Goal: Information Seeking & Learning: Learn about a topic

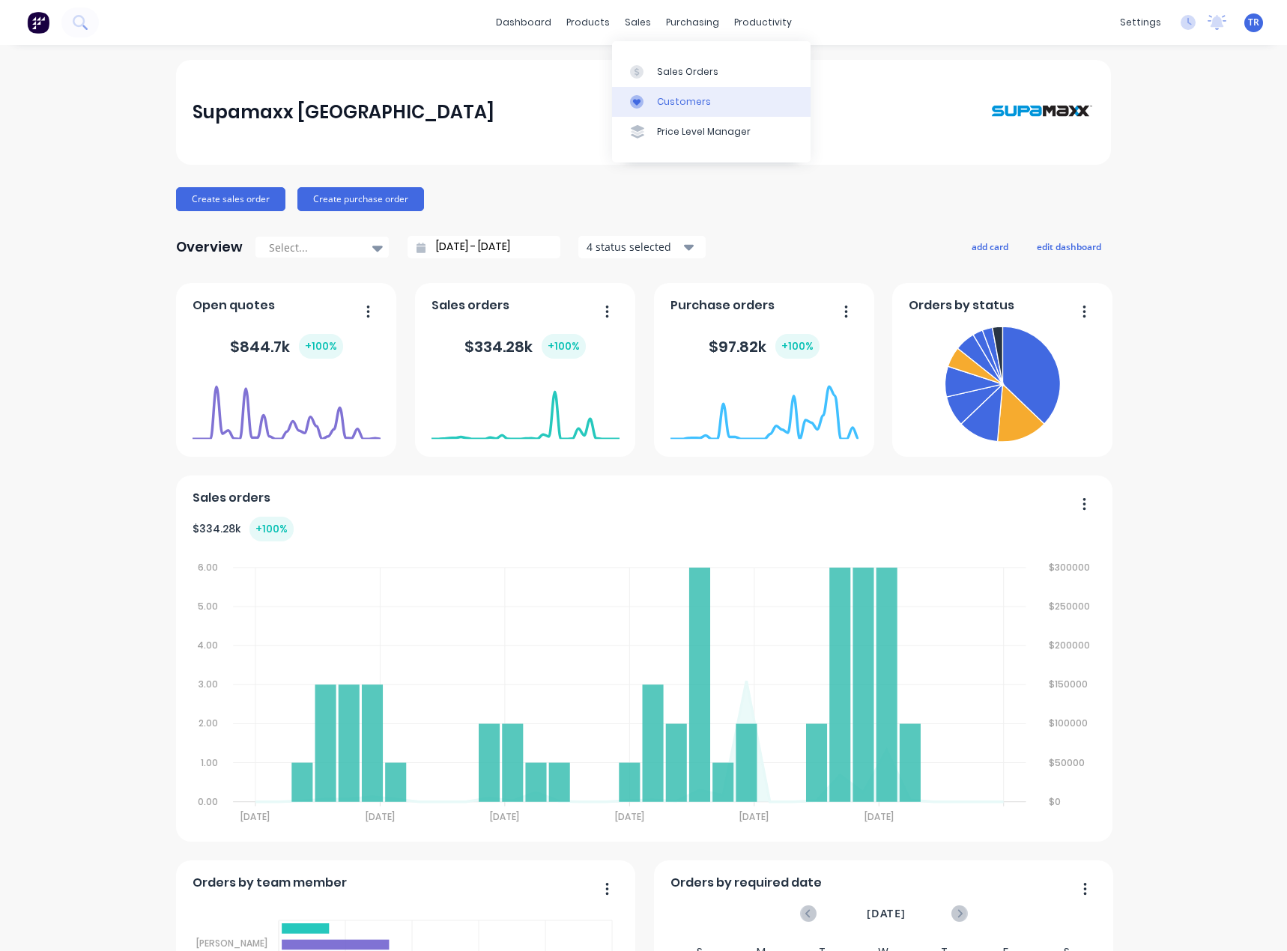
click at [666, 99] on div "Customers" at bounding box center [684, 101] width 54 height 13
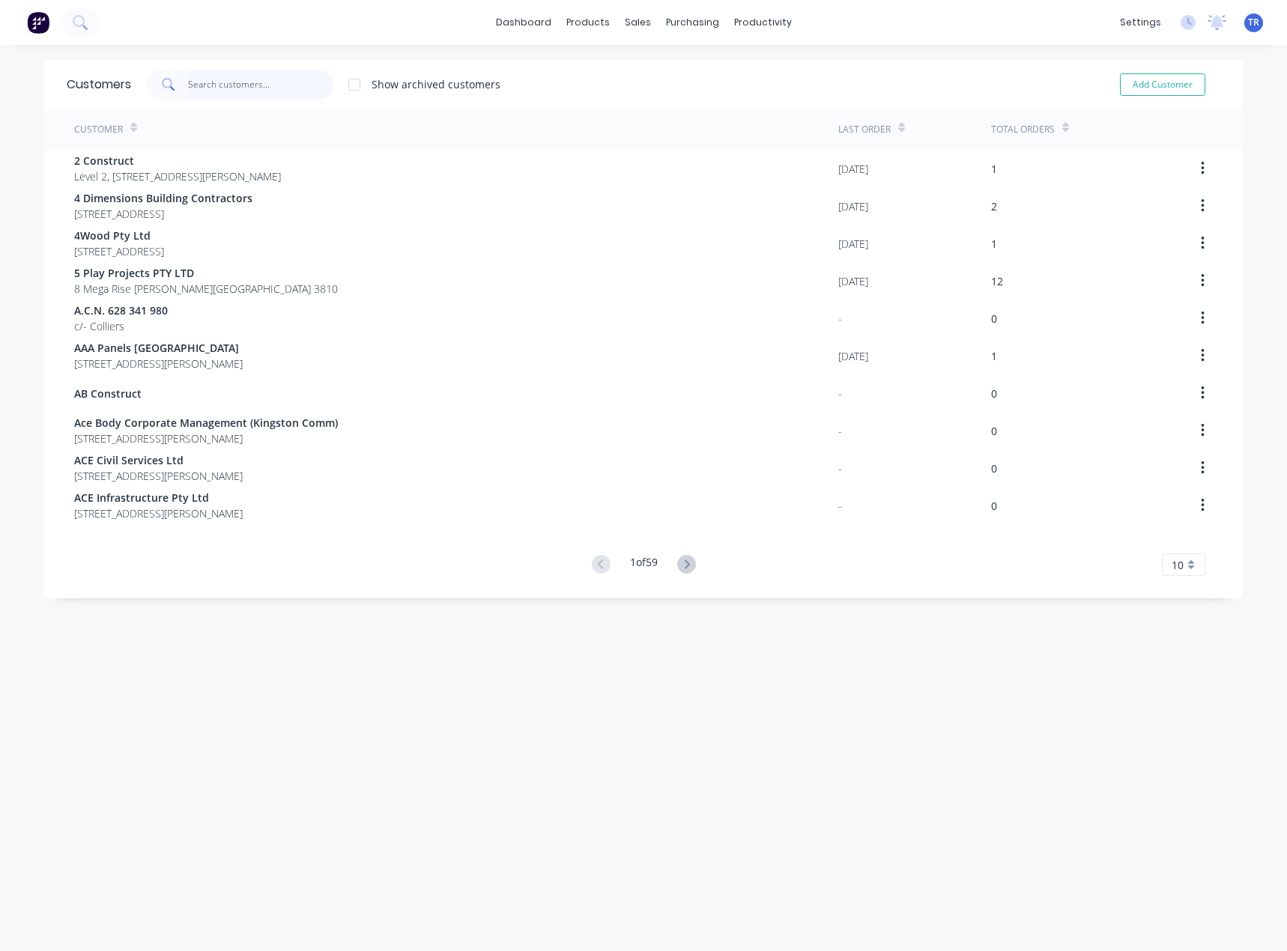
click at [222, 85] on input "text" at bounding box center [261, 85] width 146 height 30
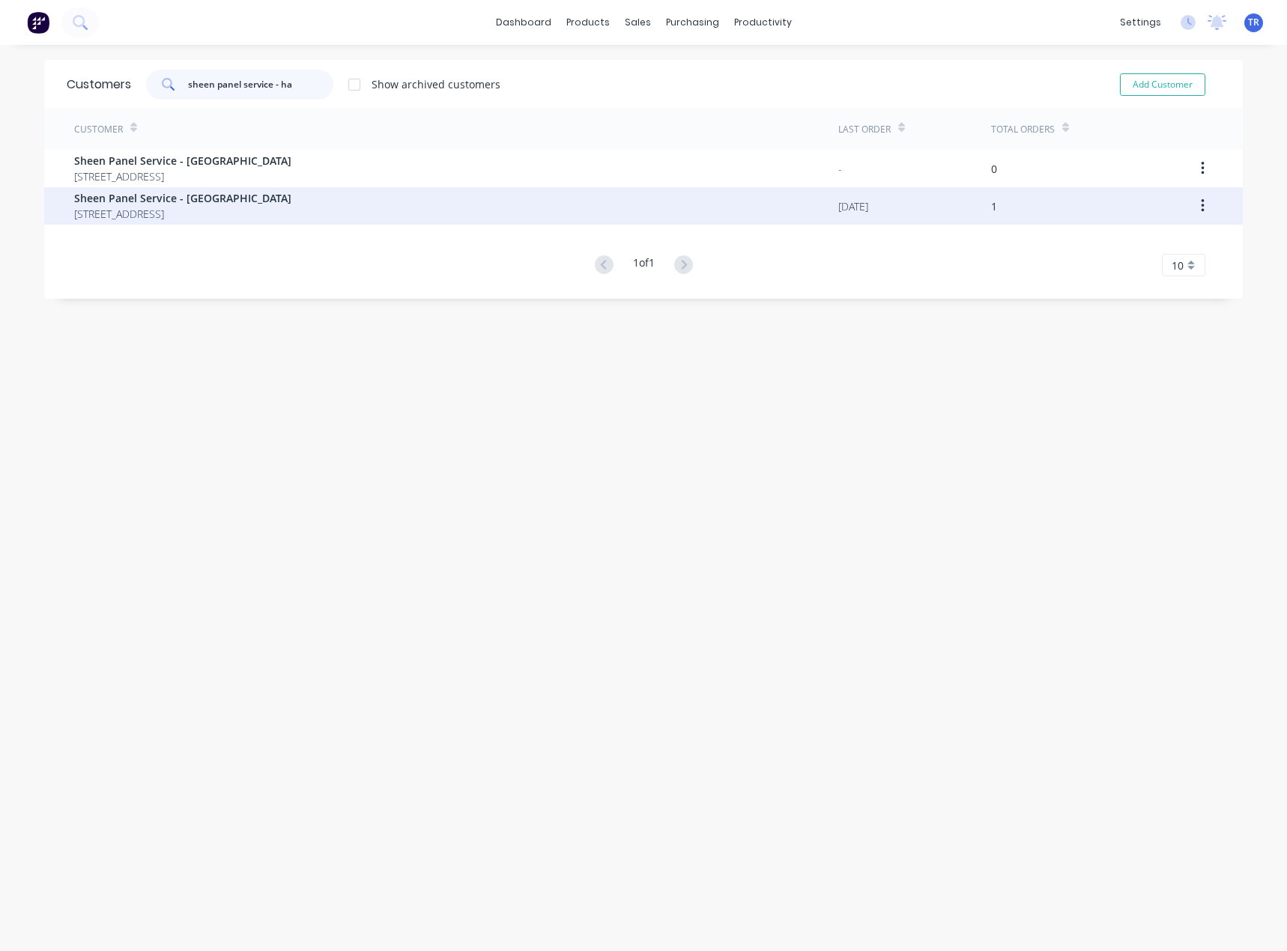
type input "sheen panel service - ha"
click at [224, 204] on span "Sheen Panel Service - [GEOGRAPHIC_DATA]" at bounding box center [182, 198] width 217 height 16
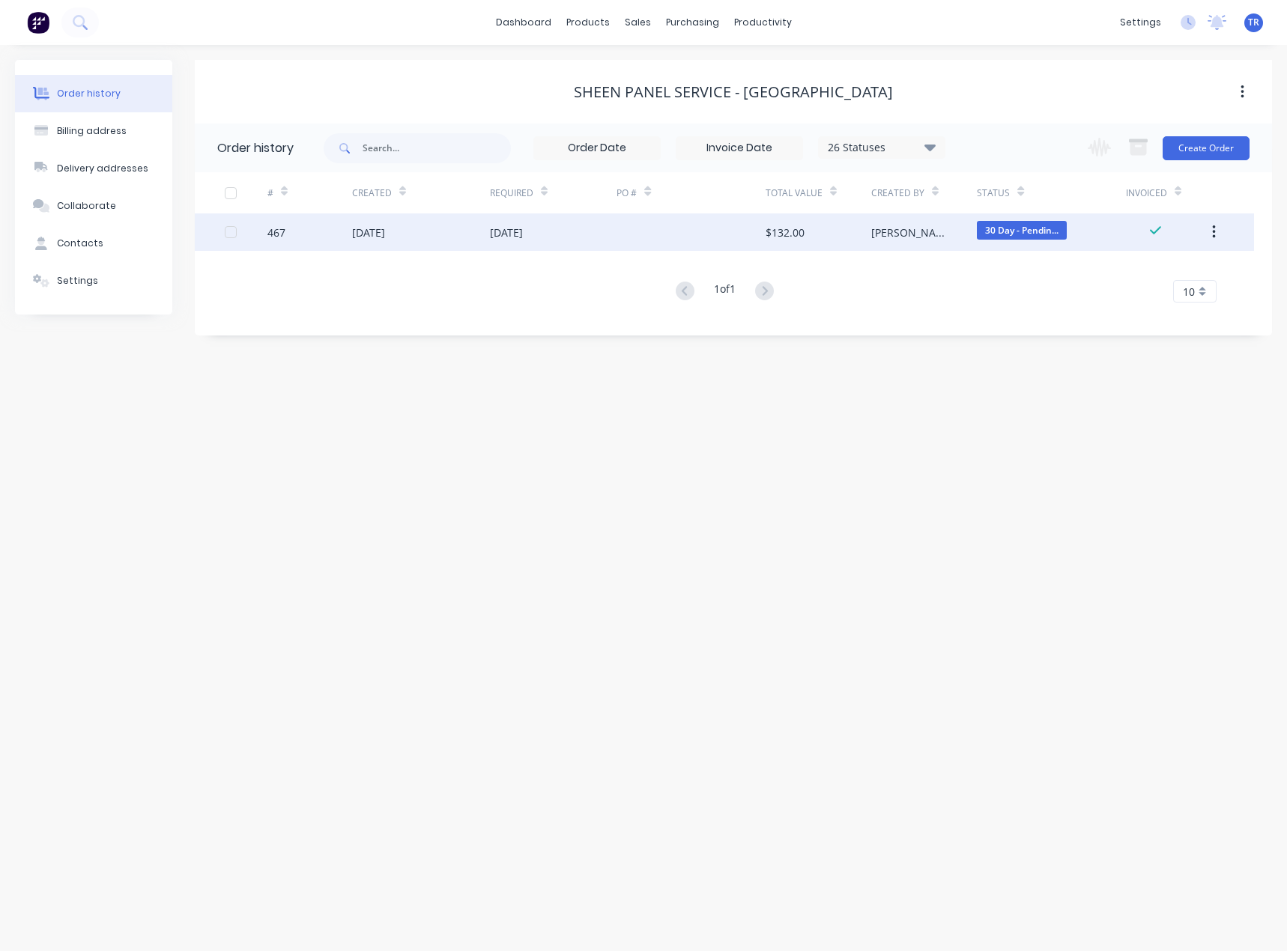
click at [476, 235] on div "[DATE]" at bounding box center [421, 231] width 138 height 37
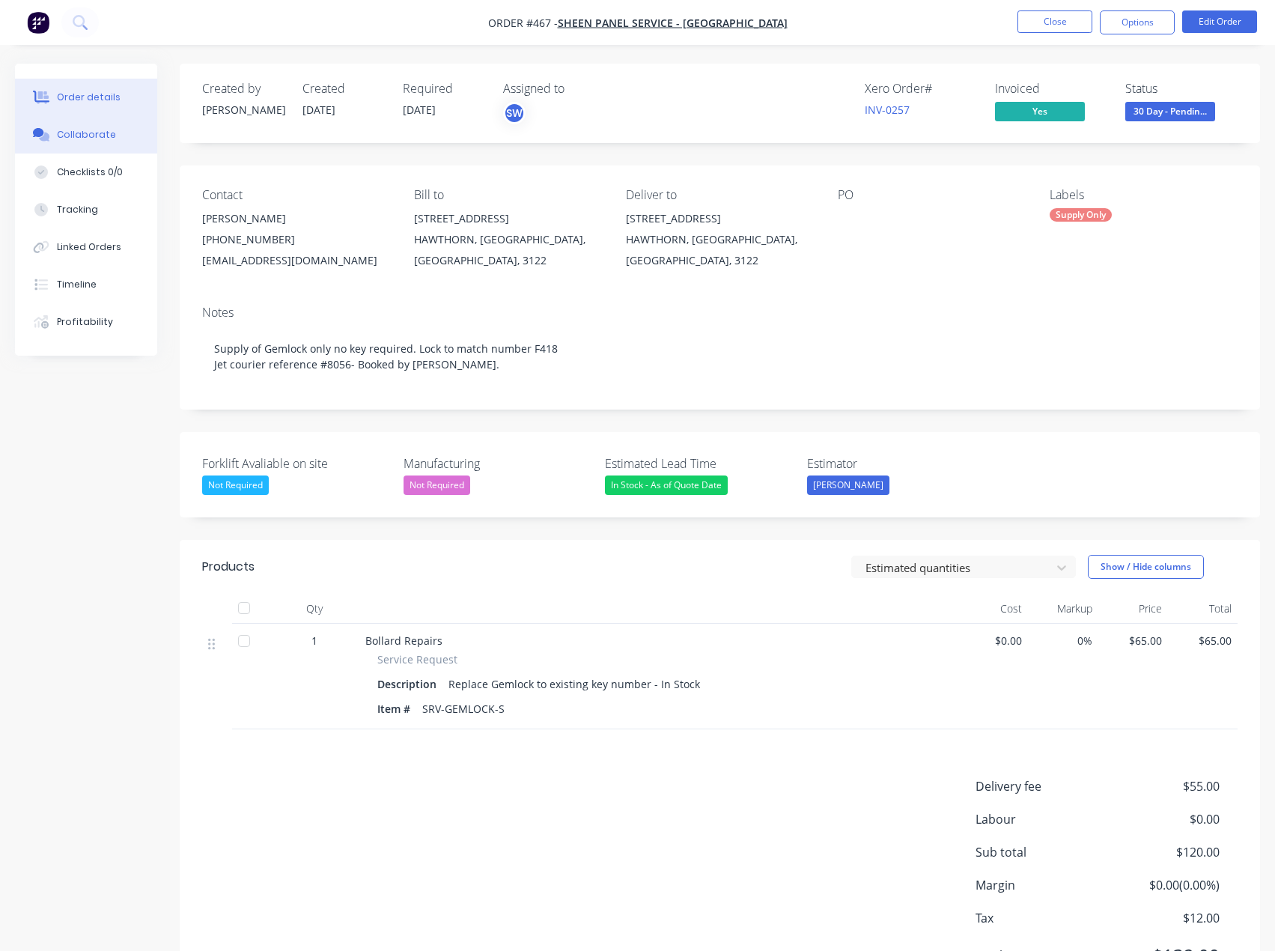
click at [82, 139] on div "Collaborate" at bounding box center [86, 134] width 59 height 13
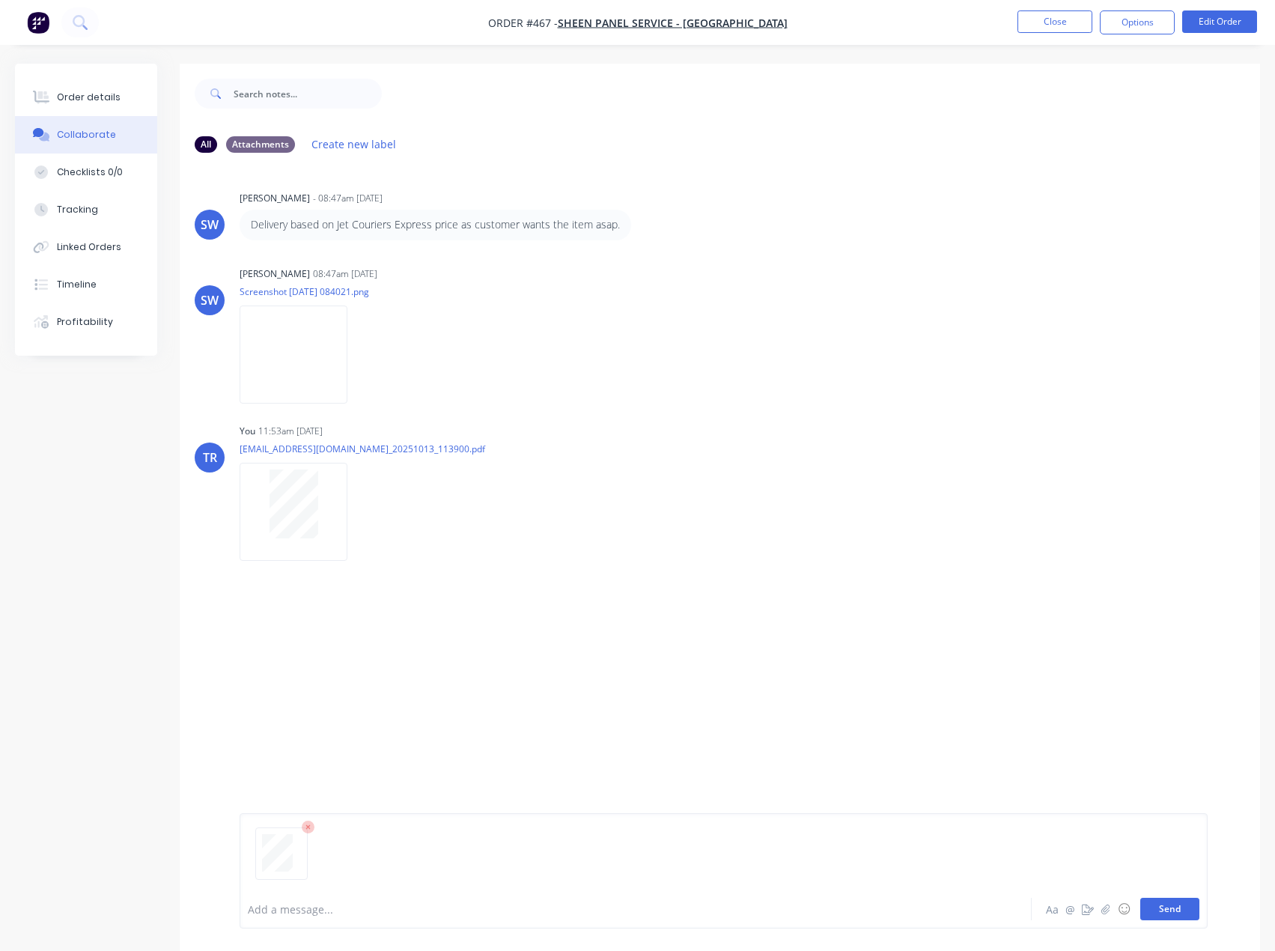
click at [1195, 918] on button "Send" at bounding box center [1169, 909] width 59 height 22
click at [78, 103] on div "Order details" at bounding box center [89, 97] width 64 height 13
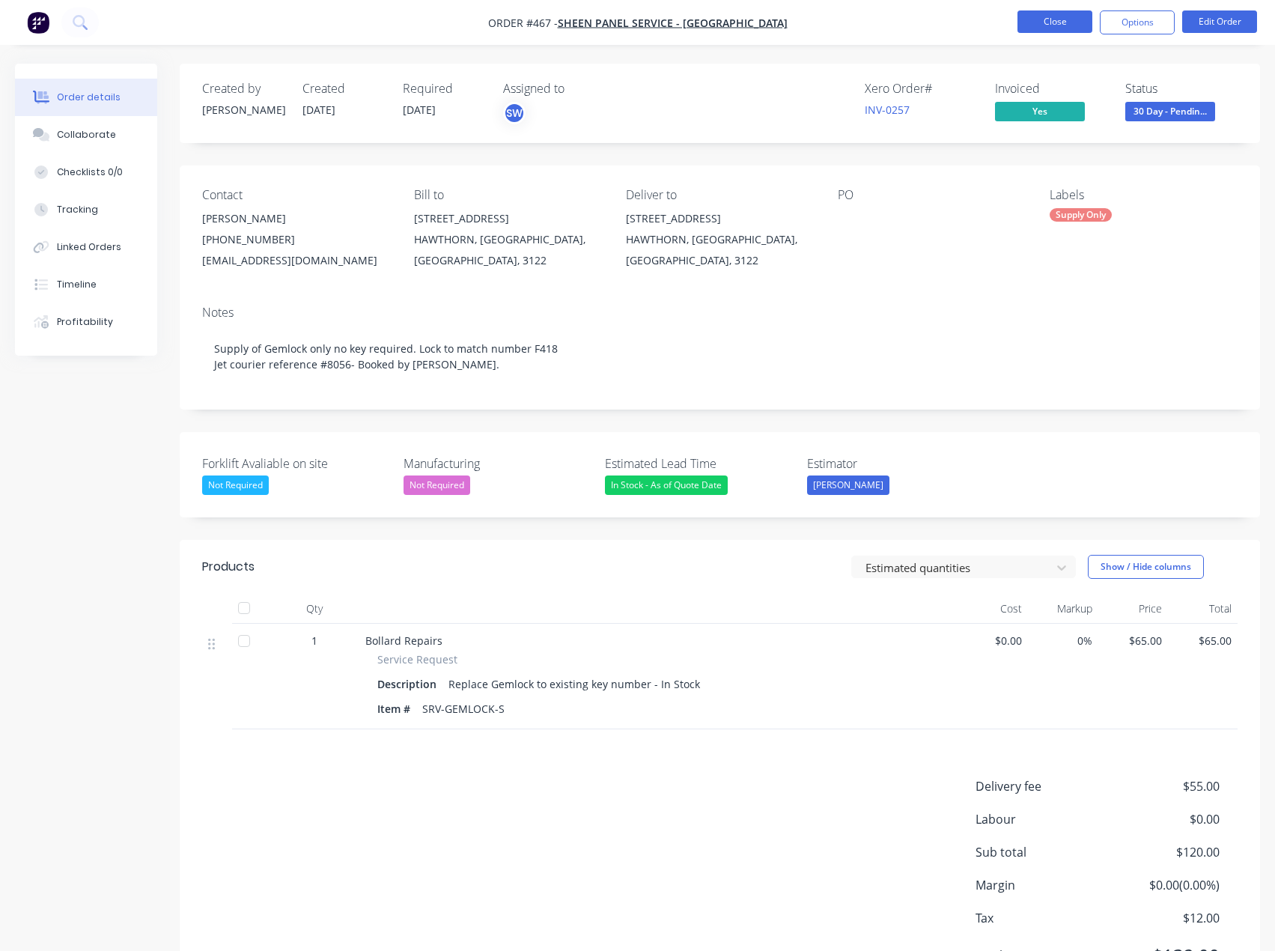
click at [1061, 24] on button "Close" at bounding box center [1055, 21] width 75 height 22
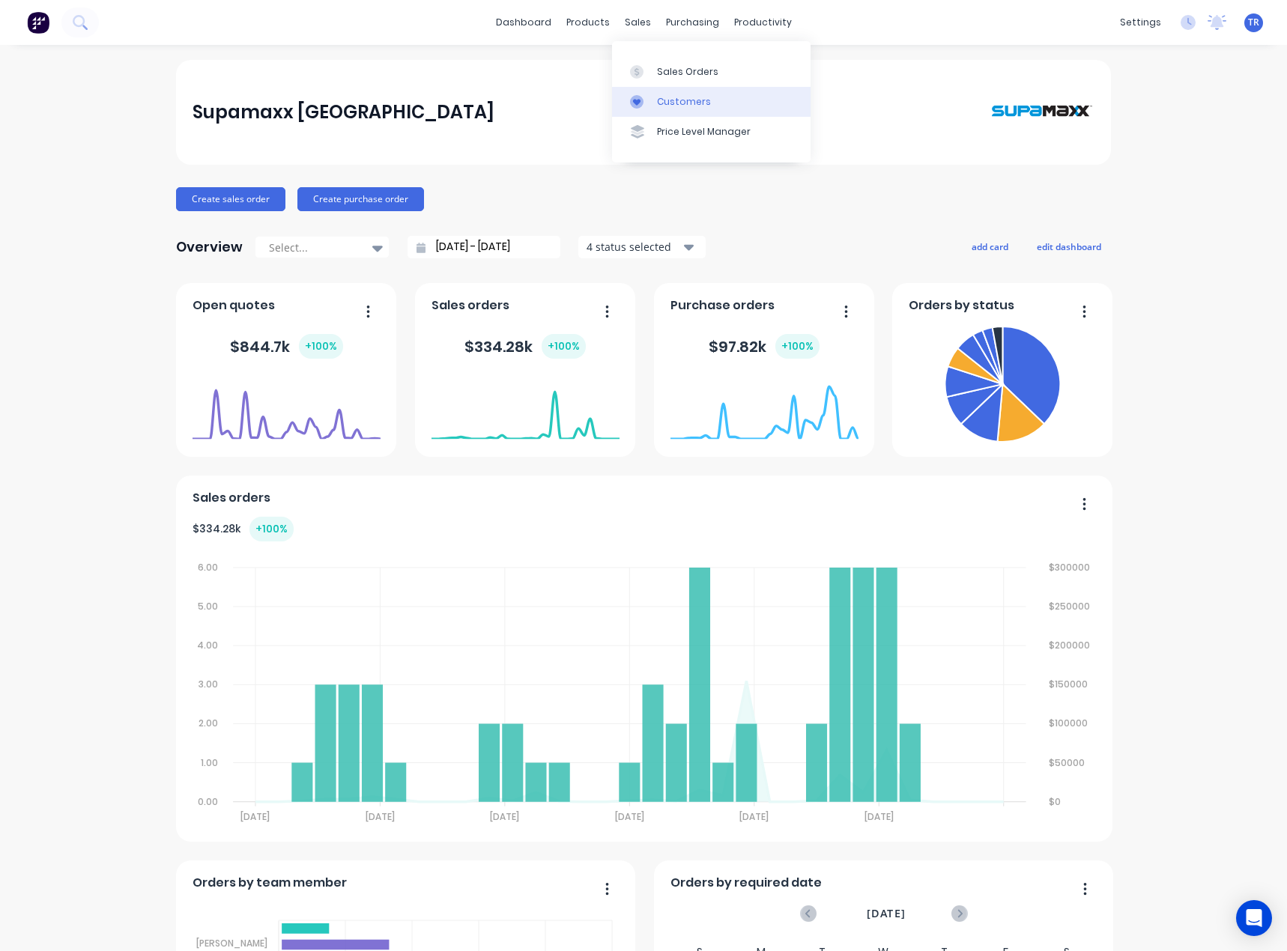
click at [660, 102] on div "Customers" at bounding box center [684, 101] width 54 height 13
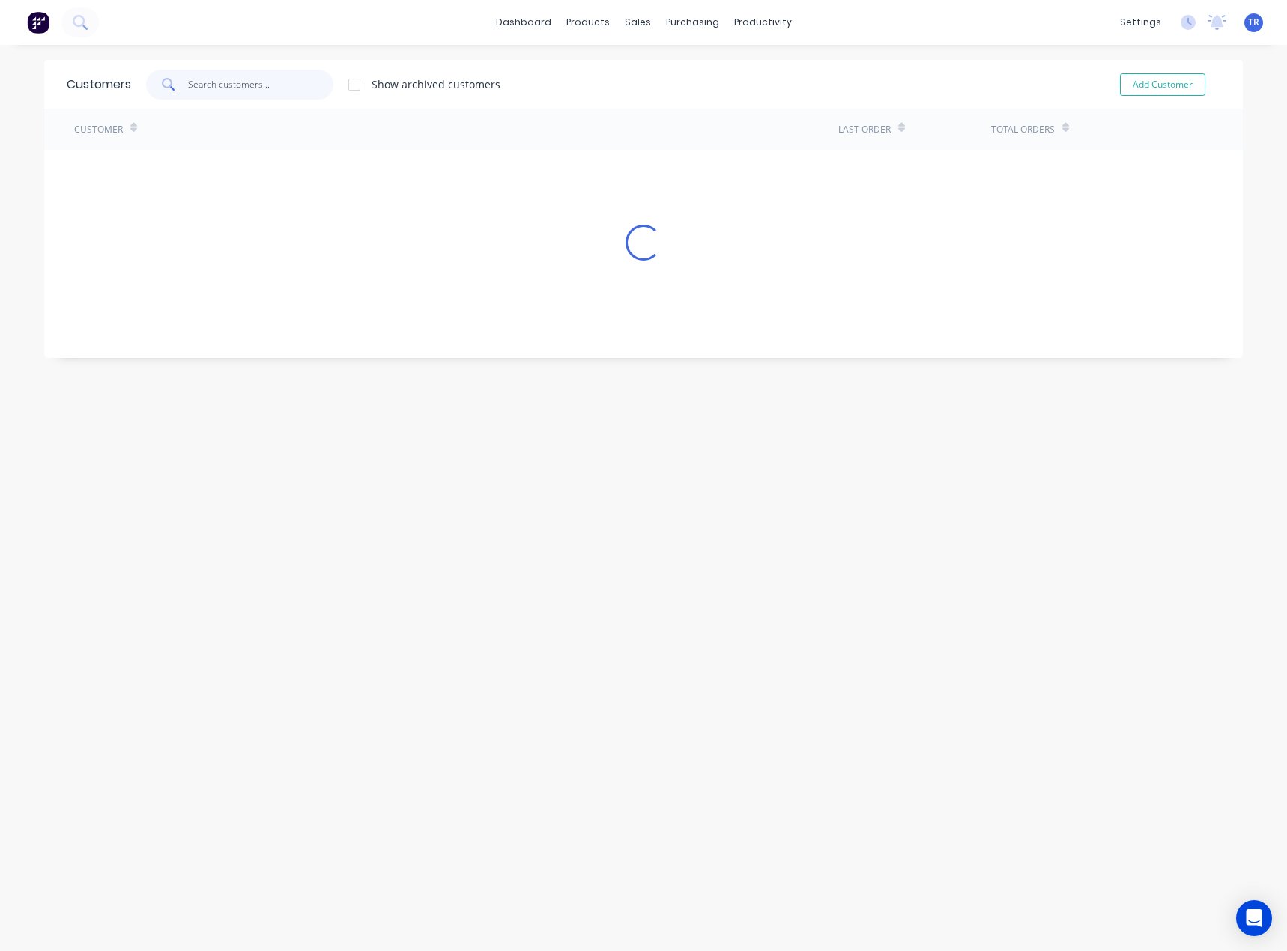
click at [244, 98] on input "text" at bounding box center [261, 85] width 146 height 30
paste input "Rotork Australia Pty Ltd"
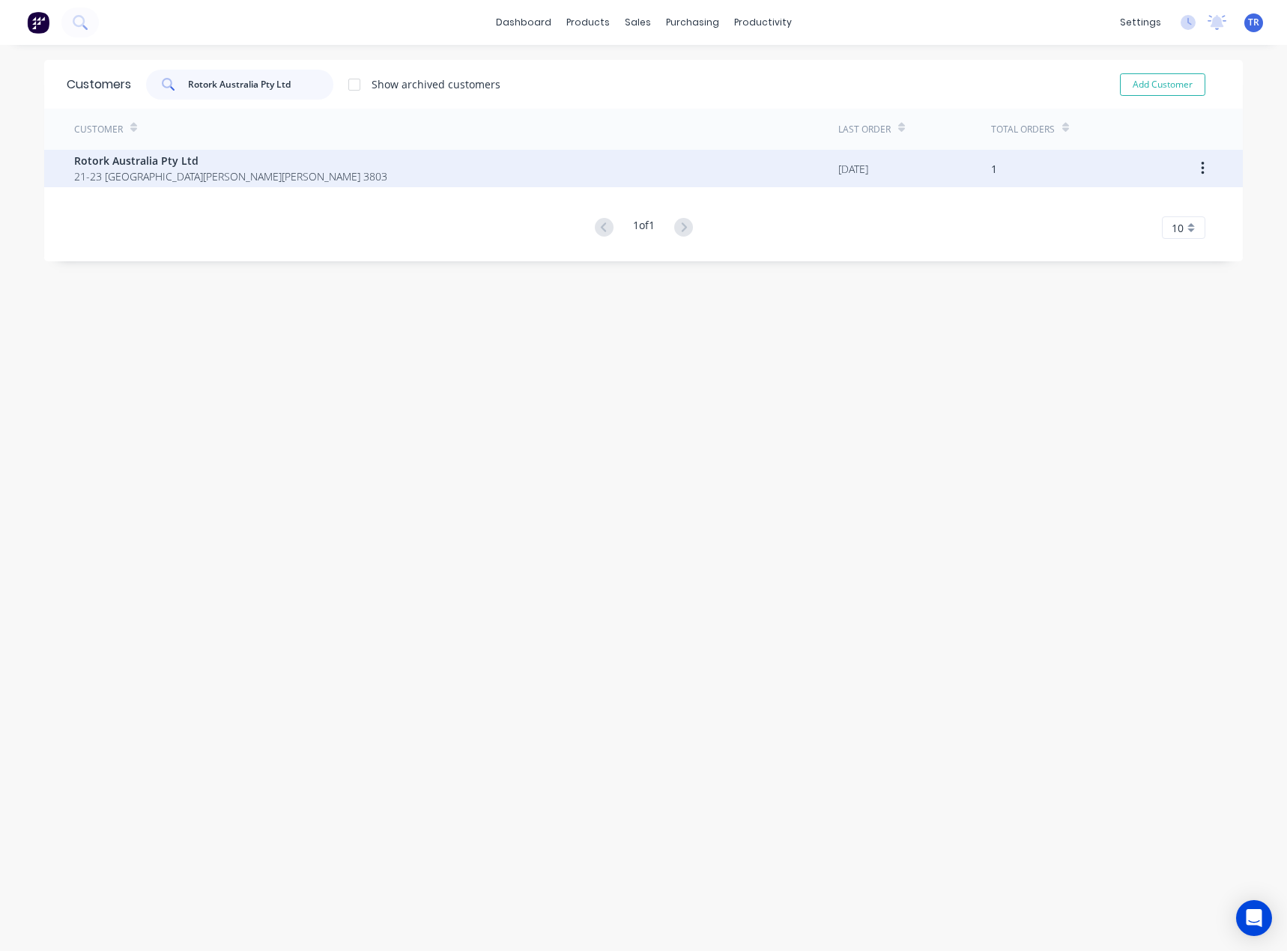
type input "Rotork Australia Pty Ltd"
click at [255, 173] on span "21-23 [GEOGRAPHIC_DATA][PERSON_NAME][PERSON_NAME] 3803" at bounding box center [230, 176] width 313 height 16
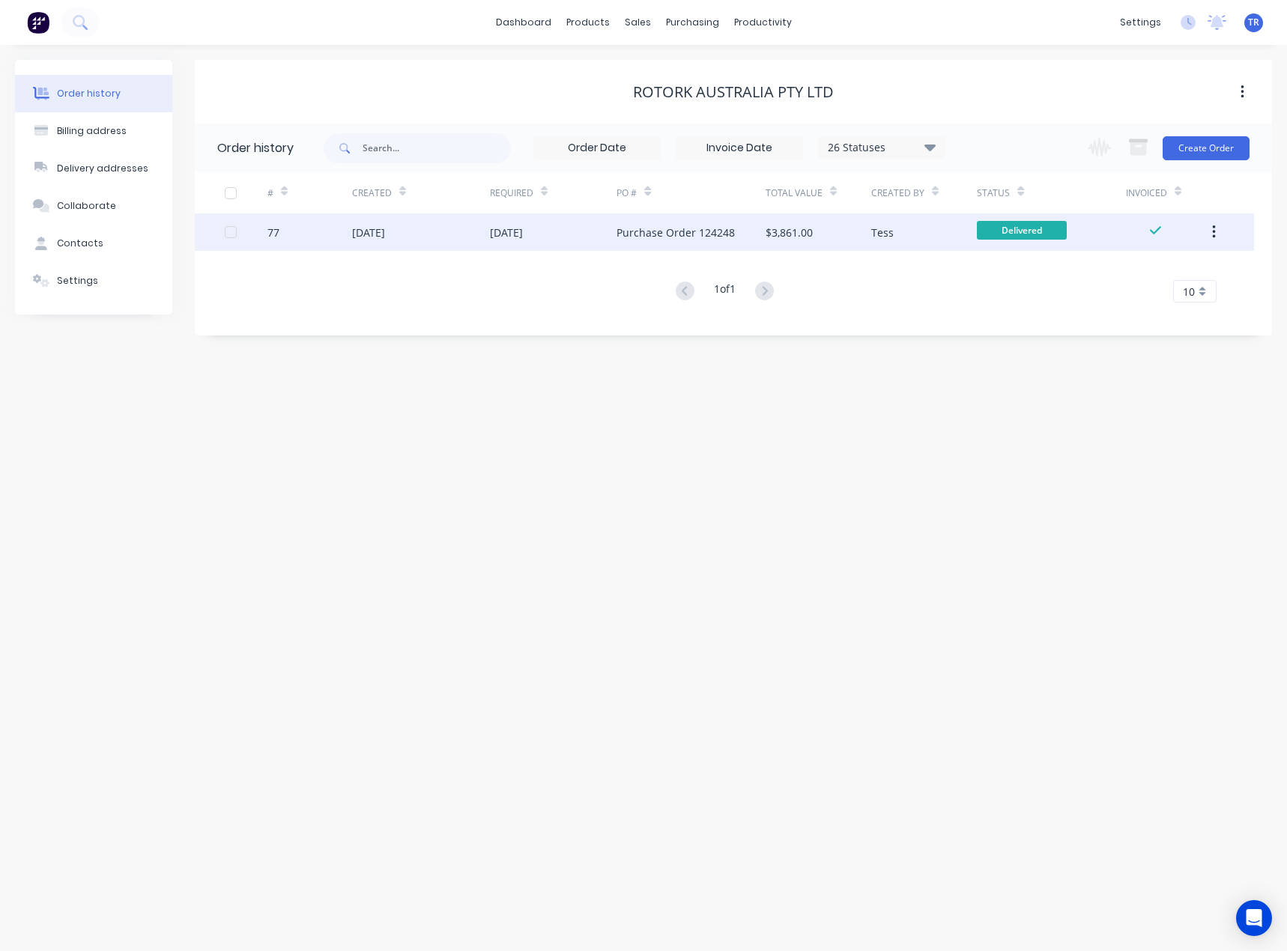
click at [756, 248] on div "Purchase Order 124248" at bounding box center [690, 231] width 148 height 37
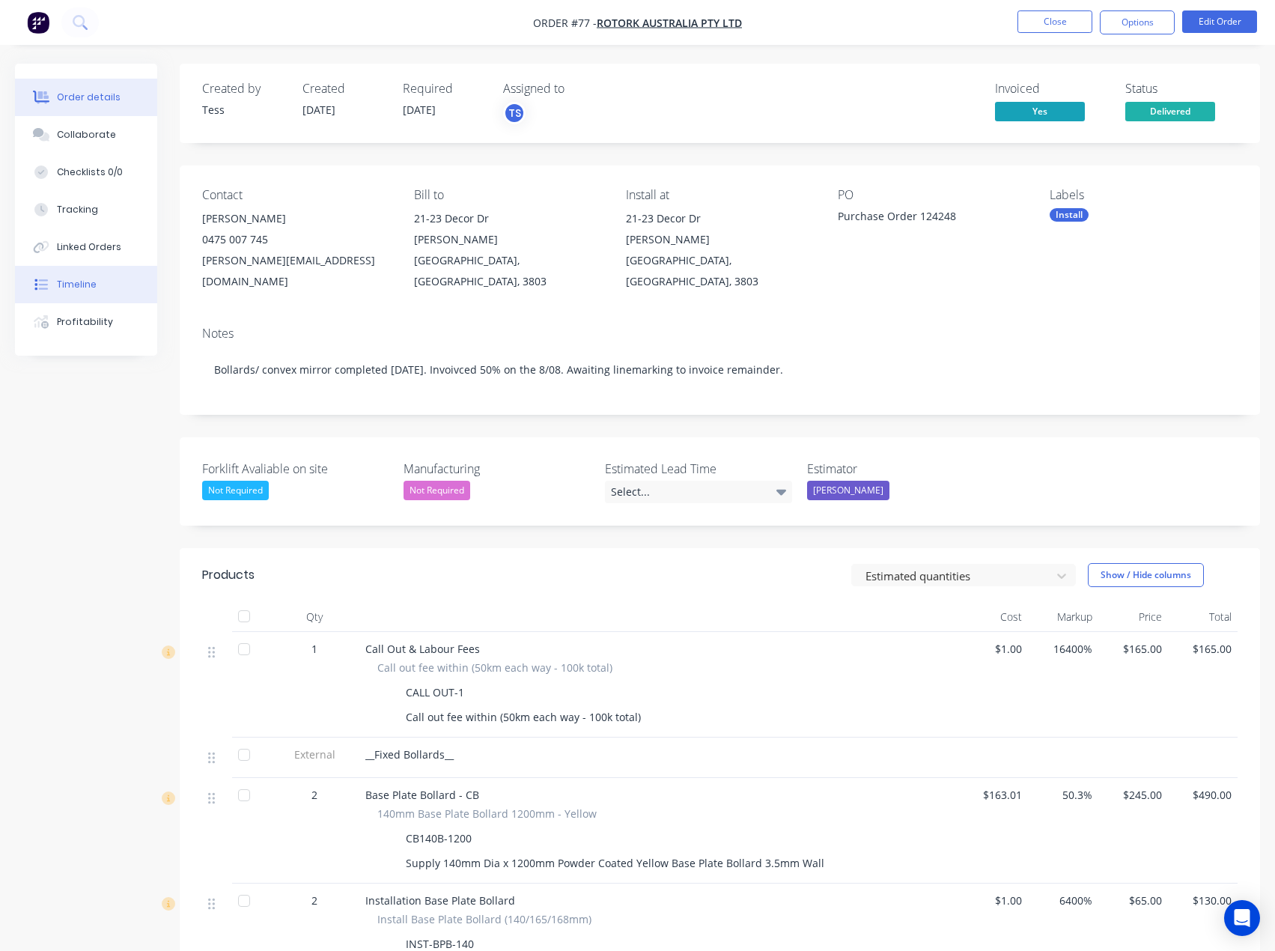
click at [91, 279] on div "Timeline" at bounding box center [77, 284] width 40 height 13
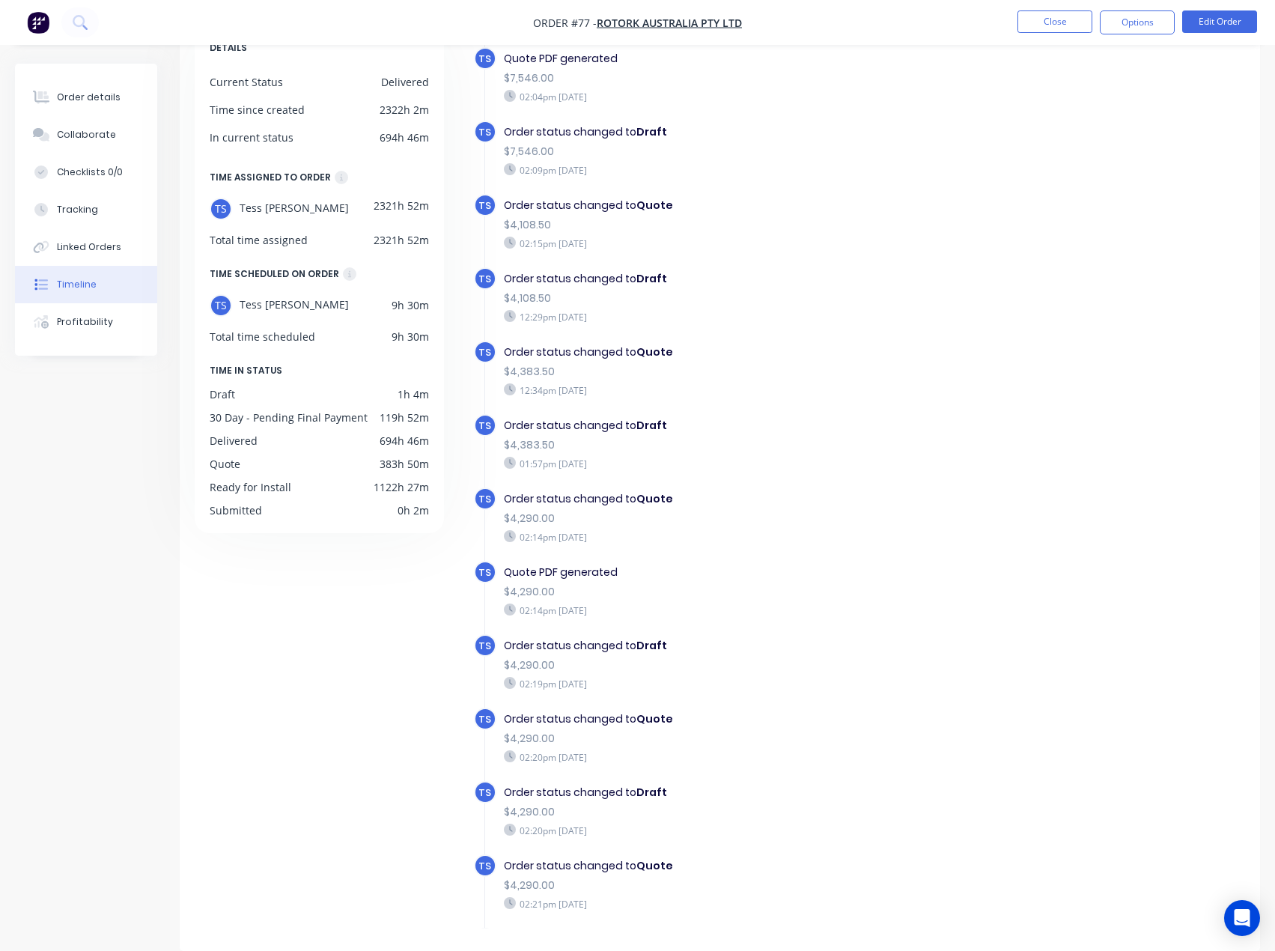
scroll to position [70, 0]
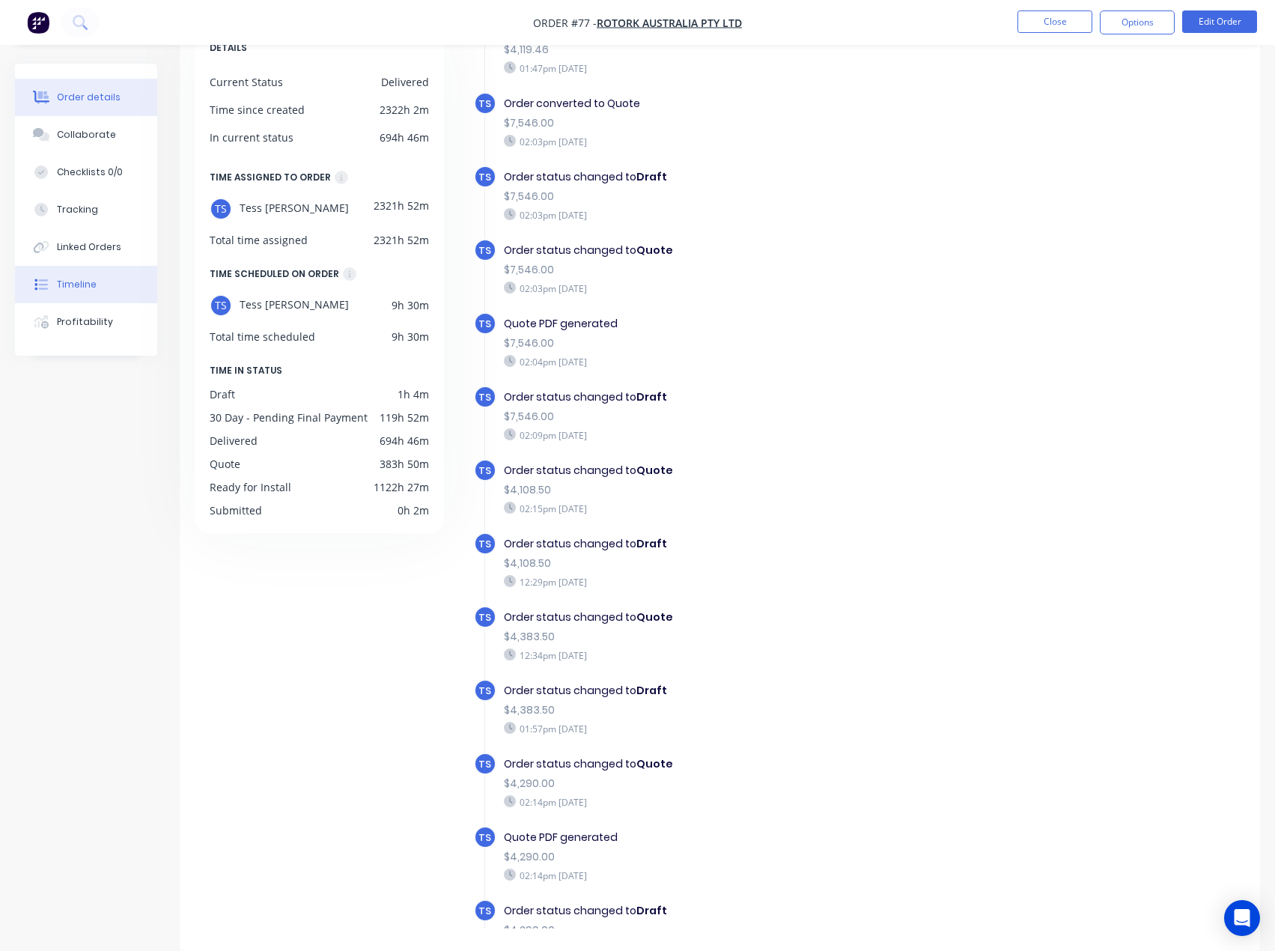
click at [121, 108] on button "Order details" at bounding box center [86, 97] width 142 height 37
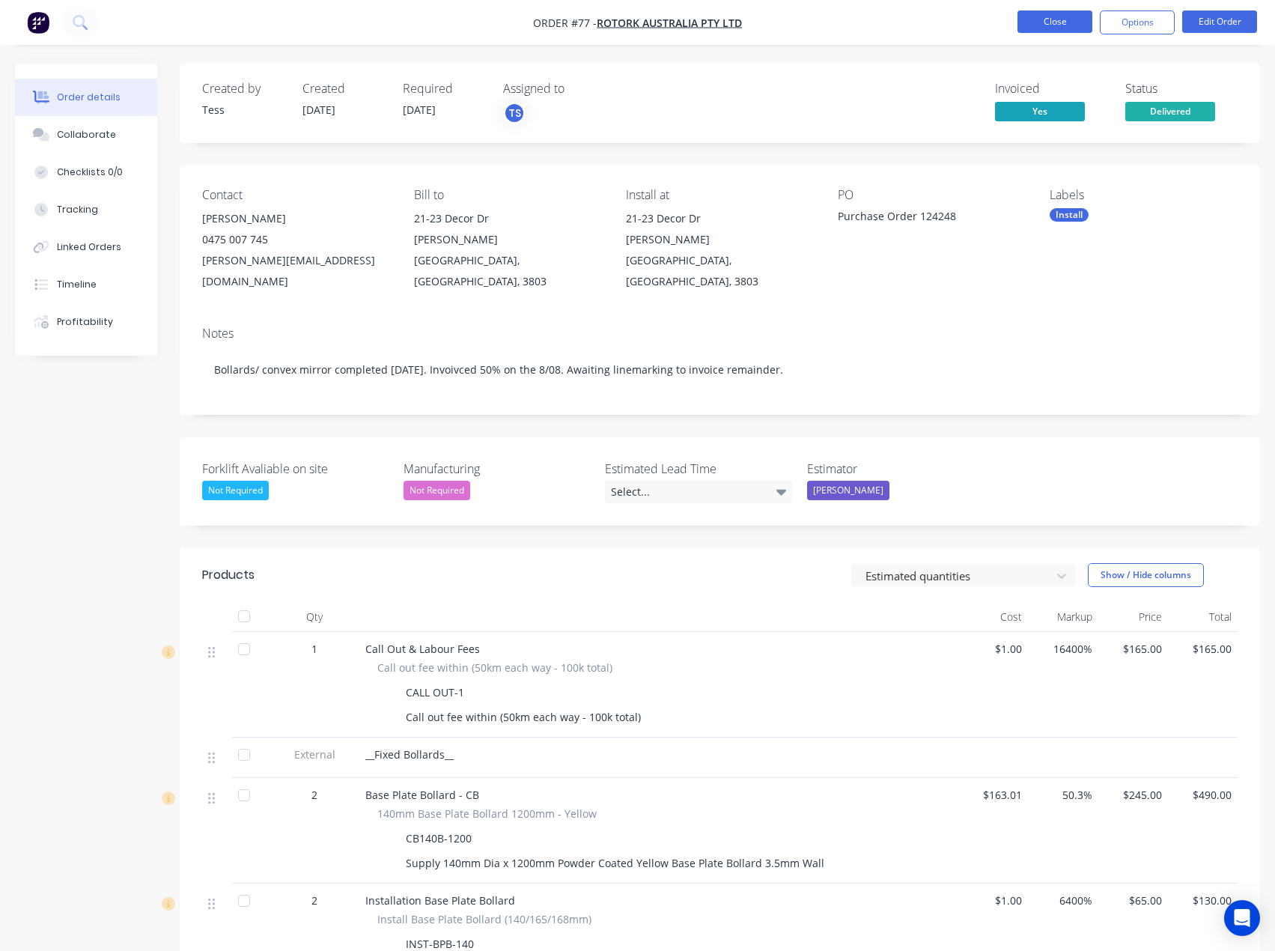
click at [1075, 30] on button "Close" at bounding box center [1055, 21] width 75 height 22
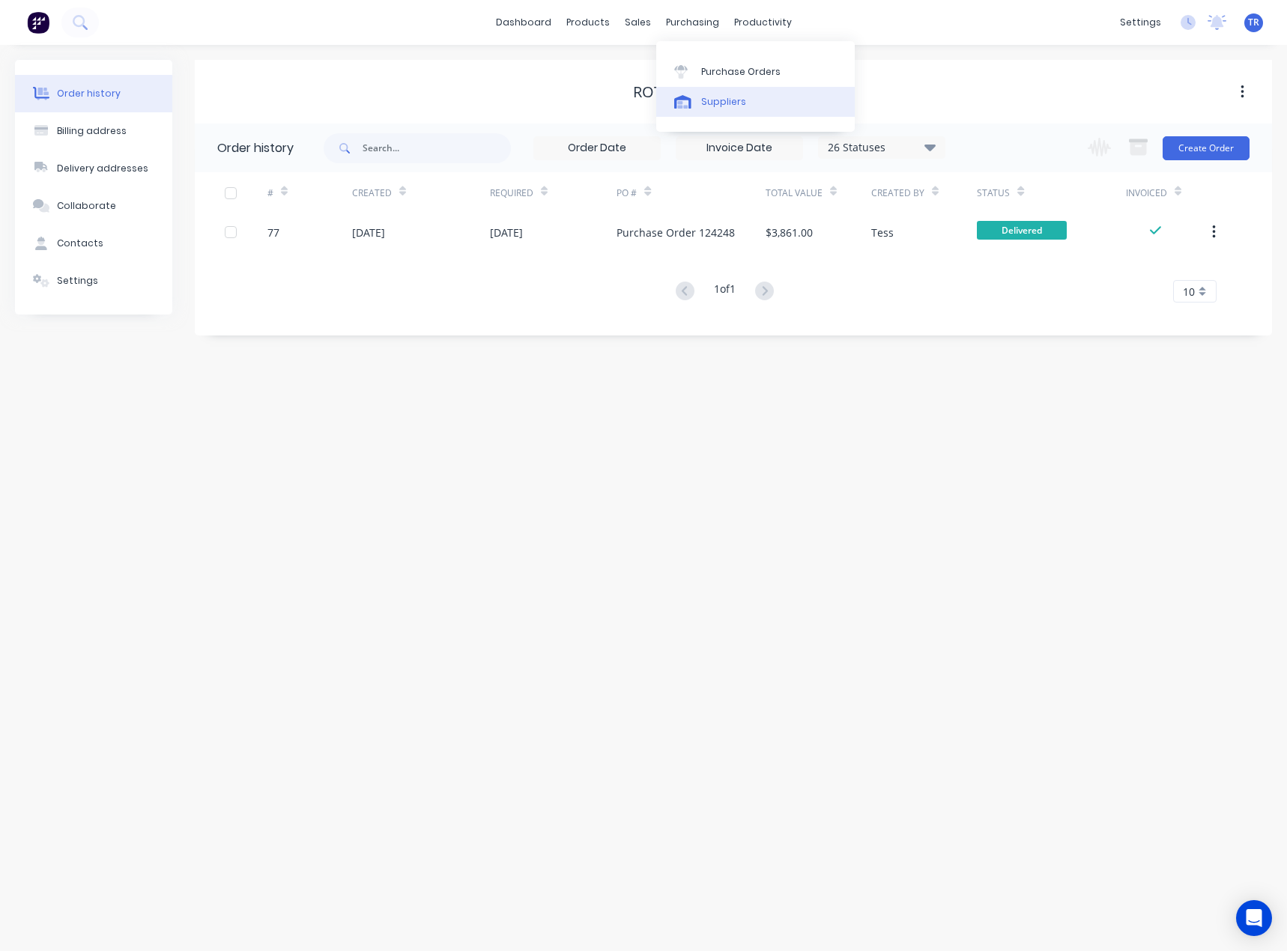
click at [699, 103] on link "Suppliers" at bounding box center [755, 102] width 198 height 30
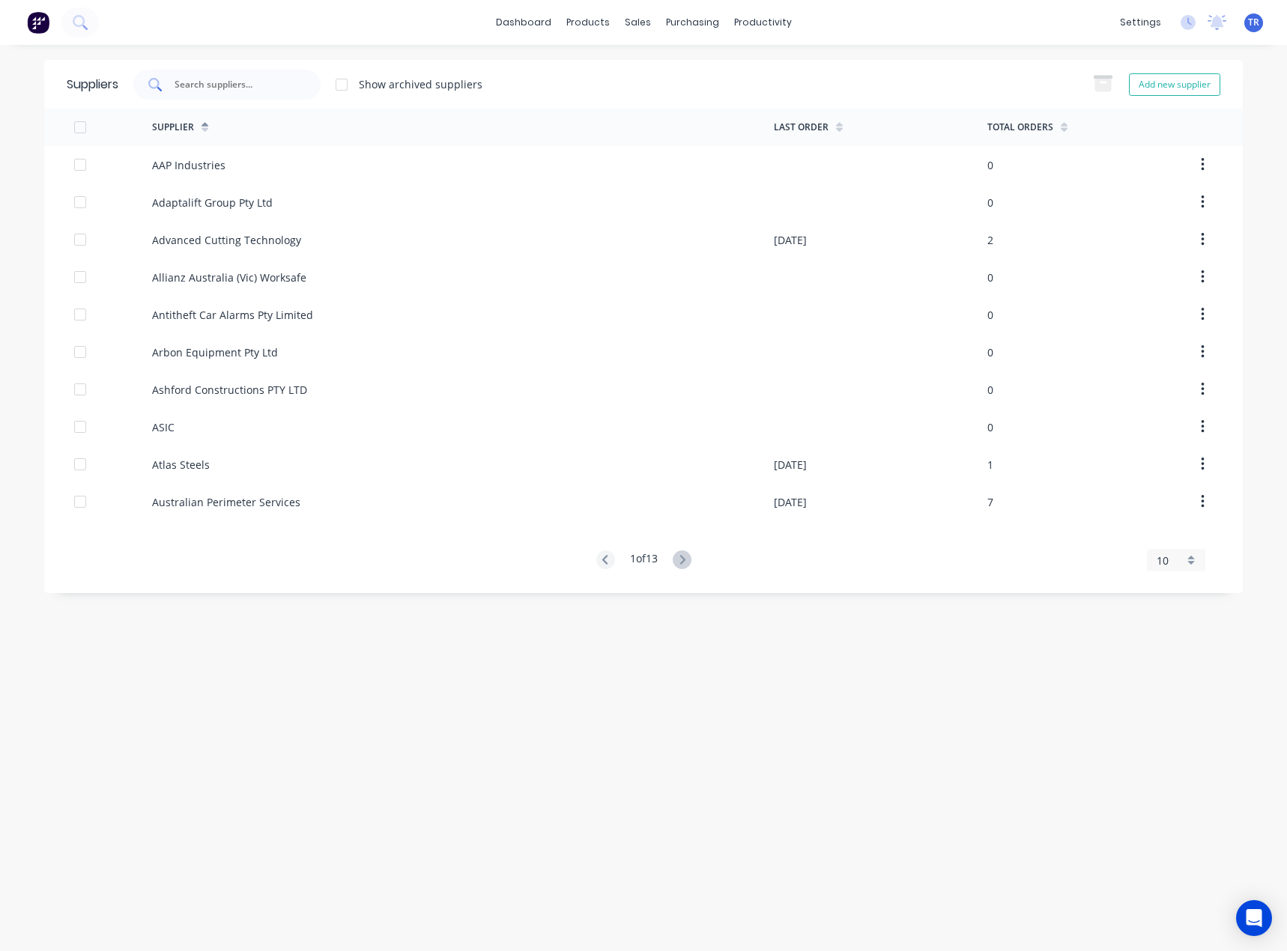
paste input "[PERSON_NAME] Factory"
click at [250, 83] on input "text" at bounding box center [235, 84] width 124 height 15
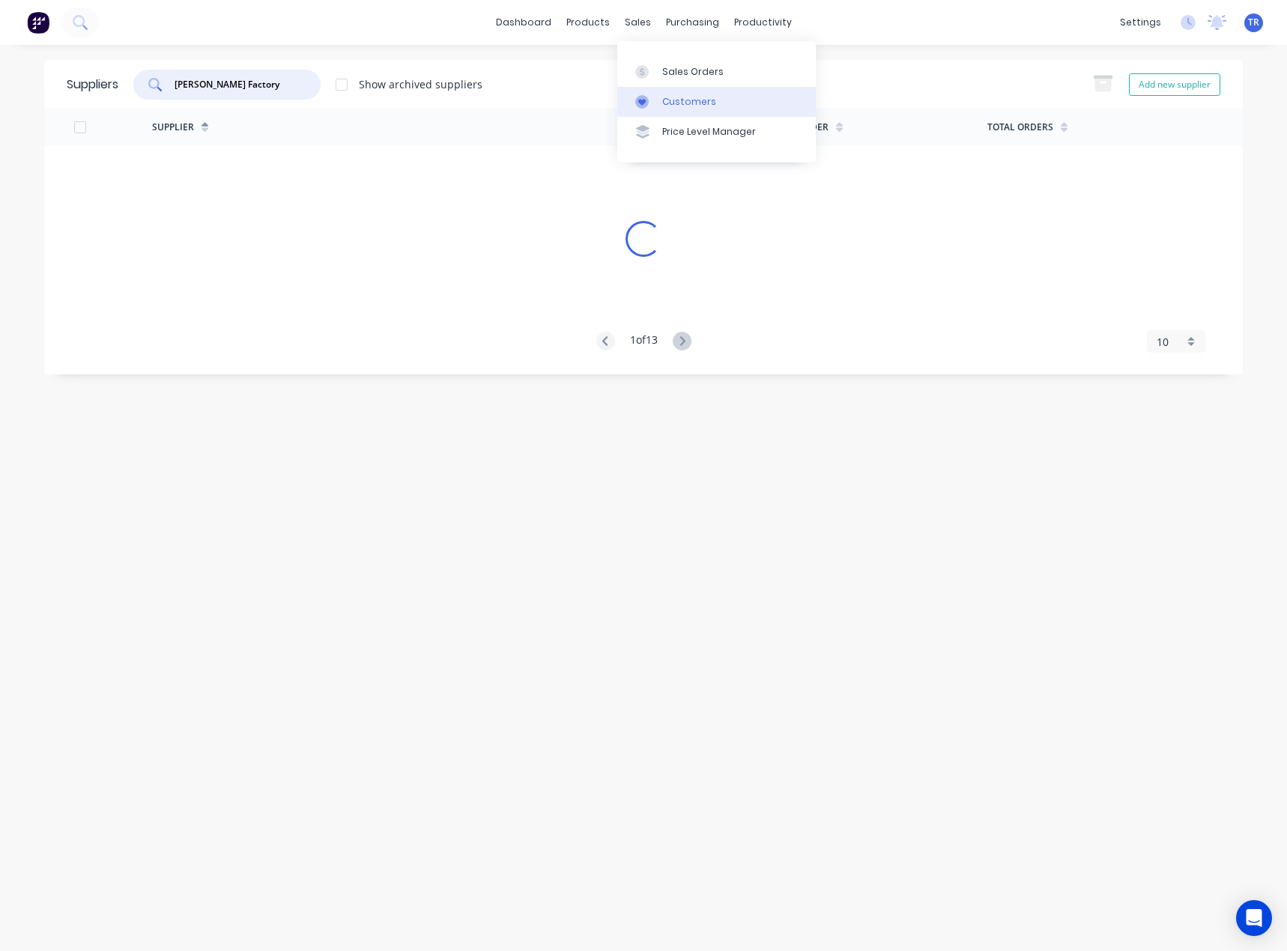
type input "[PERSON_NAME] Factory"
click at [660, 99] on link "Customers" at bounding box center [716, 102] width 198 height 30
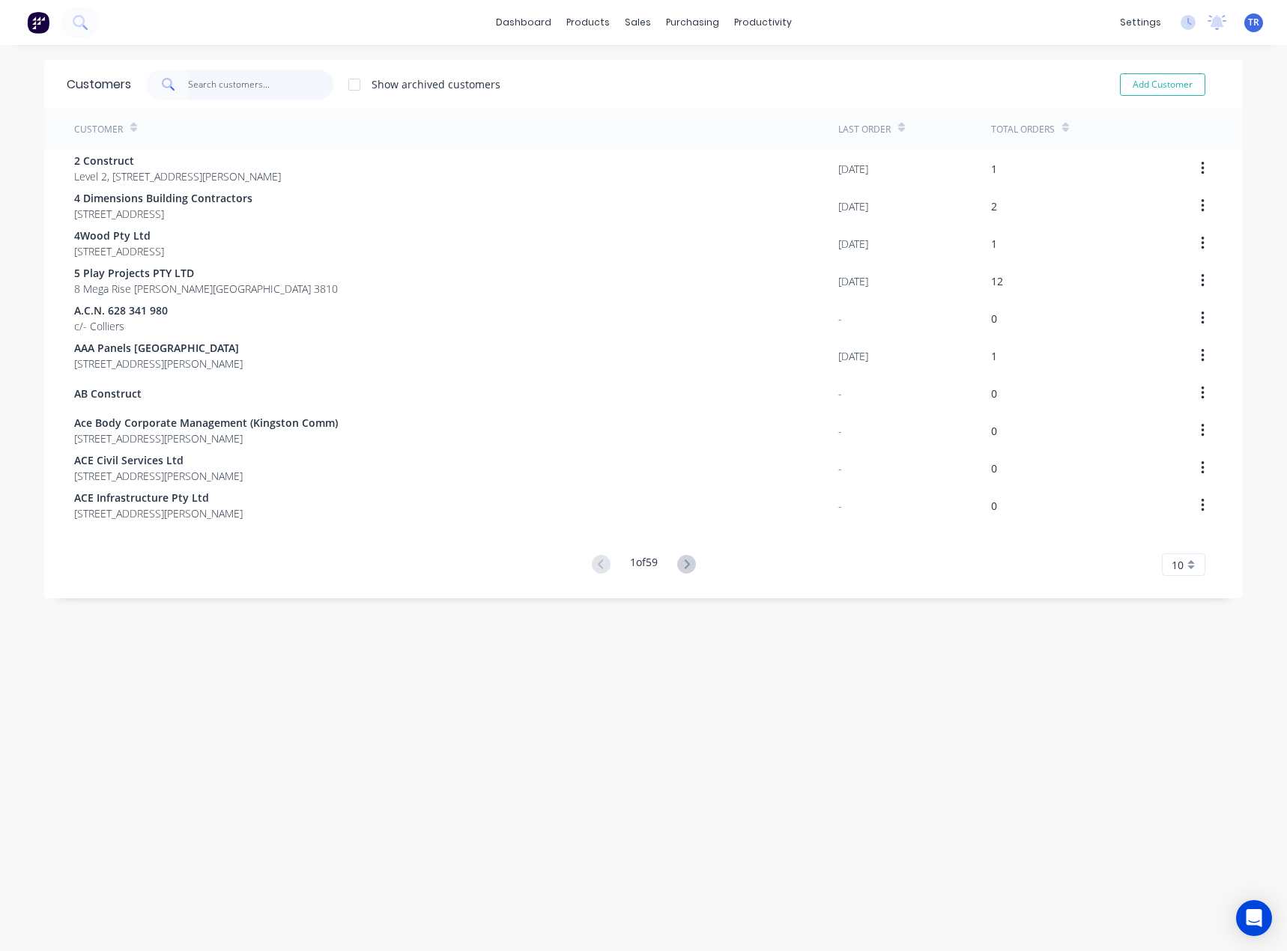
paste input "[PERSON_NAME] Factory"
click at [313, 83] on input "text" at bounding box center [261, 85] width 146 height 30
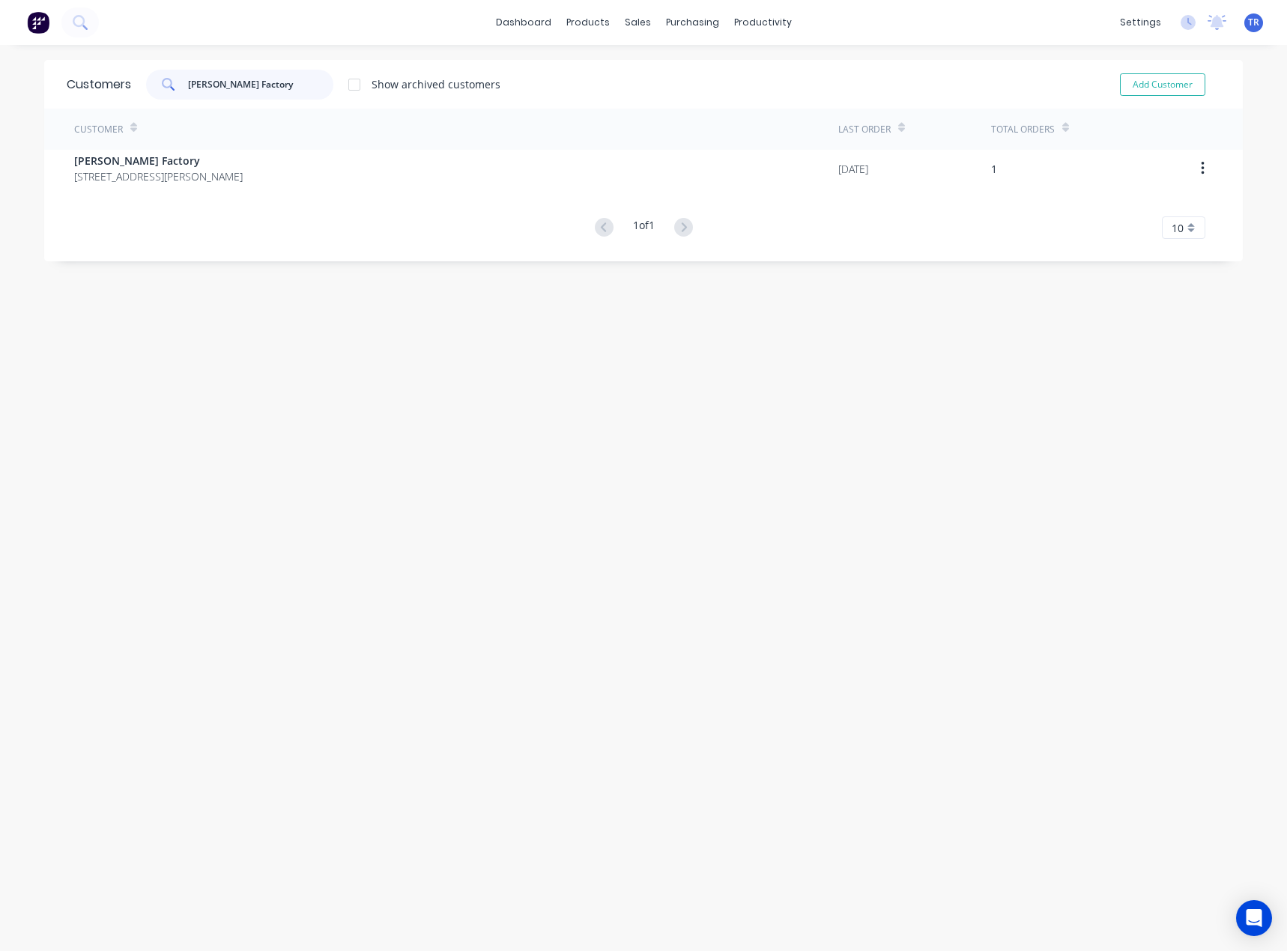
type input "[PERSON_NAME] Factory"
click at [333, 177] on div "[PERSON_NAME] Factory [STREET_ADDRESS][PERSON_NAME]" at bounding box center [456, 168] width 764 height 37
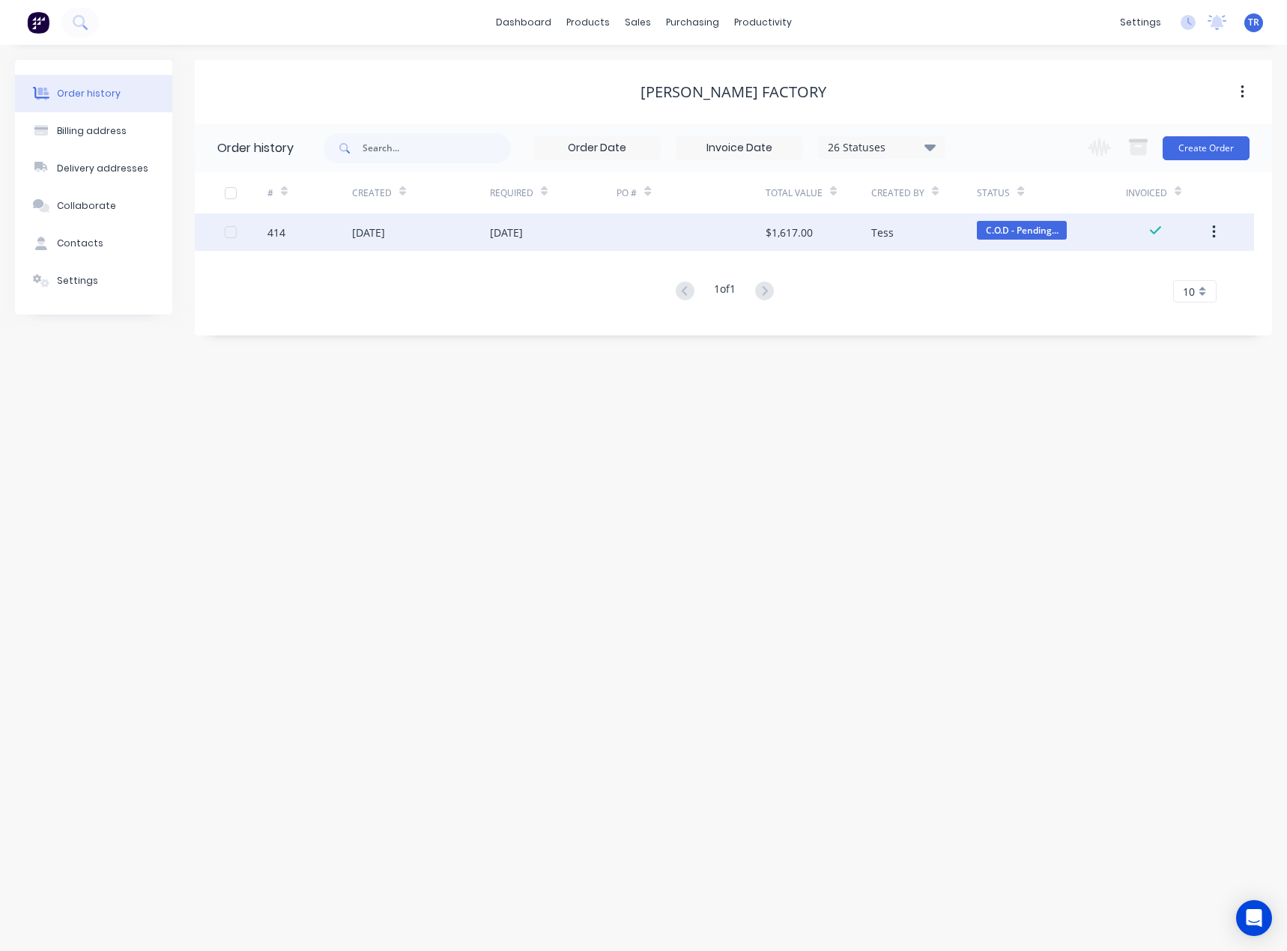
click at [676, 249] on div at bounding box center [690, 231] width 148 height 37
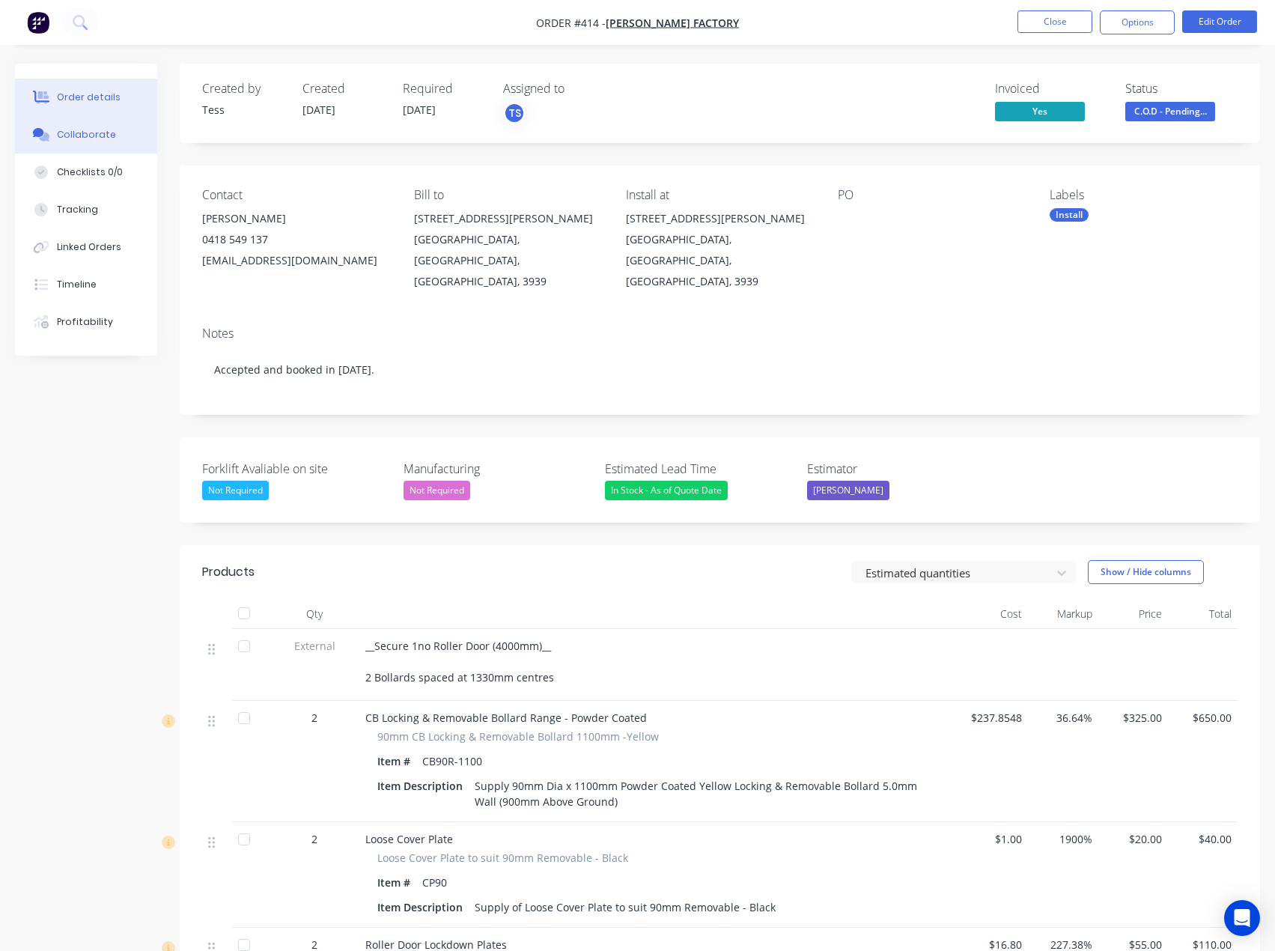
click at [61, 137] on div "Collaborate" at bounding box center [86, 134] width 59 height 13
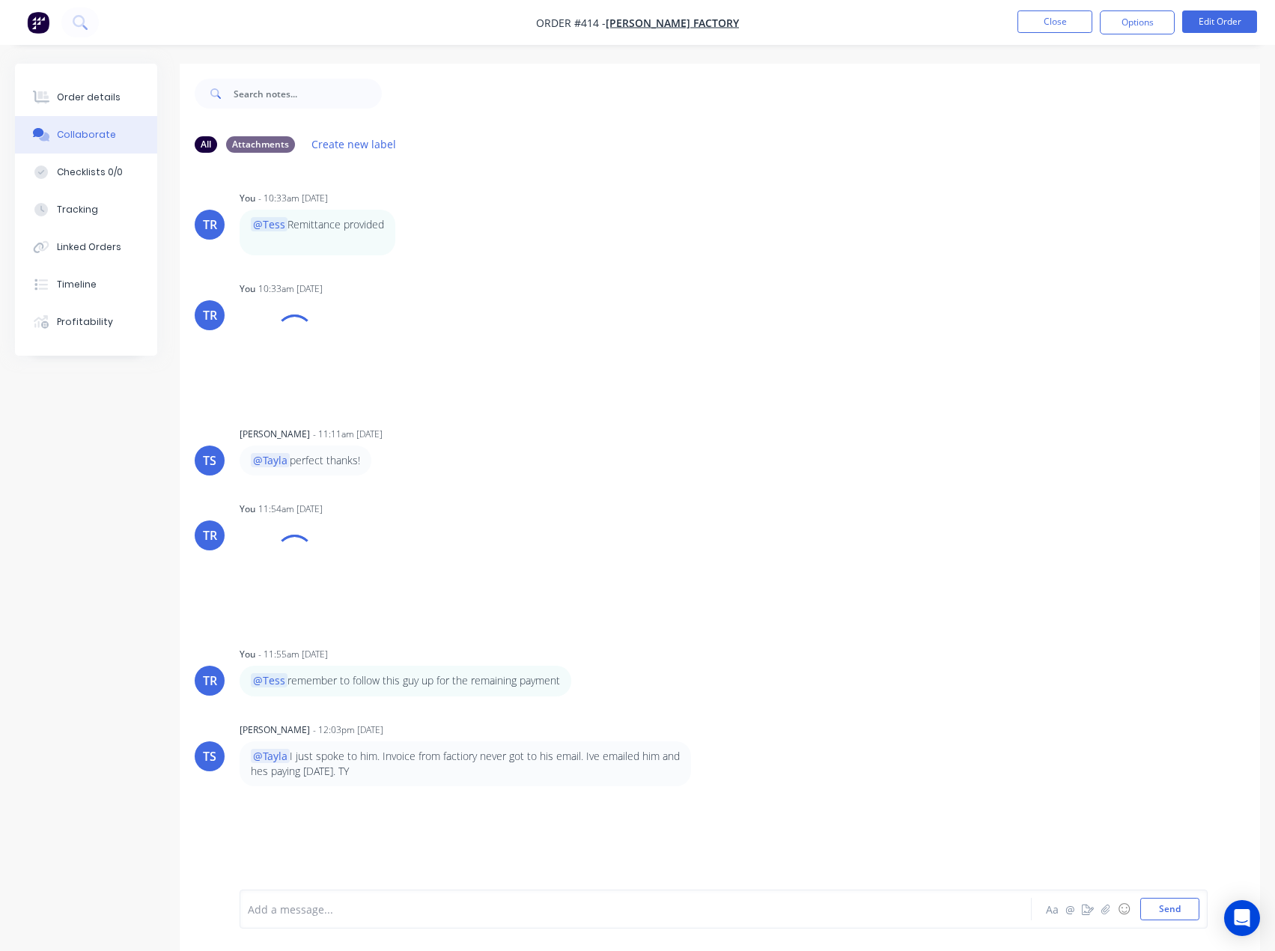
click at [374, 908] on div at bounding box center [605, 910] width 713 height 16
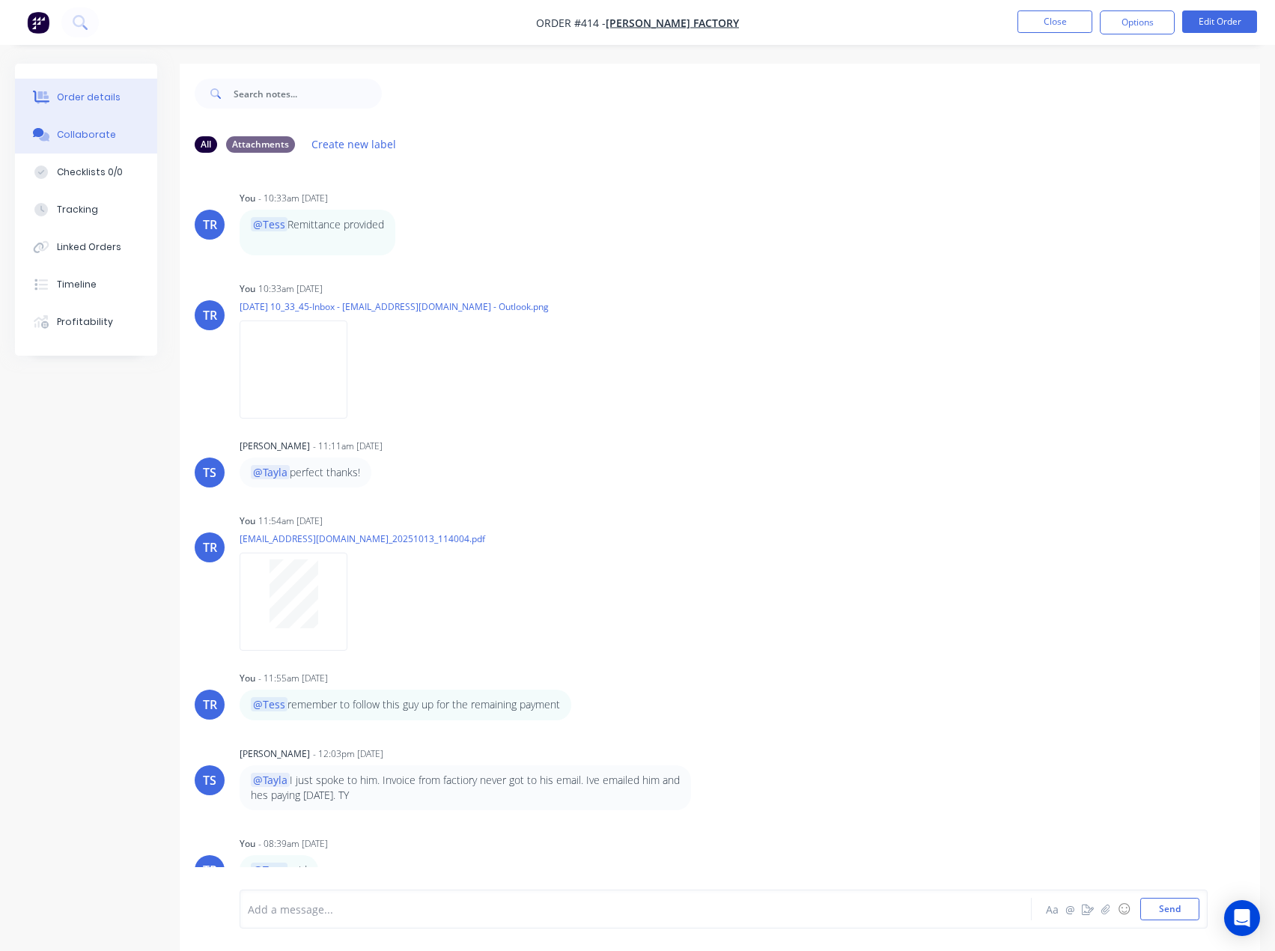
click at [103, 108] on button "Order details" at bounding box center [86, 97] width 142 height 37
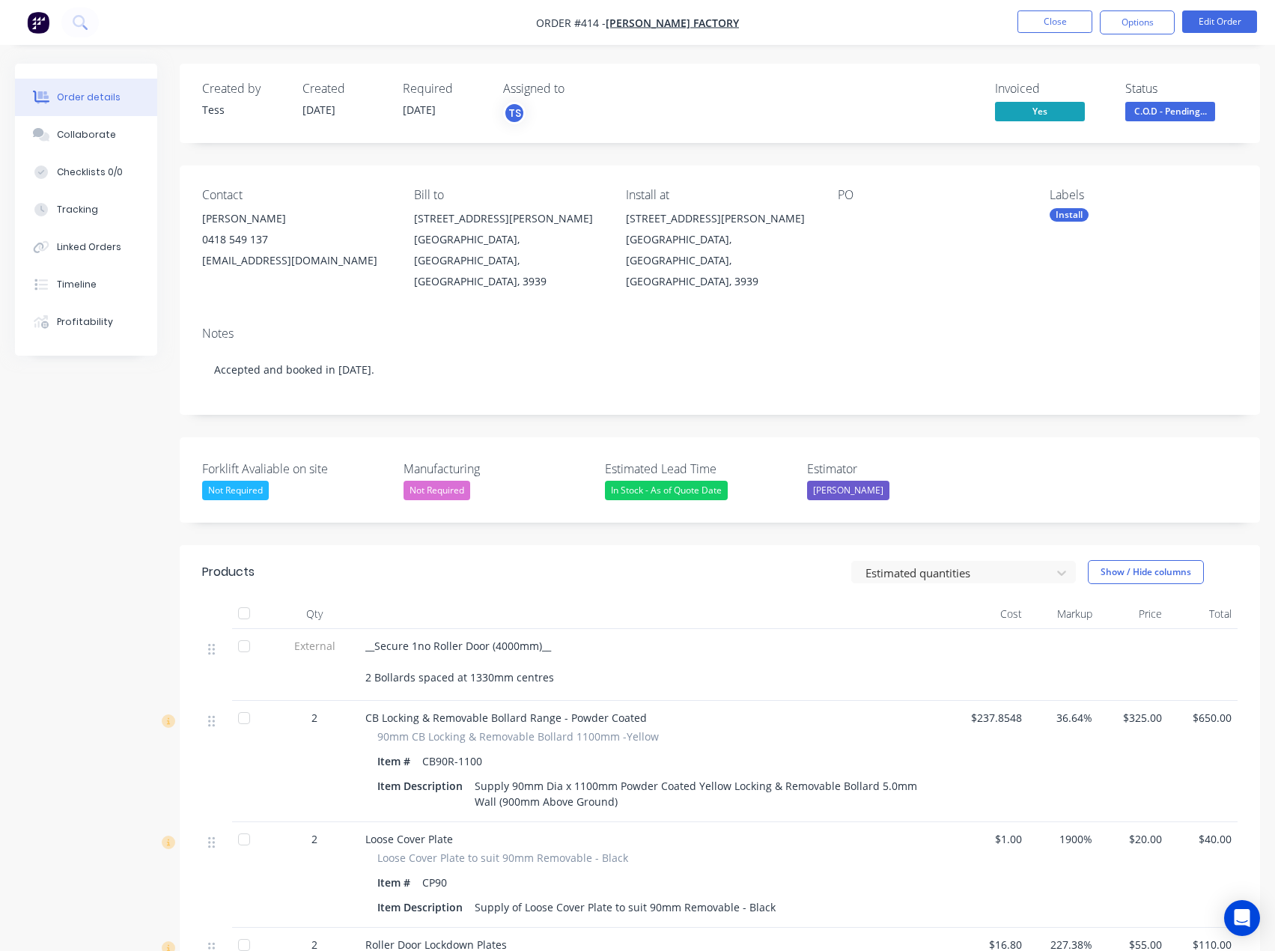
click at [1163, 102] on span "C.O.D - Pending..." at bounding box center [1171, 111] width 90 height 19
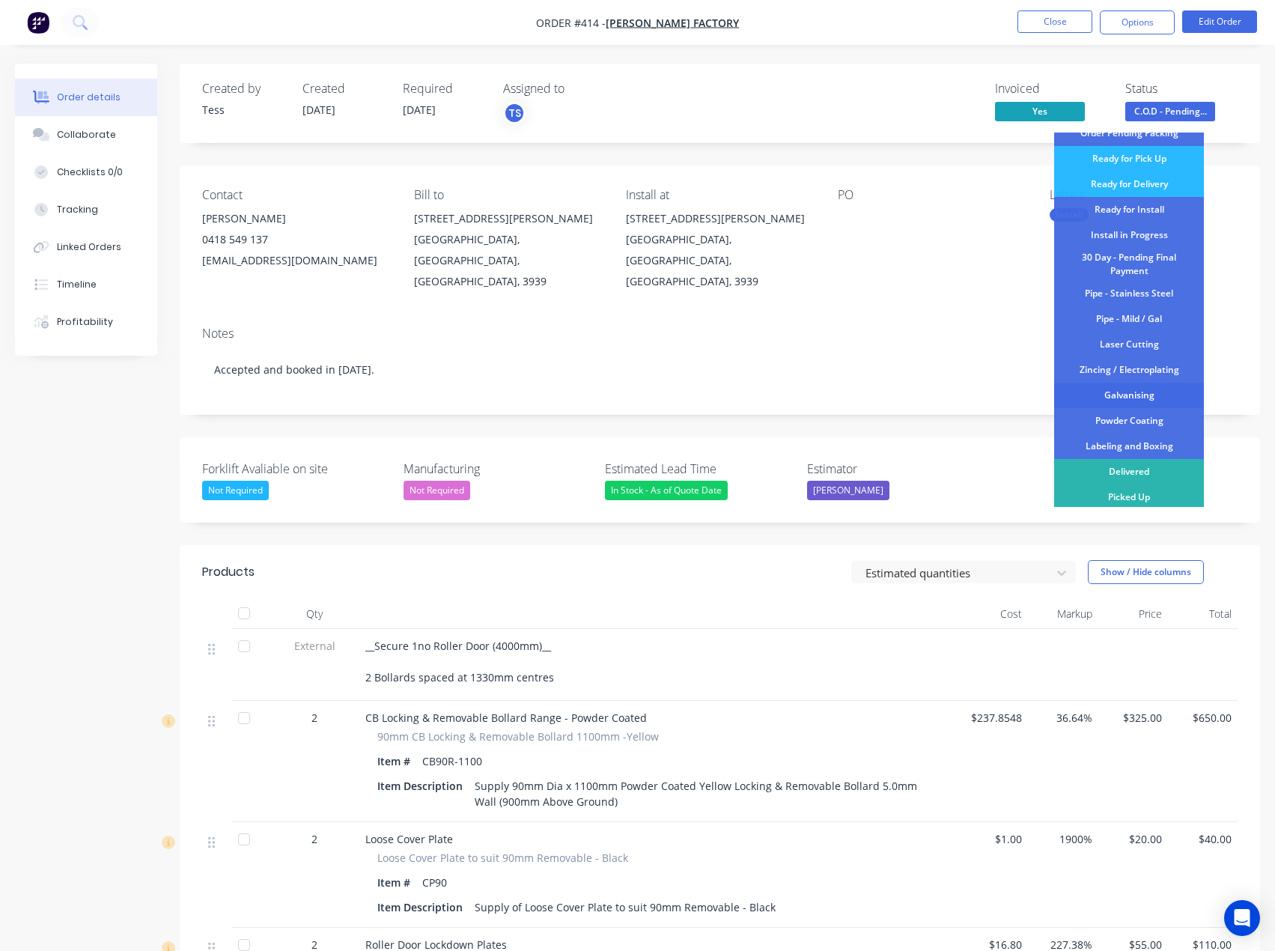
scroll to position [150, 0]
click at [1127, 463] on div "Delivered" at bounding box center [1129, 468] width 150 height 25
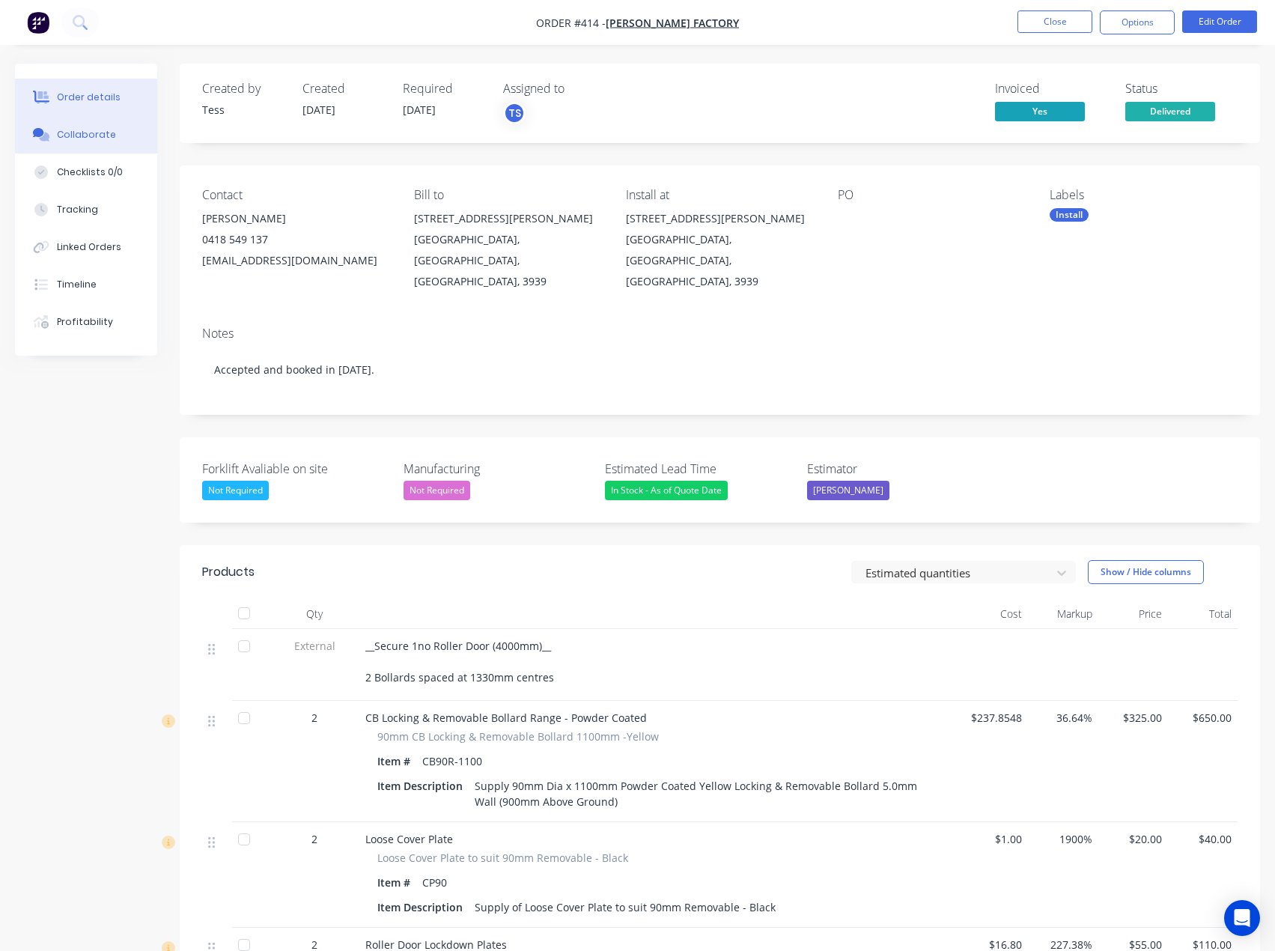
click at [131, 130] on button "Collaborate" at bounding box center [86, 134] width 142 height 37
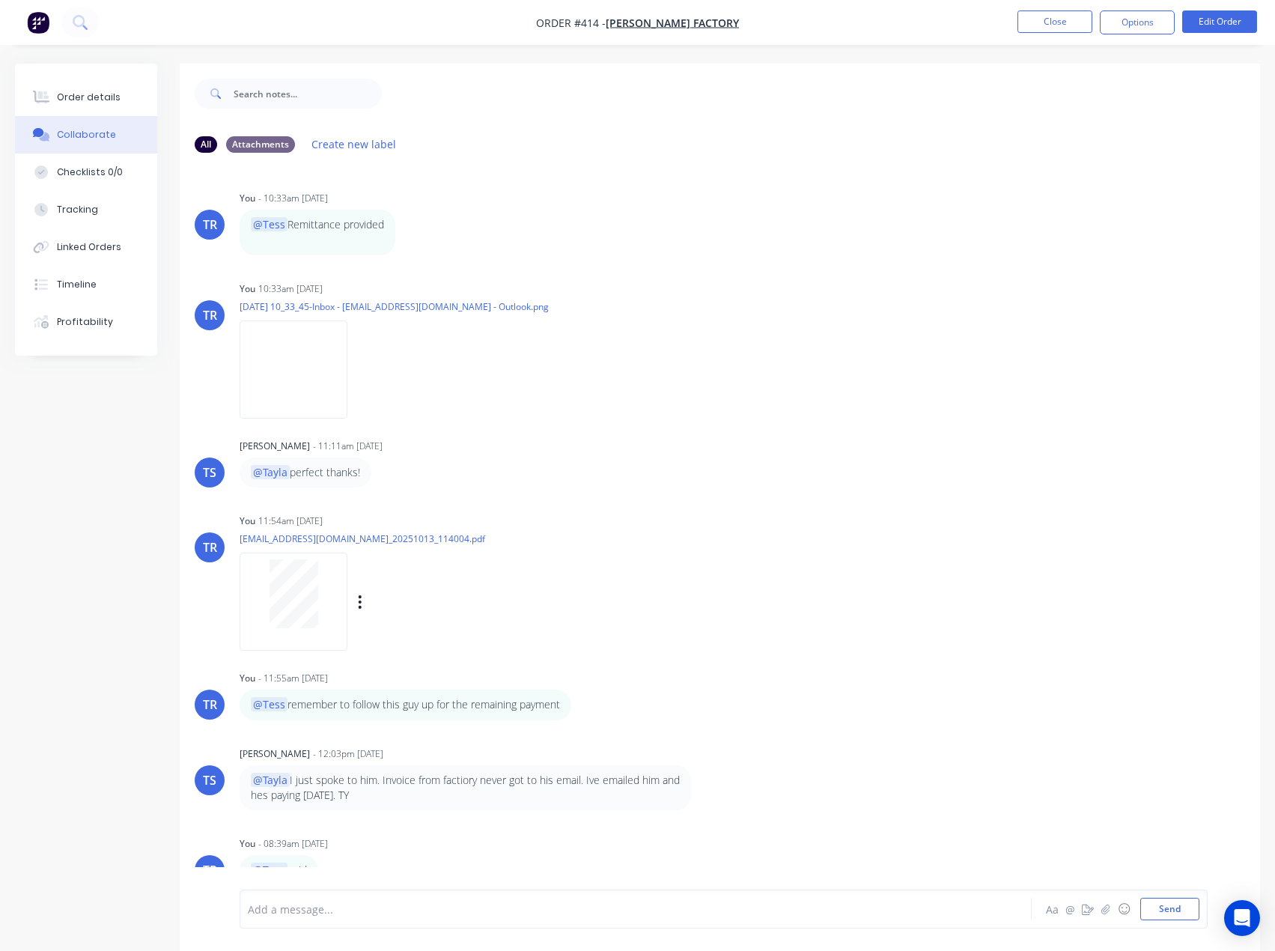
scroll to position [22, 0]
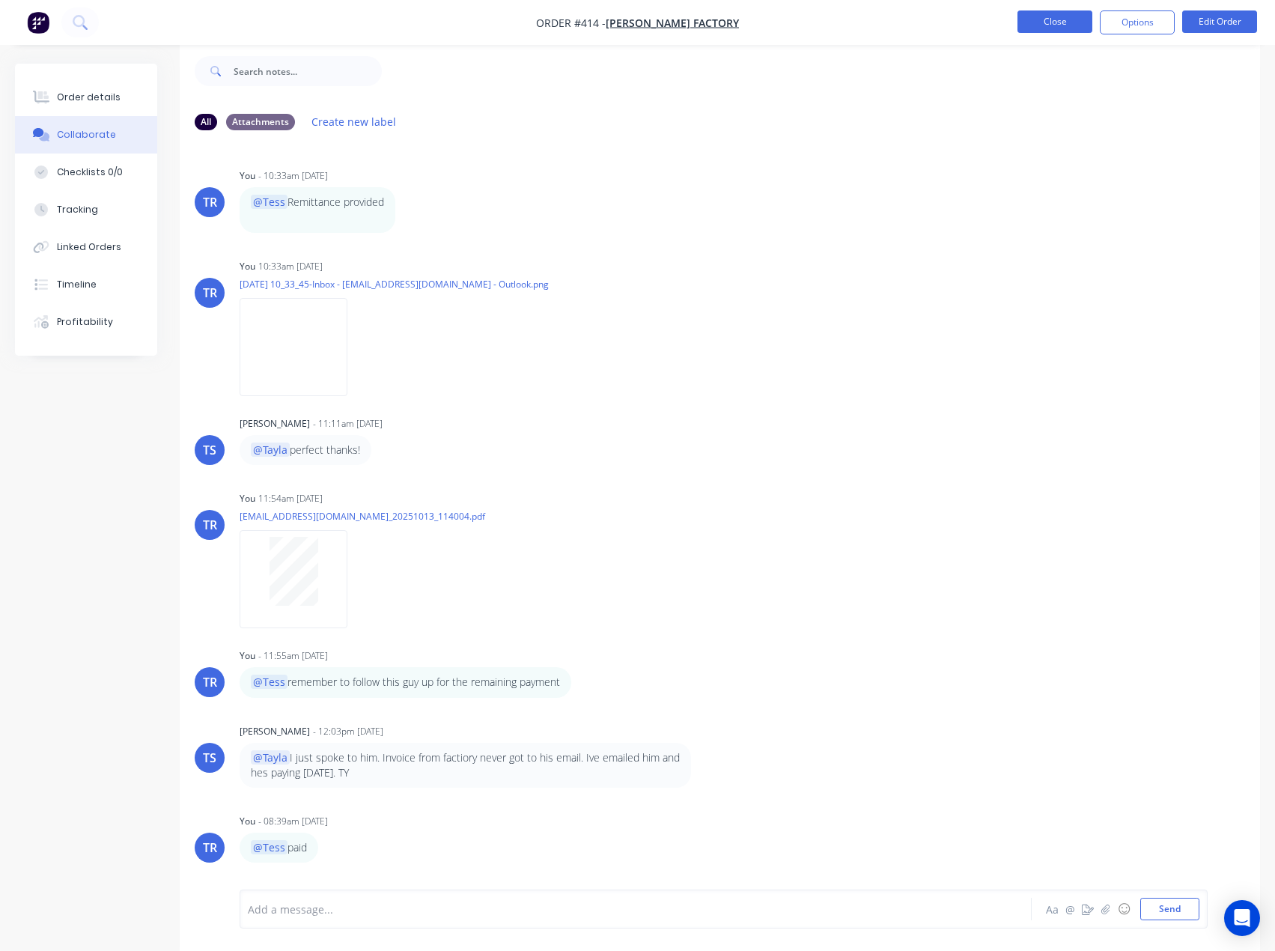
click at [1034, 14] on button "Close" at bounding box center [1055, 21] width 75 height 22
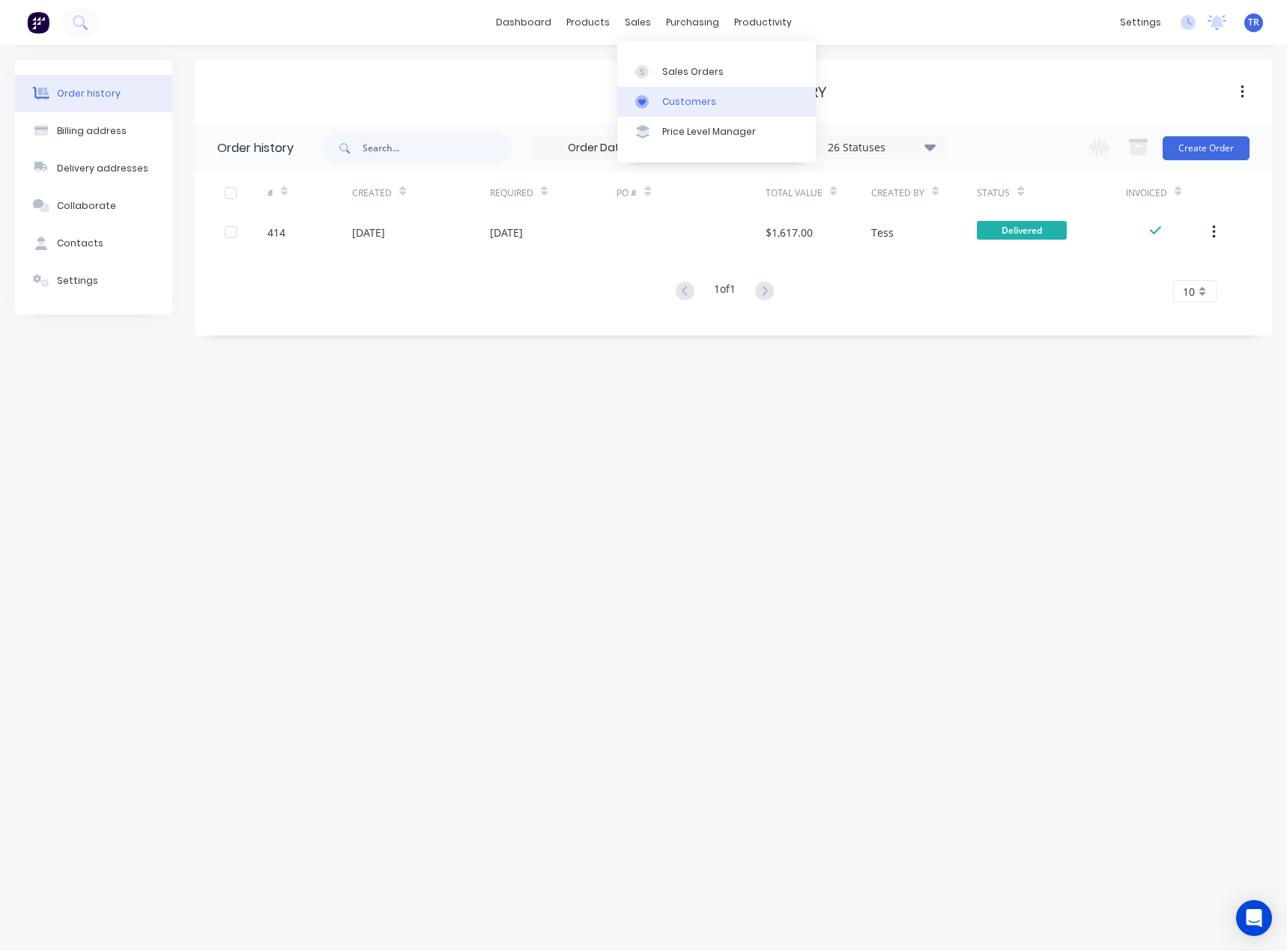
click at [657, 95] on link "Customers" at bounding box center [716, 102] width 198 height 30
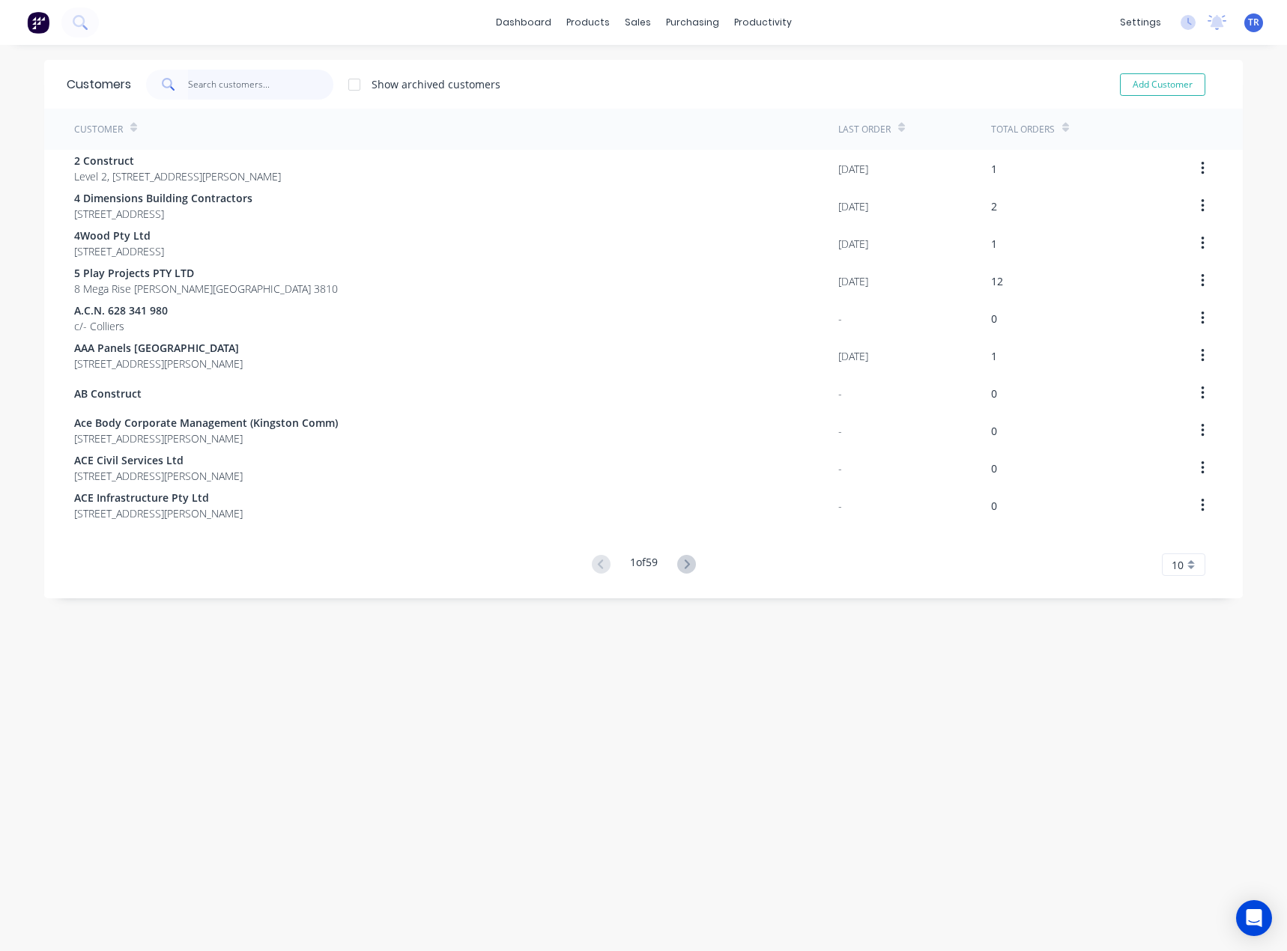
click at [294, 93] on input "text" at bounding box center [261, 85] width 146 height 30
paste input "Sheen Panel Service - [GEOGRAPHIC_DATA]"
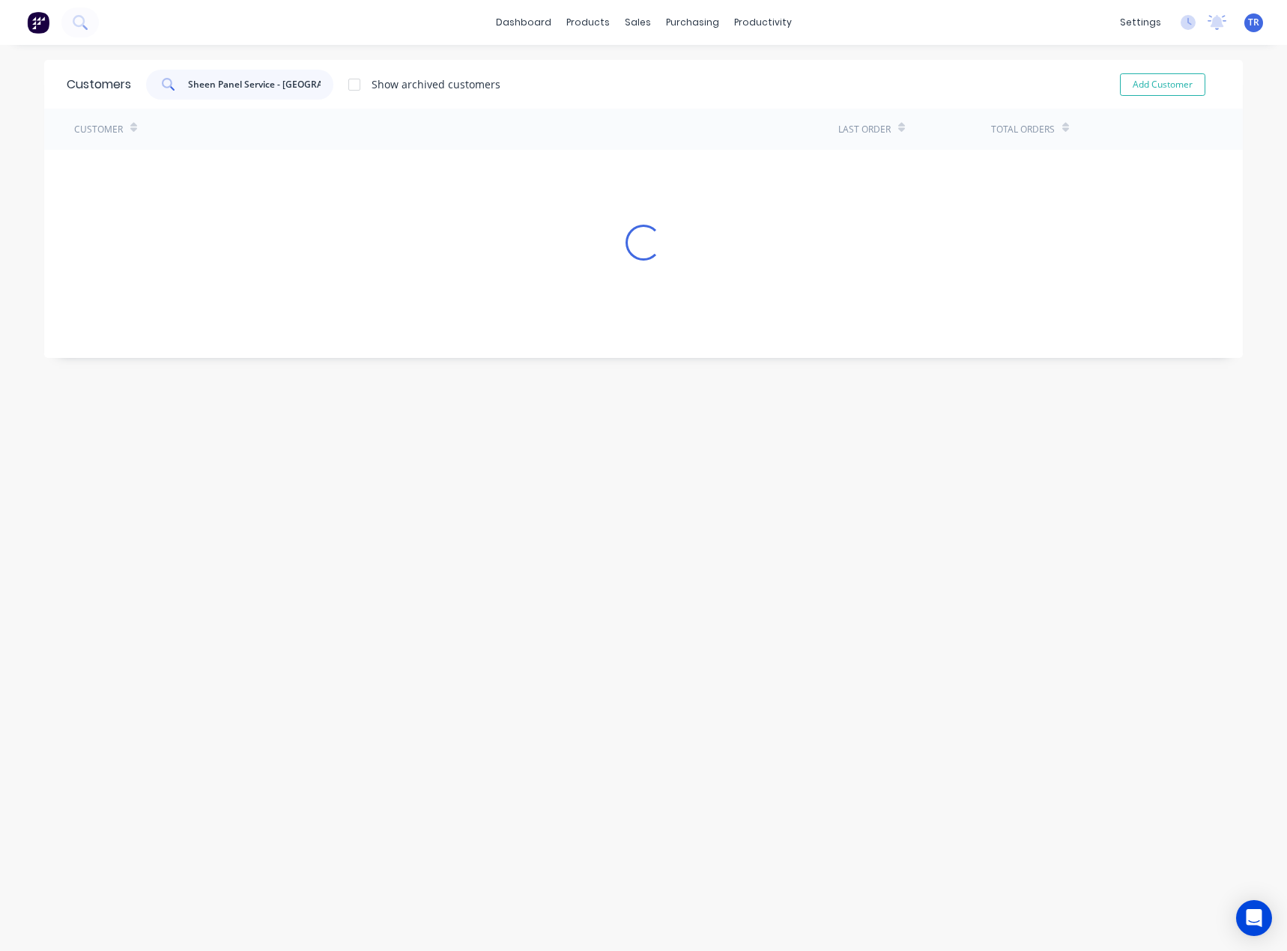
scroll to position [0, 4]
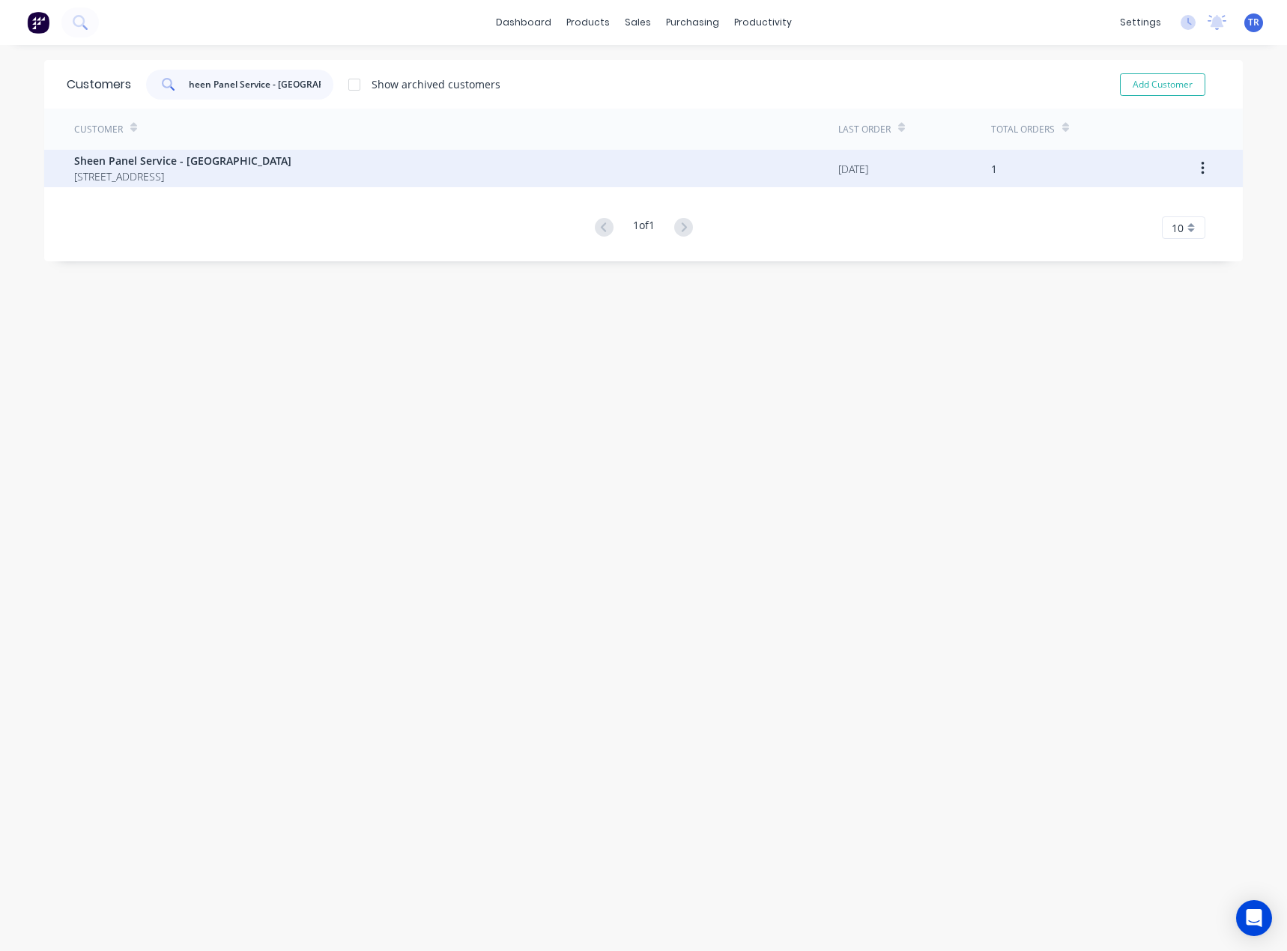
type input "Sheen Panel Service - [GEOGRAPHIC_DATA]"
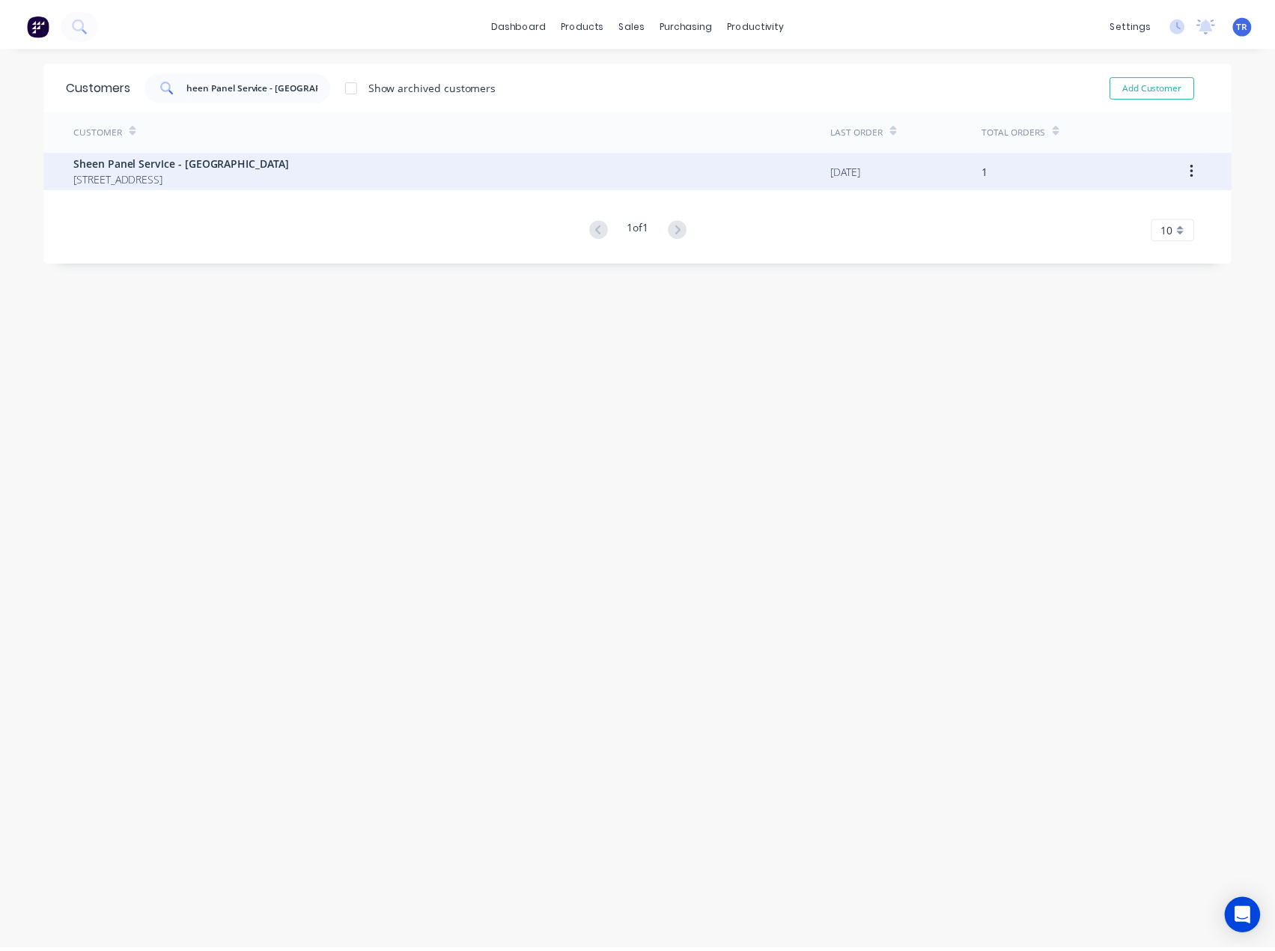
scroll to position [0, 0]
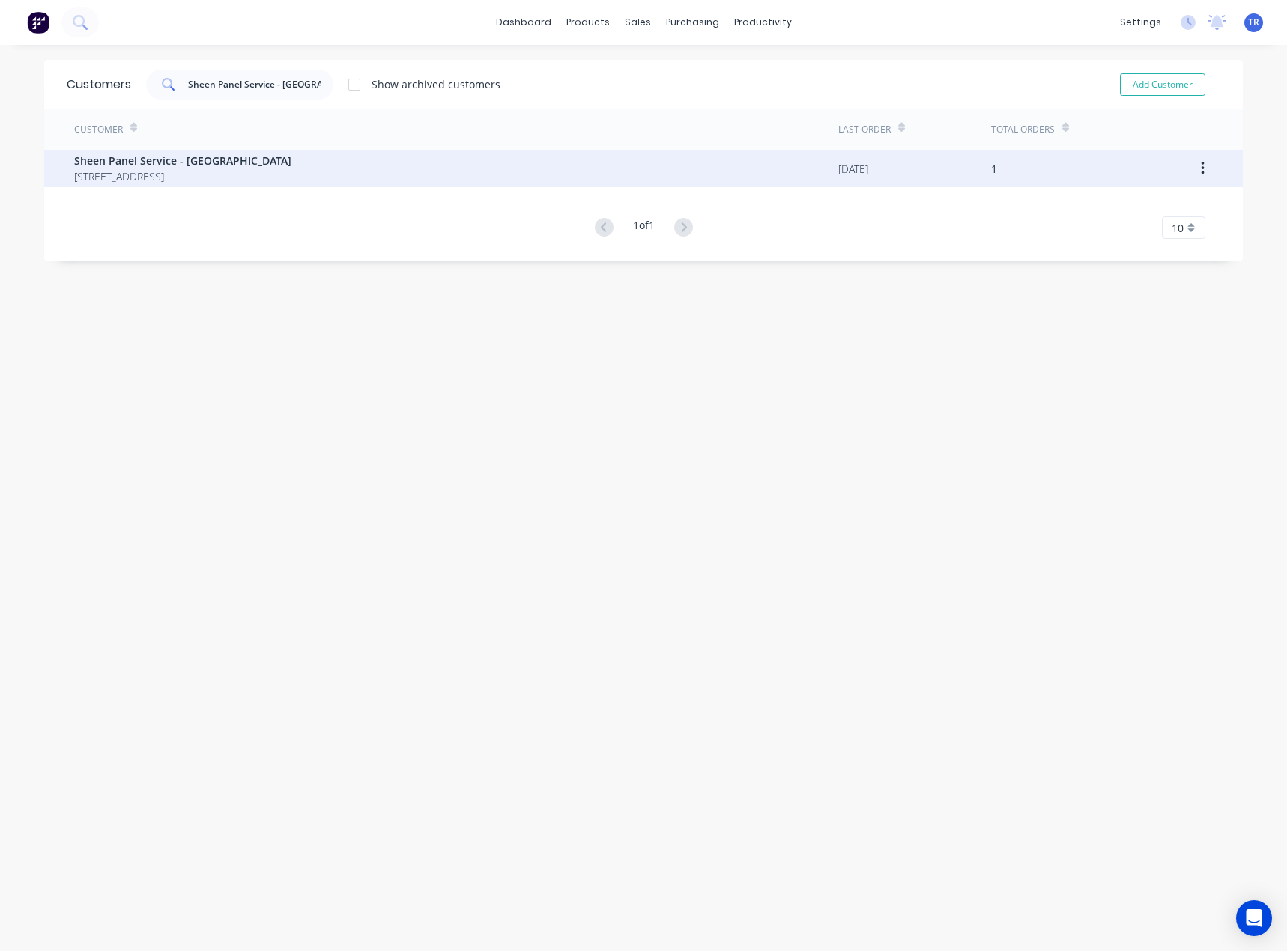
click at [291, 179] on span "[STREET_ADDRESS]" at bounding box center [182, 176] width 217 height 16
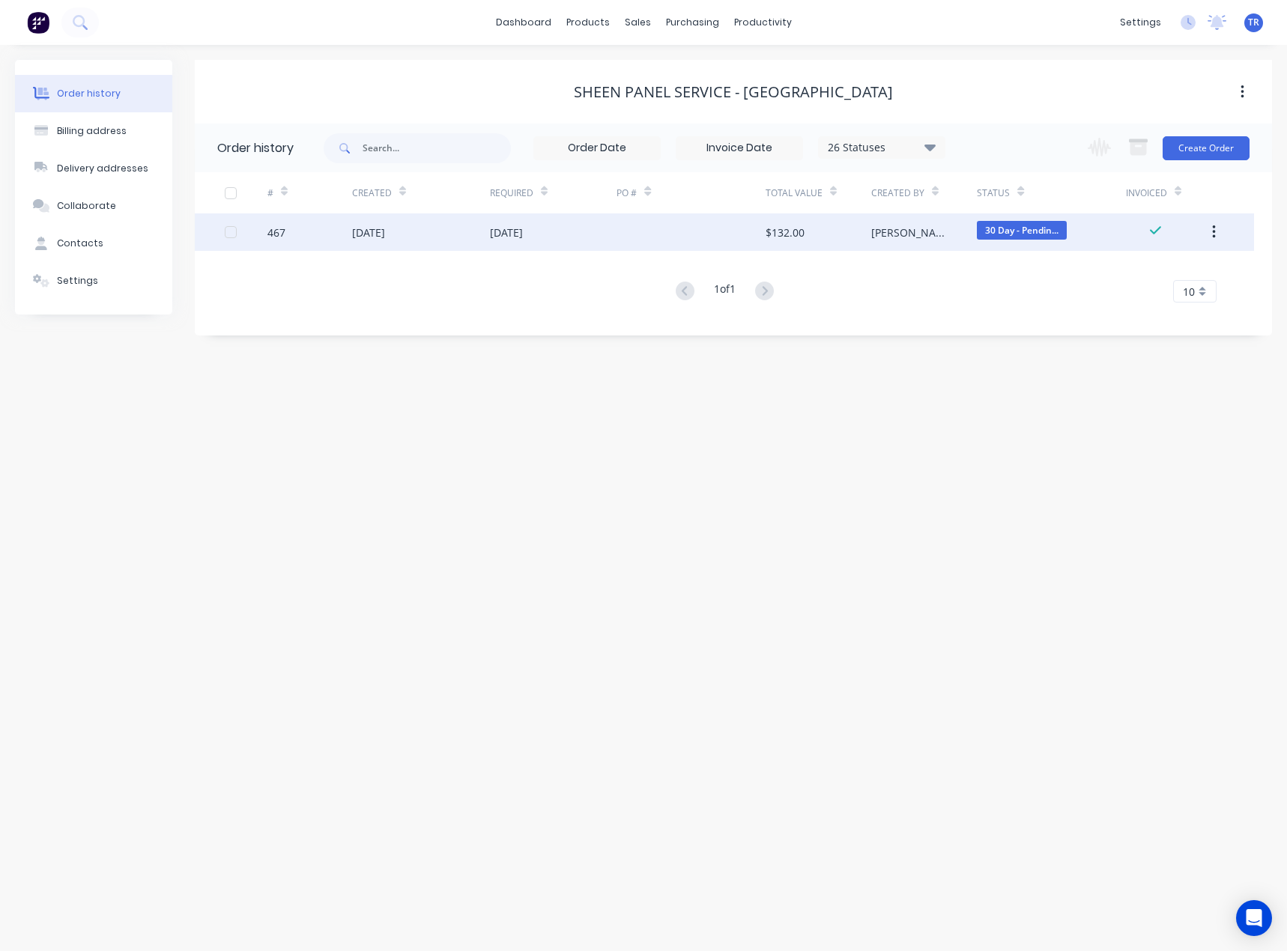
click at [604, 229] on div "[DATE]" at bounding box center [553, 231] width 127 height 37
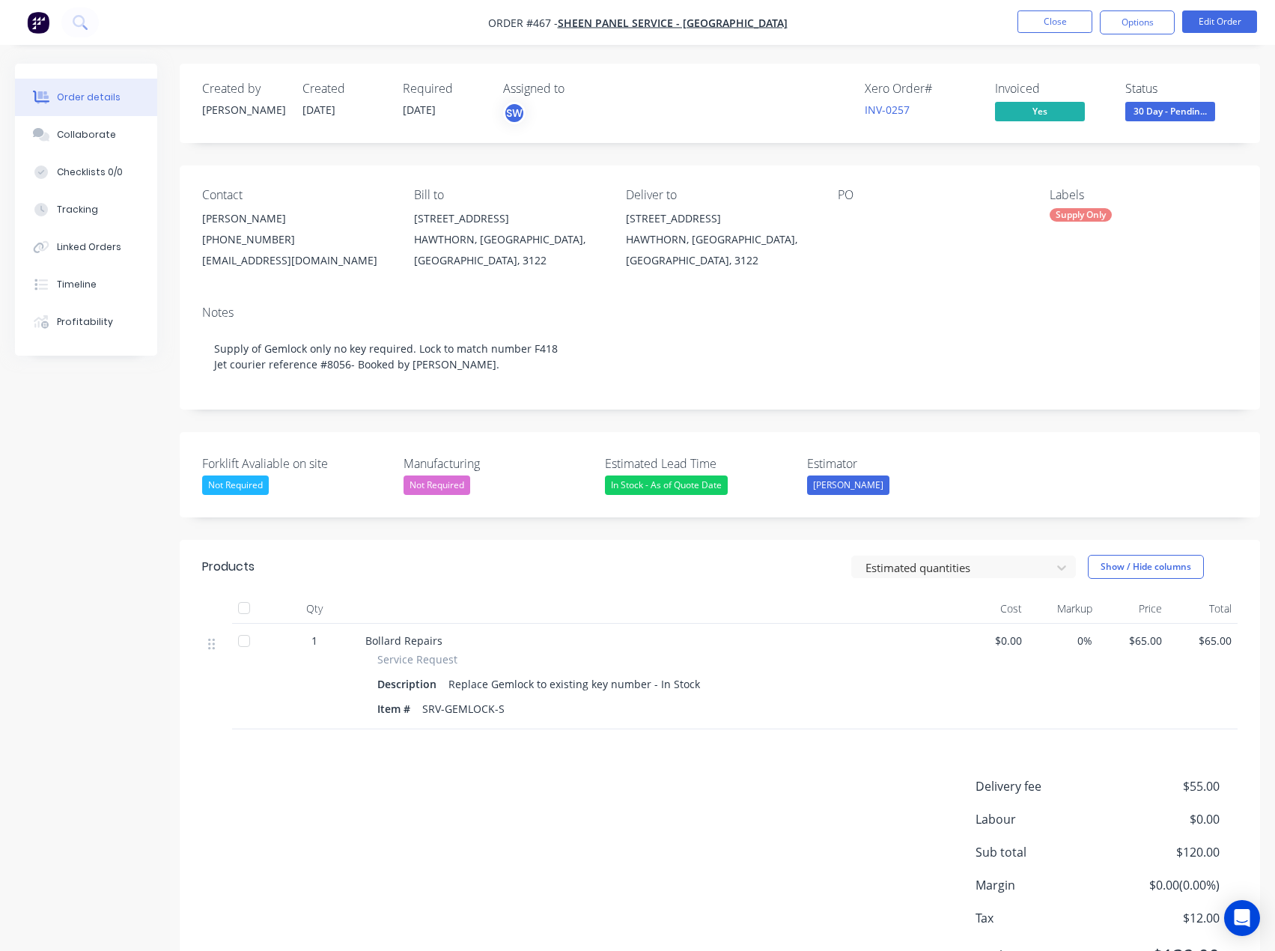
drag, startPoint x: 1182, startPoint y: 111, endPoint x: 1184, endPoint y: 126, distance: 15.1
click at [1182, 111] on span "30 Day - Pendin..." at bounding box center [1171, 111] width 90 height 19
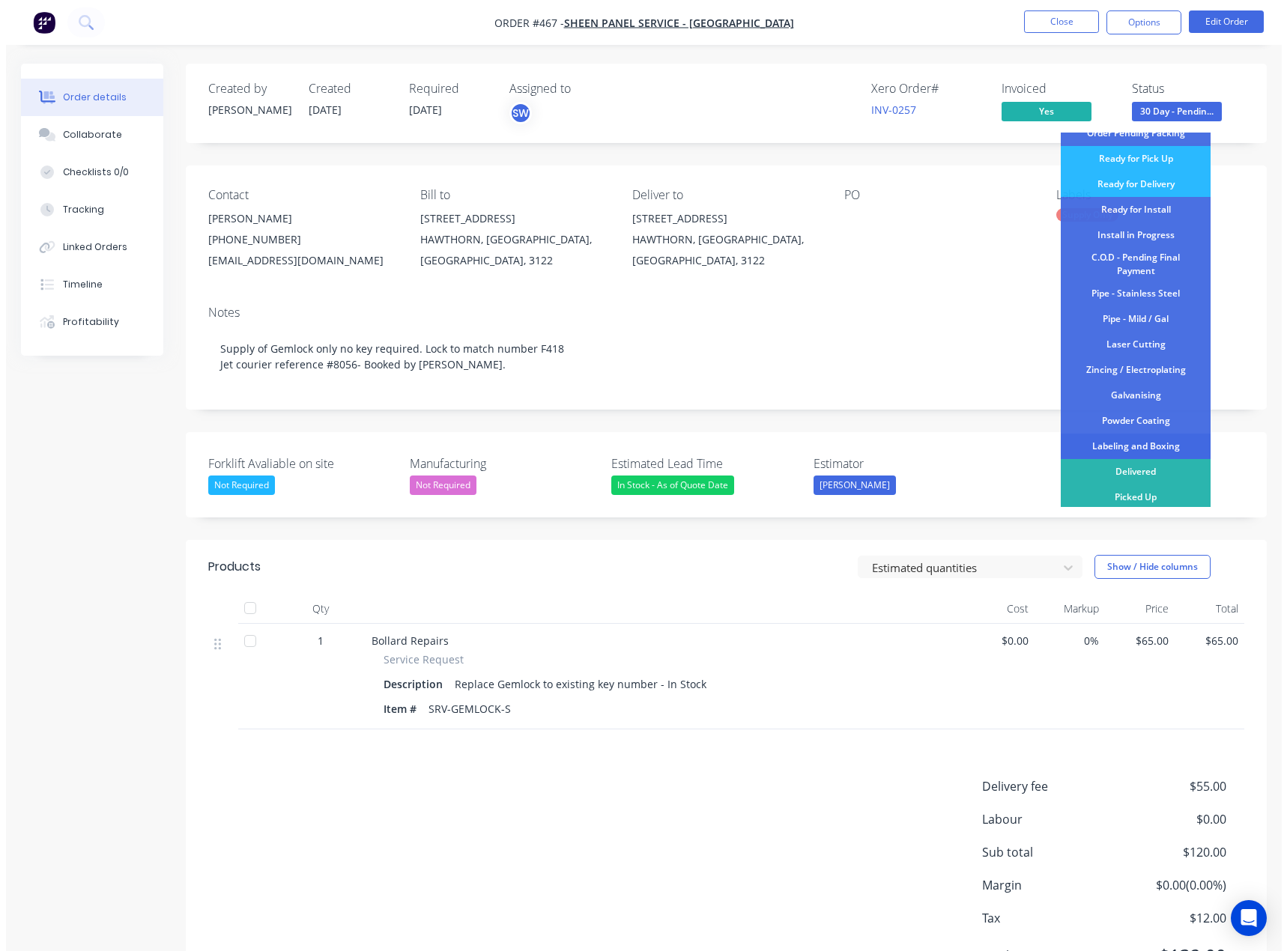
scroll to position [150, 0]
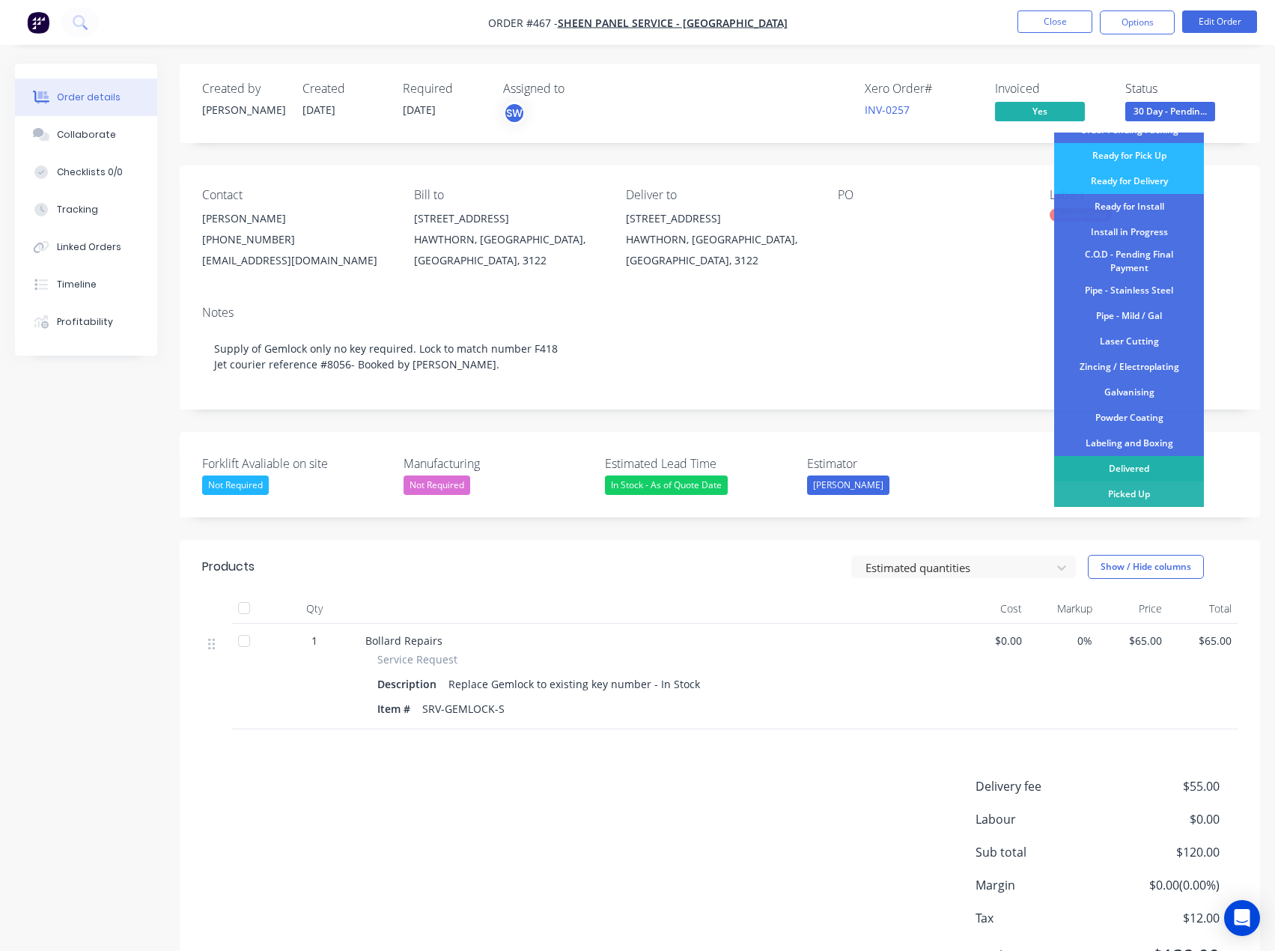
click at [1109, 464] on div "Delivered" at bounding box center [1129, 468] width 150 height 25
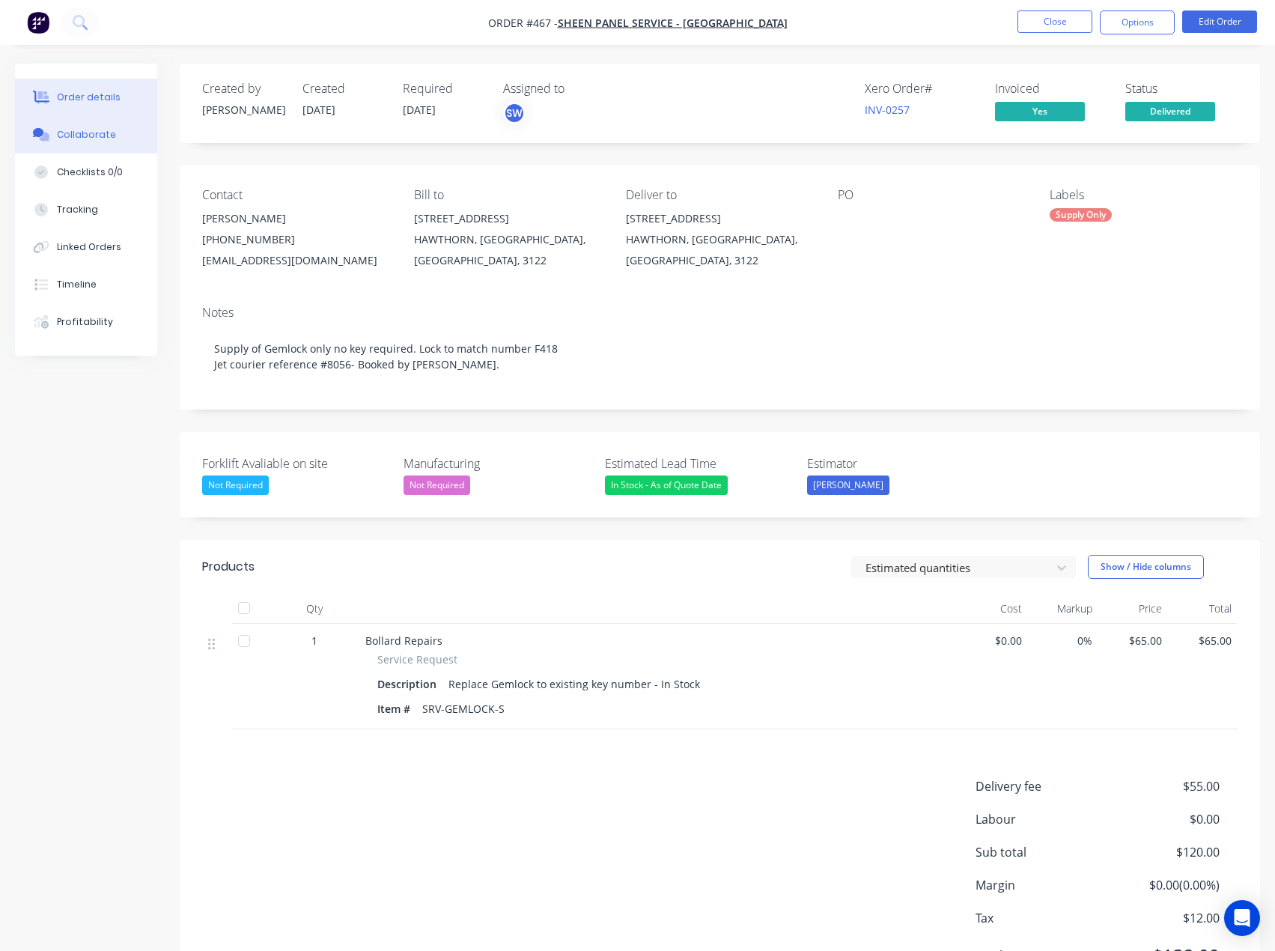
click at [116, 142] on button "Collaborate" at bounding box center [86, 134] width 142 height 37
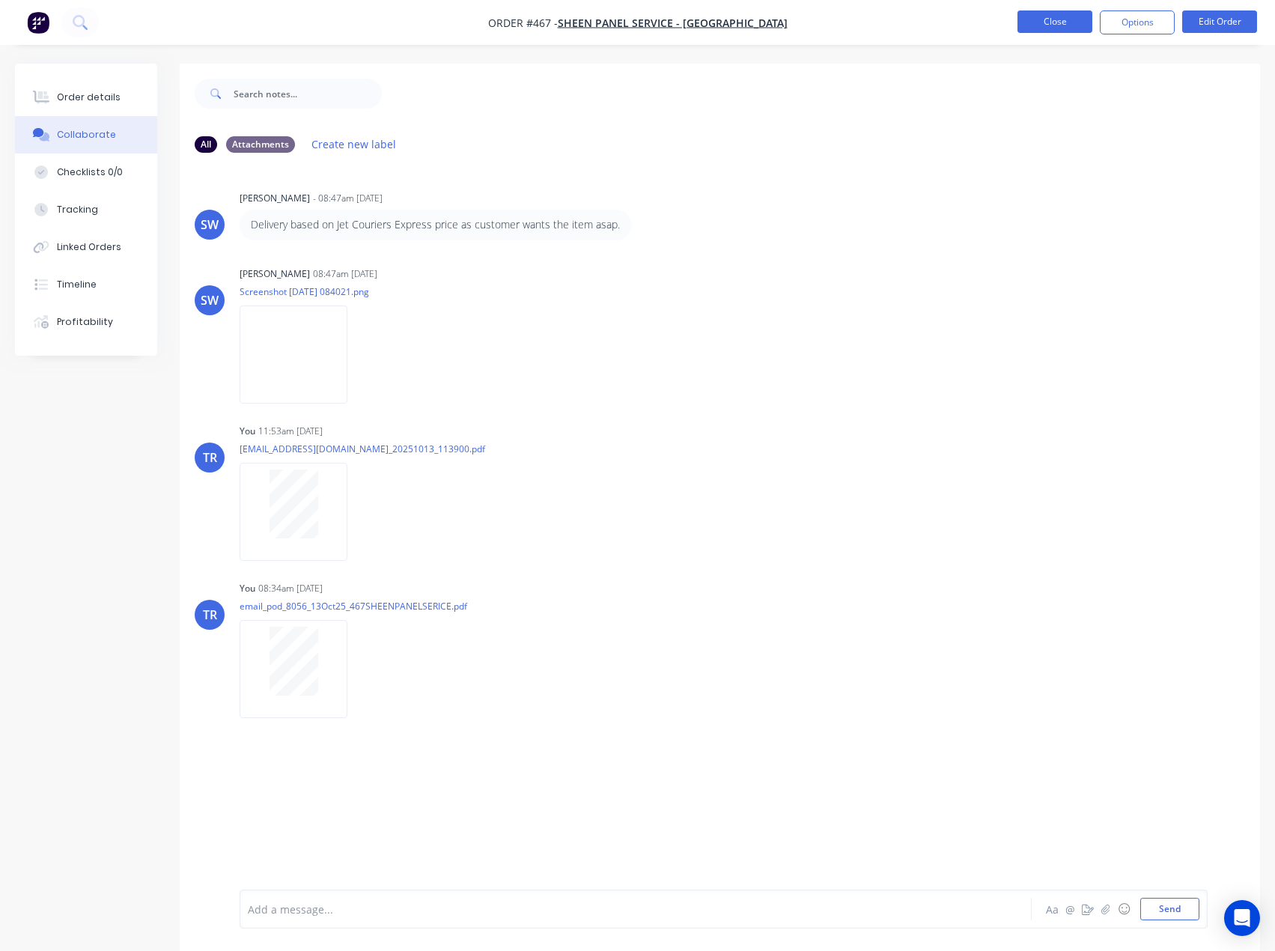
click at [1053, 19] on button "Close" at bounding box center [1055, 21] width 75 height 22
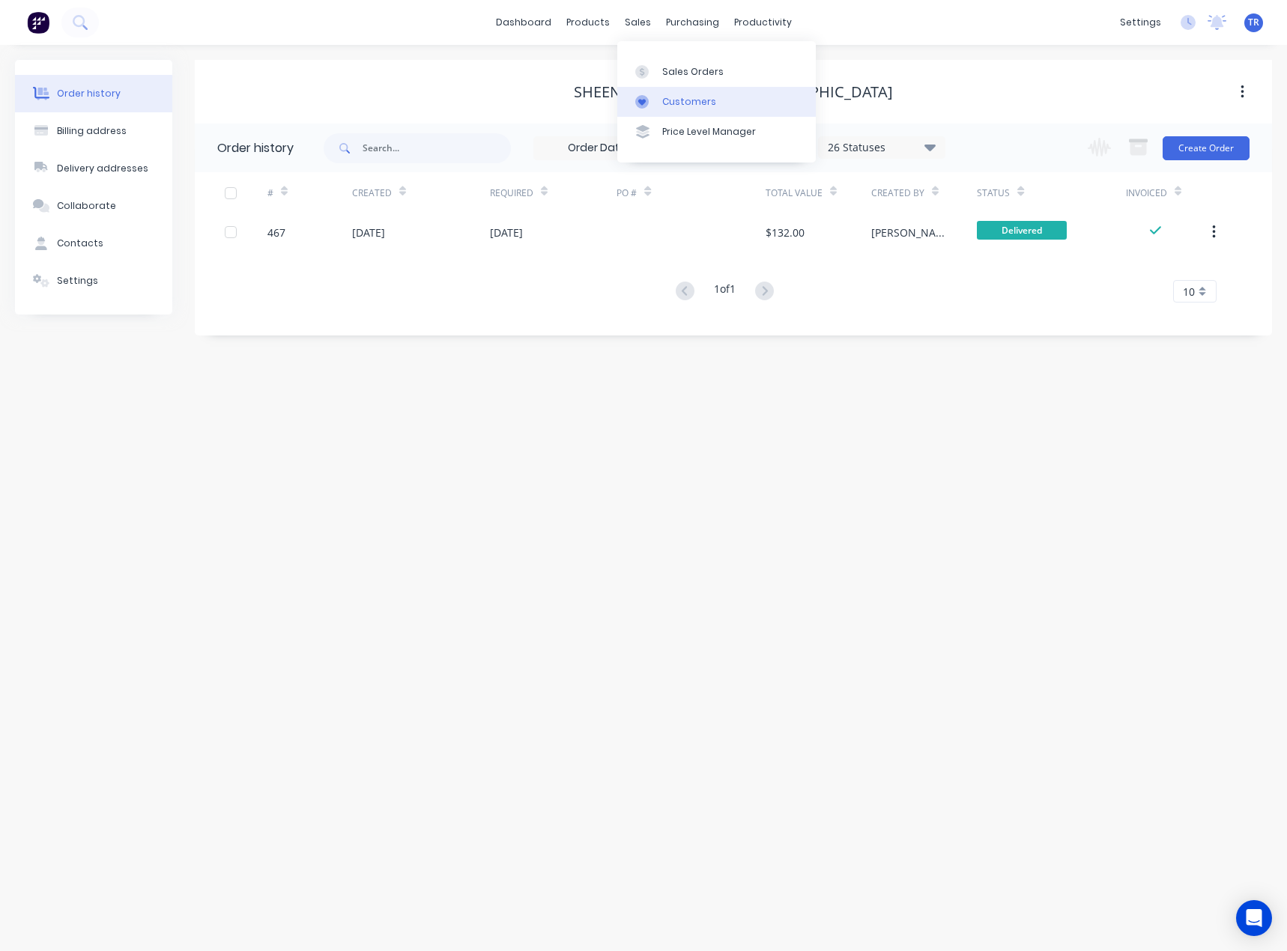
click at [690, 109] on link "Customers" at bounding box center [716, 102] width 198 height 30
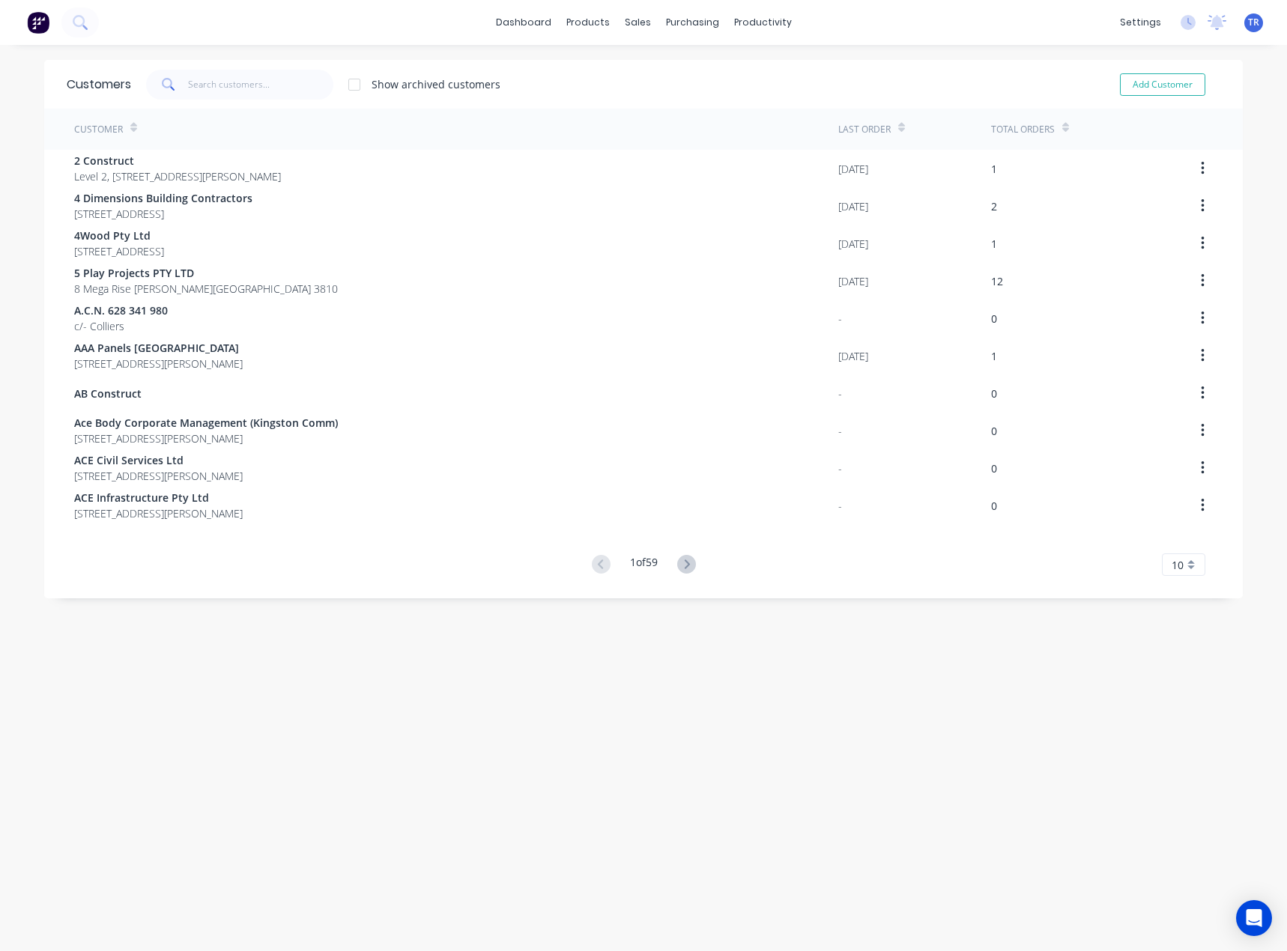
click at [282, 67] on div "Customers Show archived customers Add Customer" at bounding box center [643, 84] width 1198 height 49
click at [285, 78] on input "text" at bounding box center [261, 85] width 146 height 30
paste input "Capital SMART Repairs Carrum Downs"
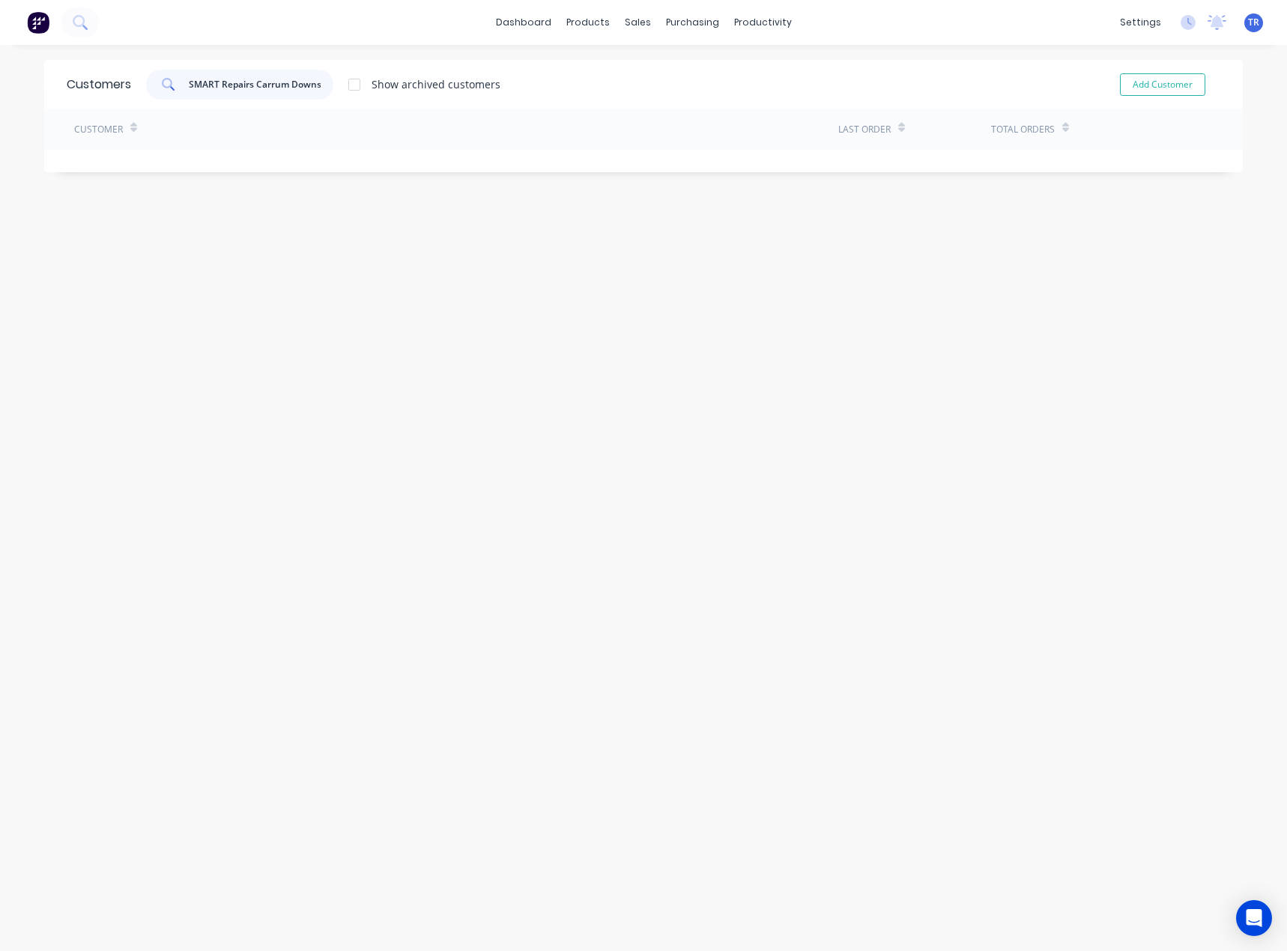
drag, startPoint x: 216, startPoint y: 82, endPoint x: 389, endPoint y: 88, distance: 173.8
click at [389, 88] on div "Capital SMART Repairs Carrum Downs Show archived customers" at bounding box center [315, 85] width 369 height 30
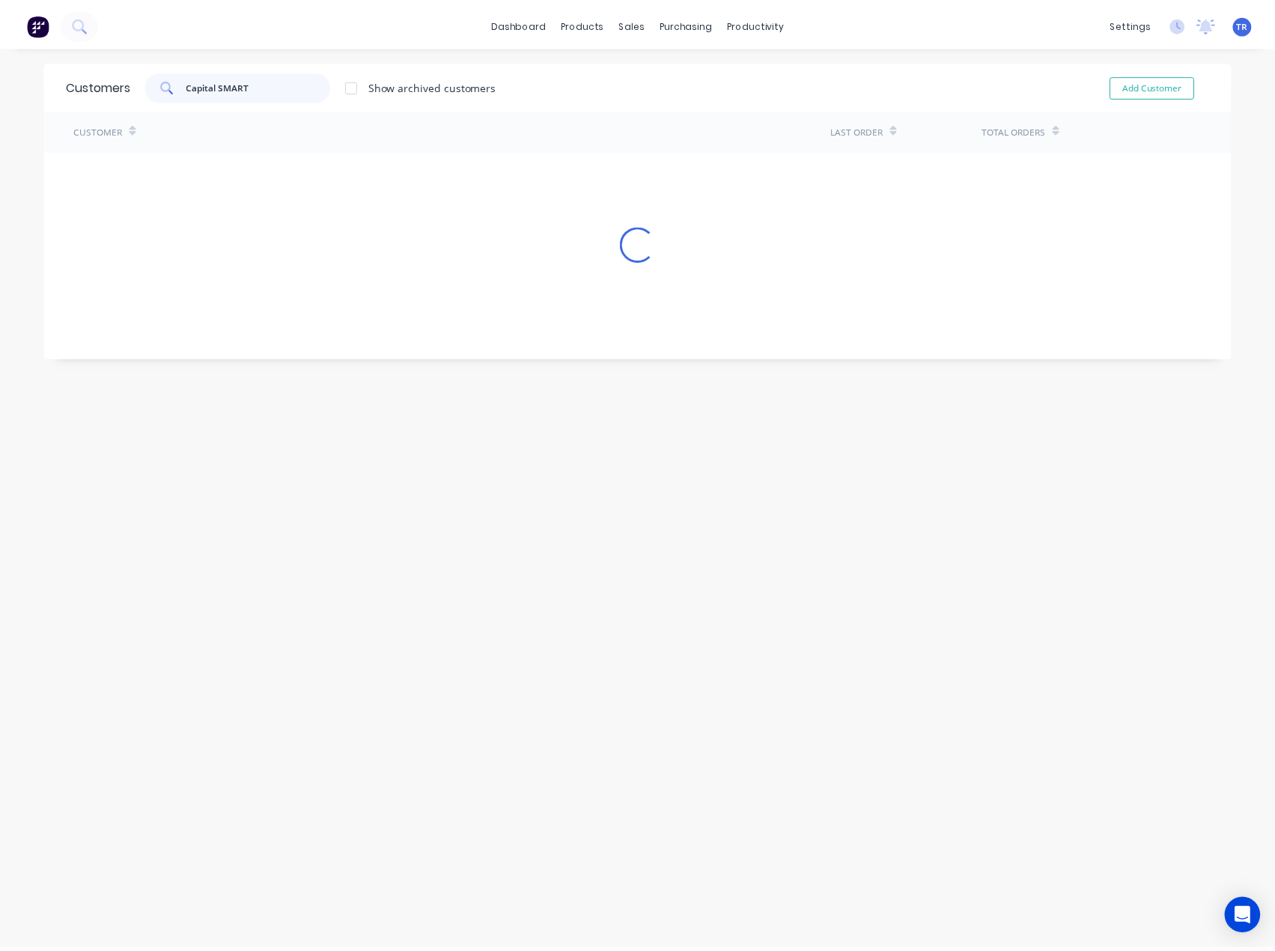
scroll to position [0, 0]
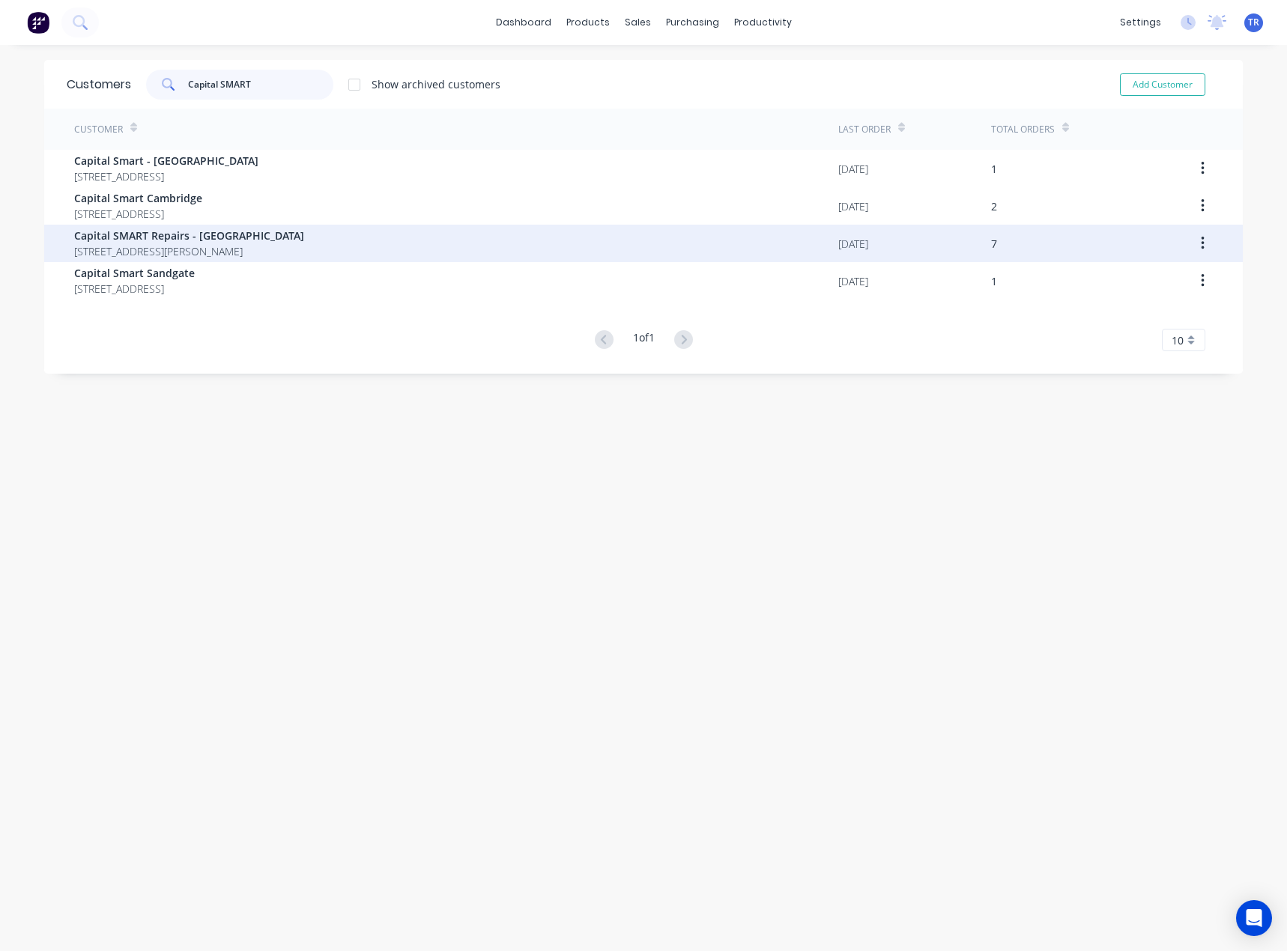
type input "Capital SMART"
click at [281, 240] on span "Capital SMART Repairs - [GEOGRAPHIC_DATA]" at bounding box center [189, 236] width 230 height 16
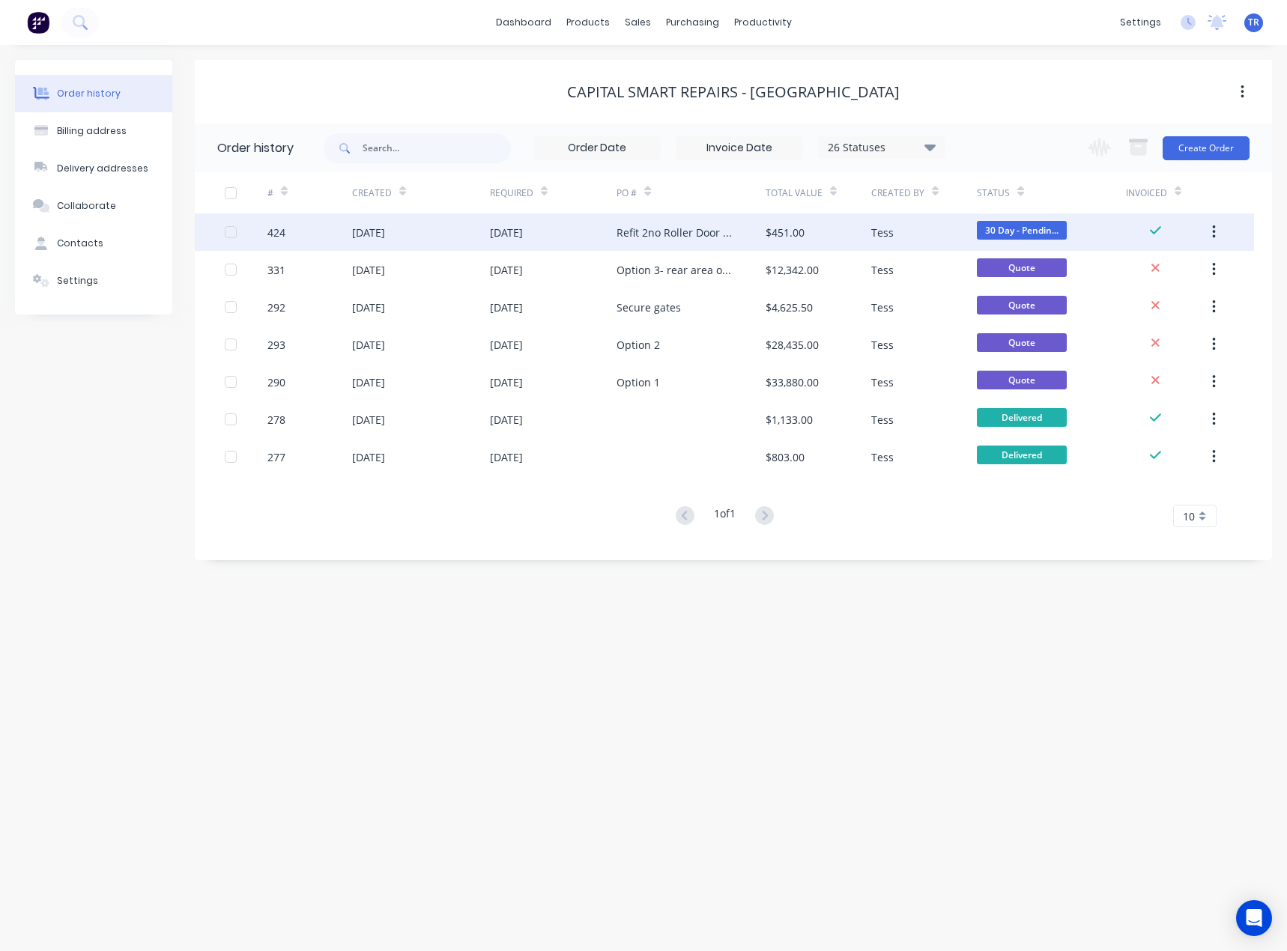
click at [523, 230] on div "[DATE]" at bounding box center [506, 233] width 33 height 16
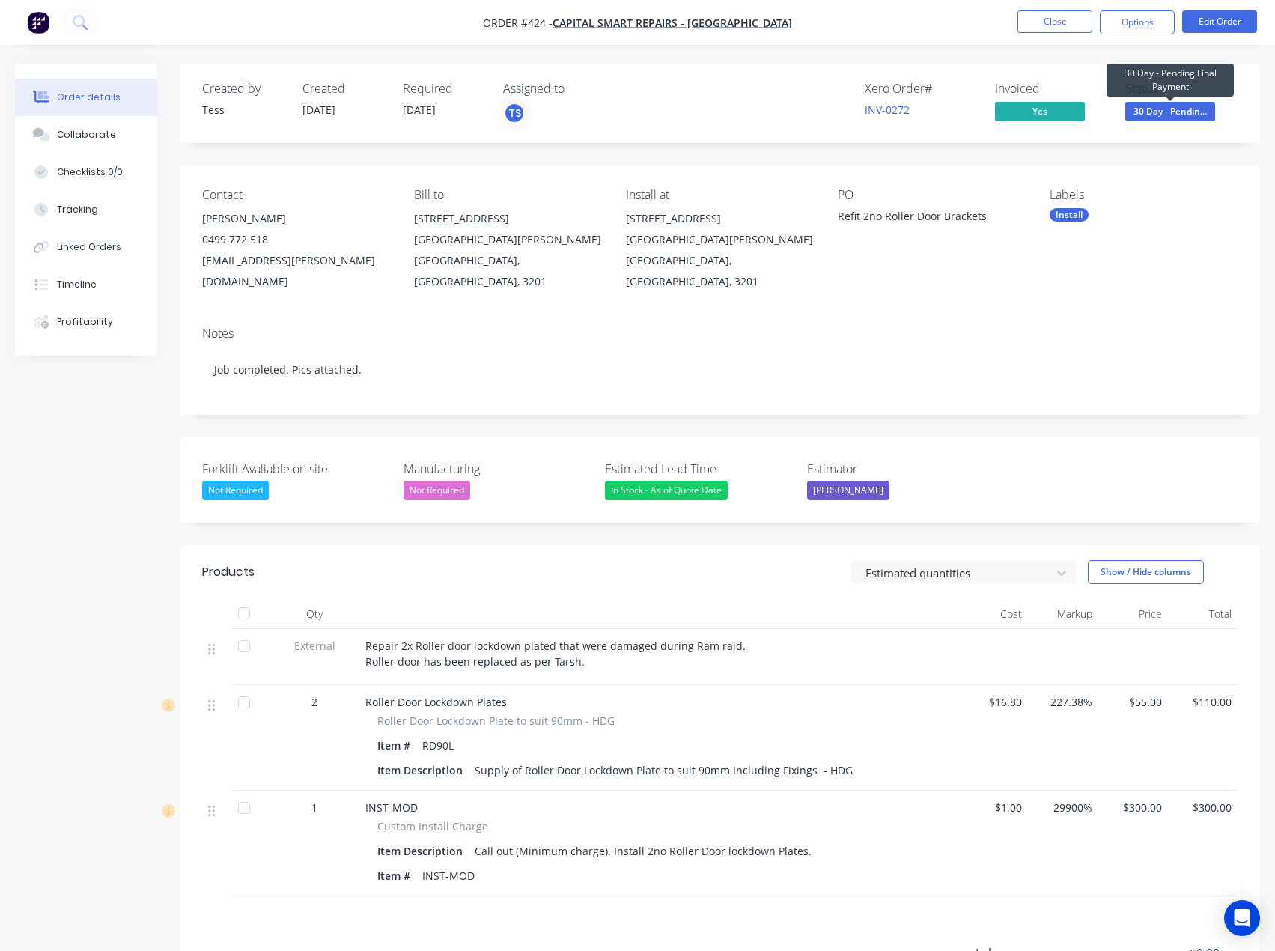
click at [1181, 113] on span "30 Day - Pendin..." at bounding box center [1171, 111] width 90 height 19
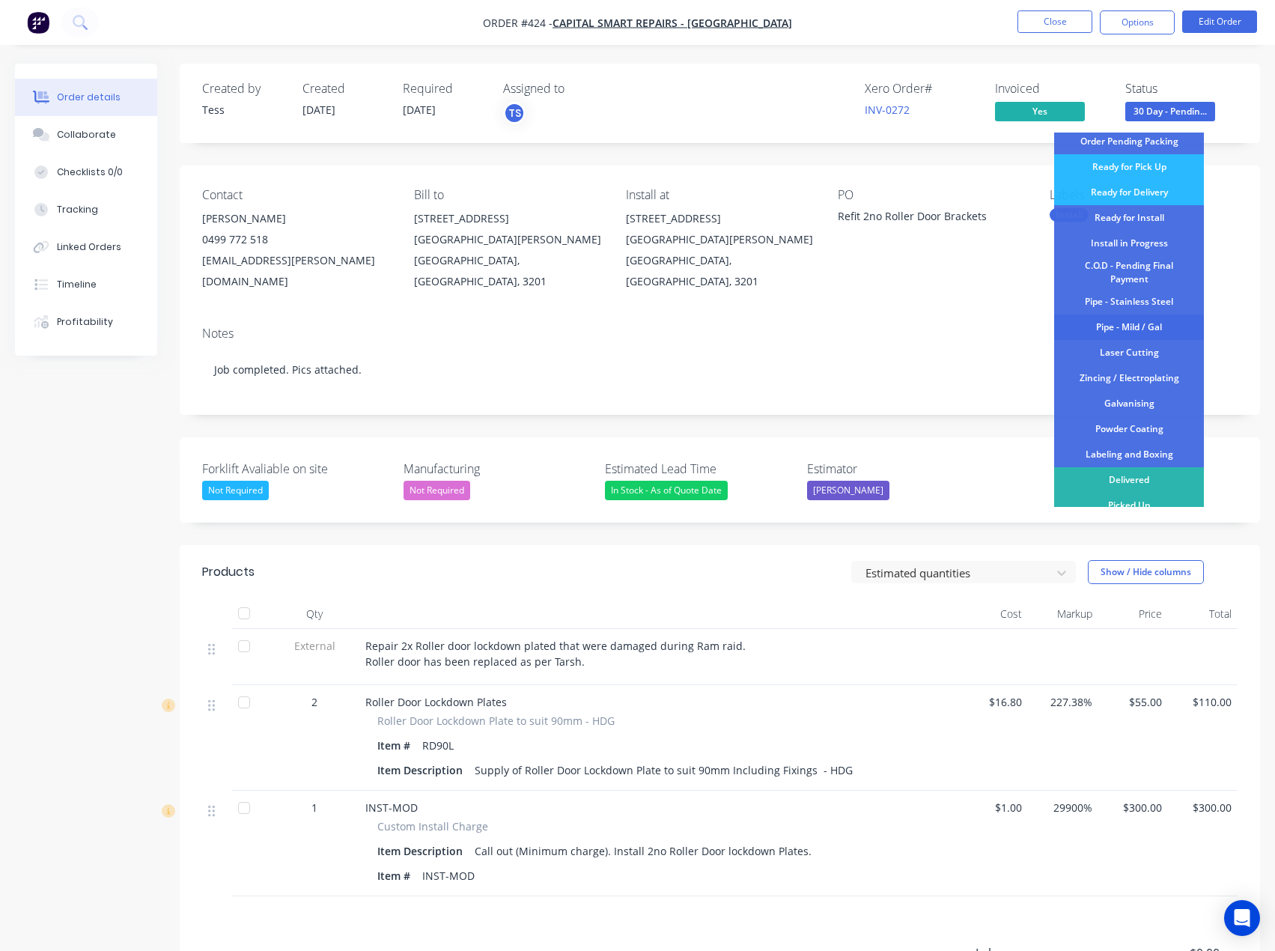
scroll to position [150, 0]
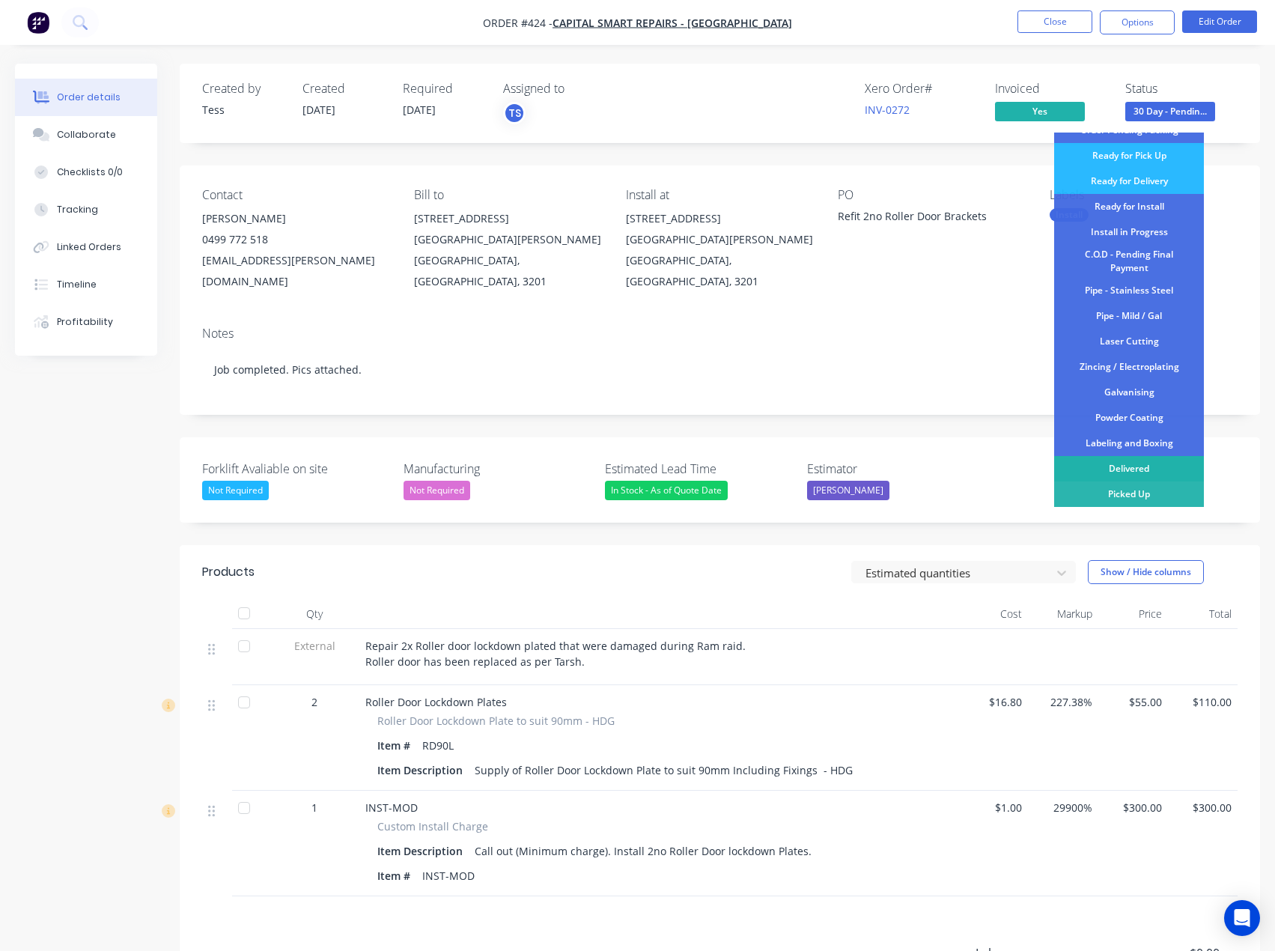
click at [1140, 465] on div "Delivered" at bounding box center [1129, 468] width 150 height 25
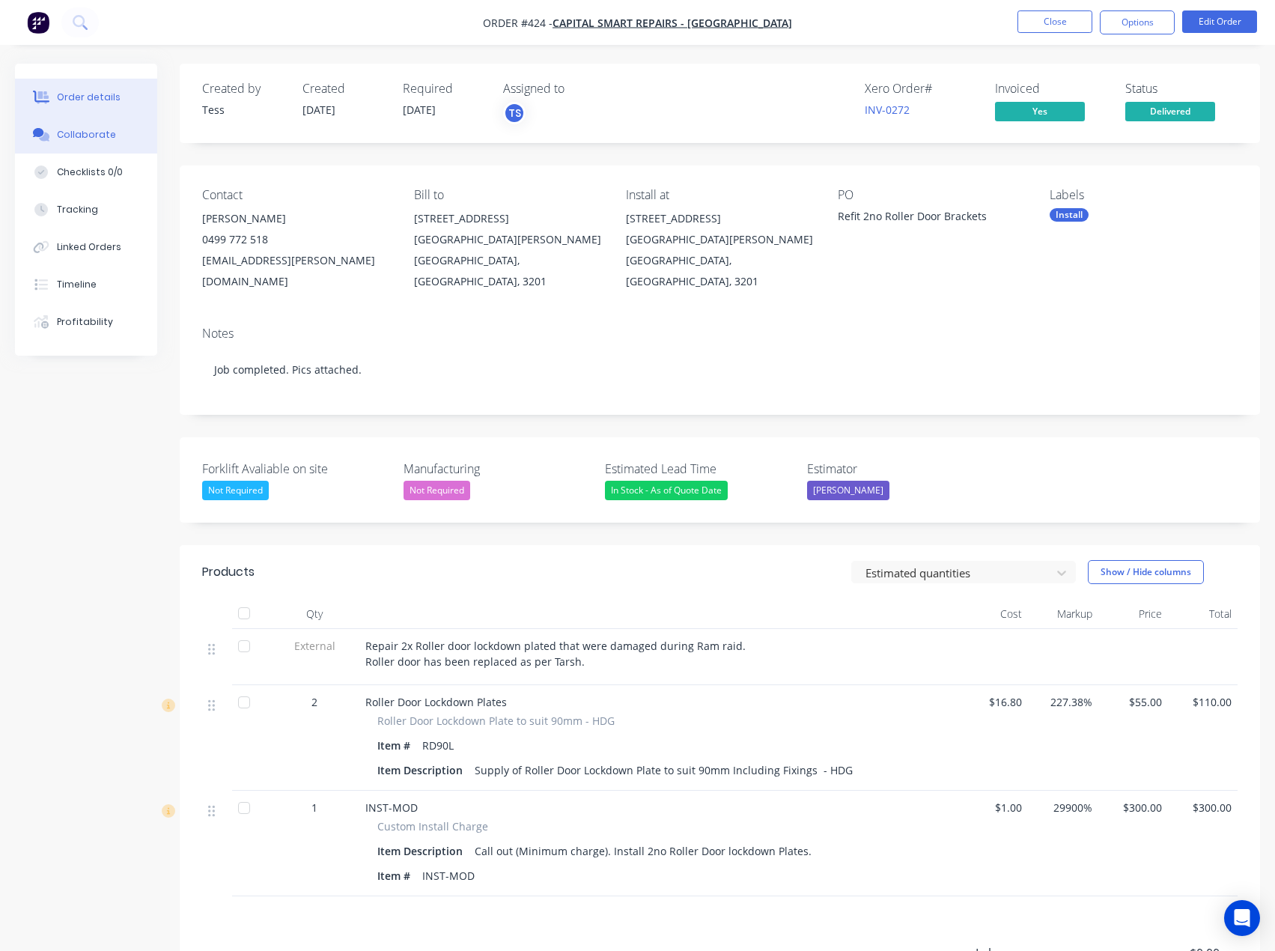
click at [130, 132] on button "Collaborate" at bounding box center [86, 134] width 142 height 37
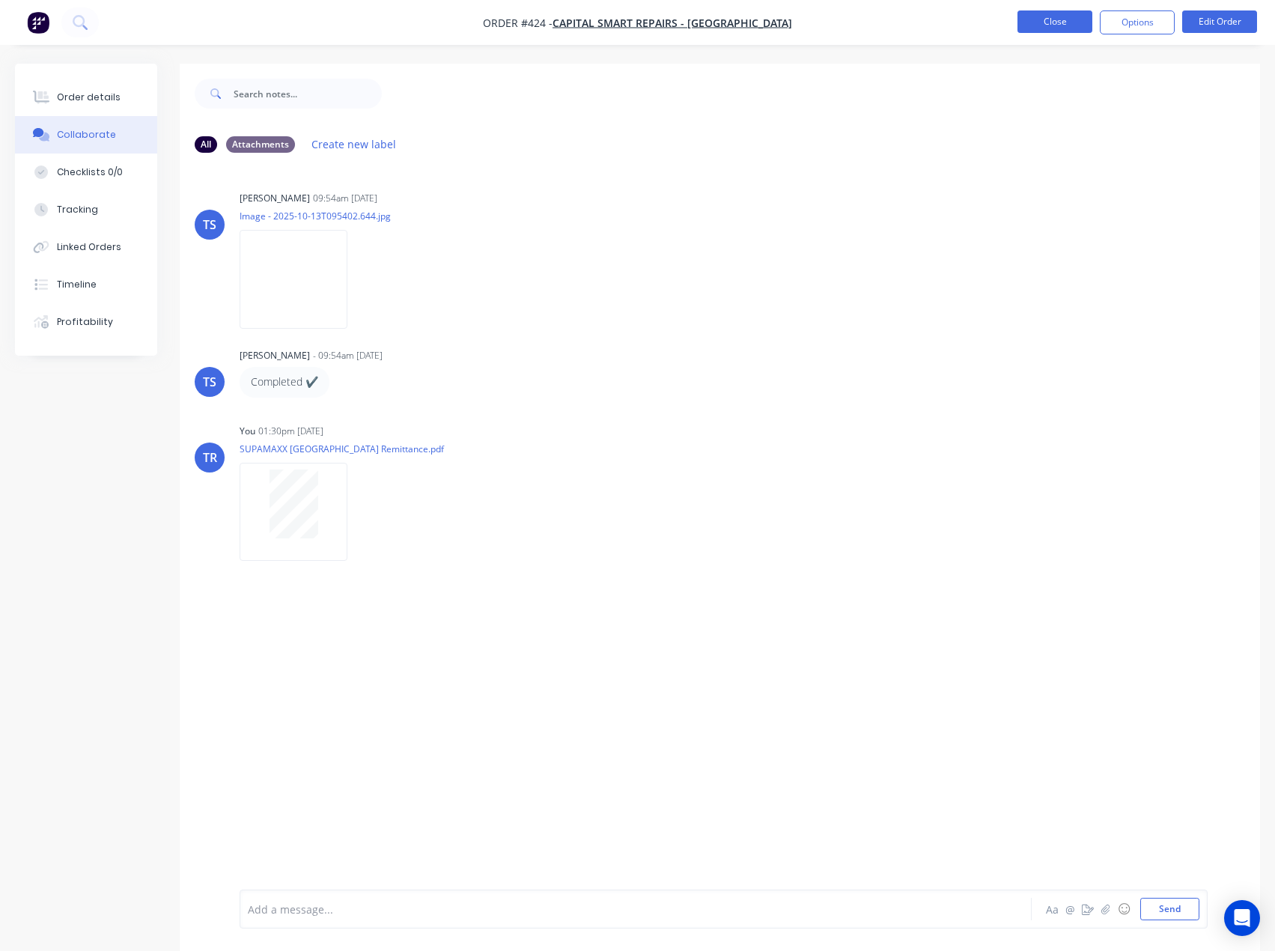
click at [1068, 19] on button "Close" at bounding box center [1055, 21] width 75 height 22
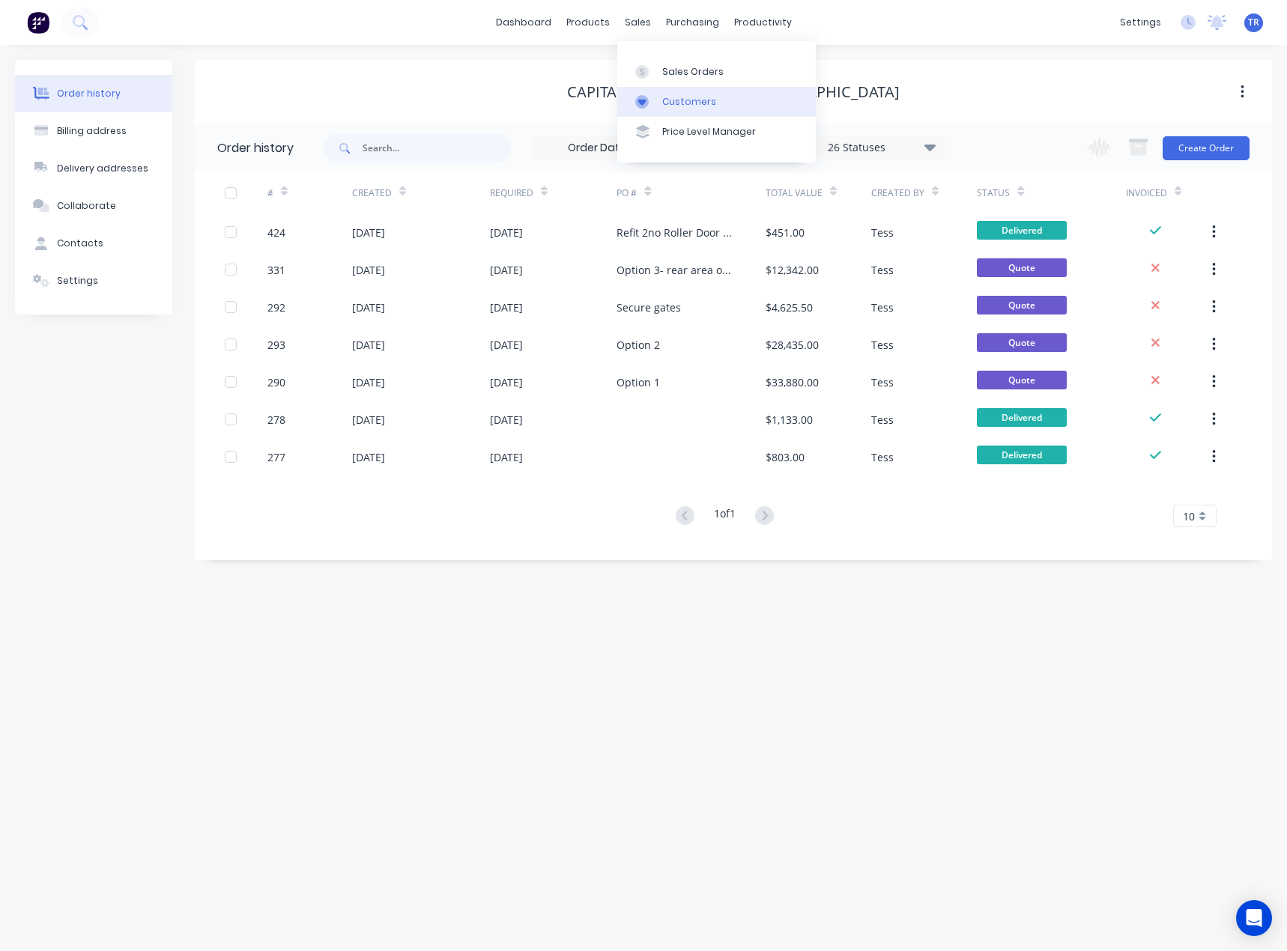
click at [662, 95] on div "Customers" at bounding box center [689, 101] width 54 height 13
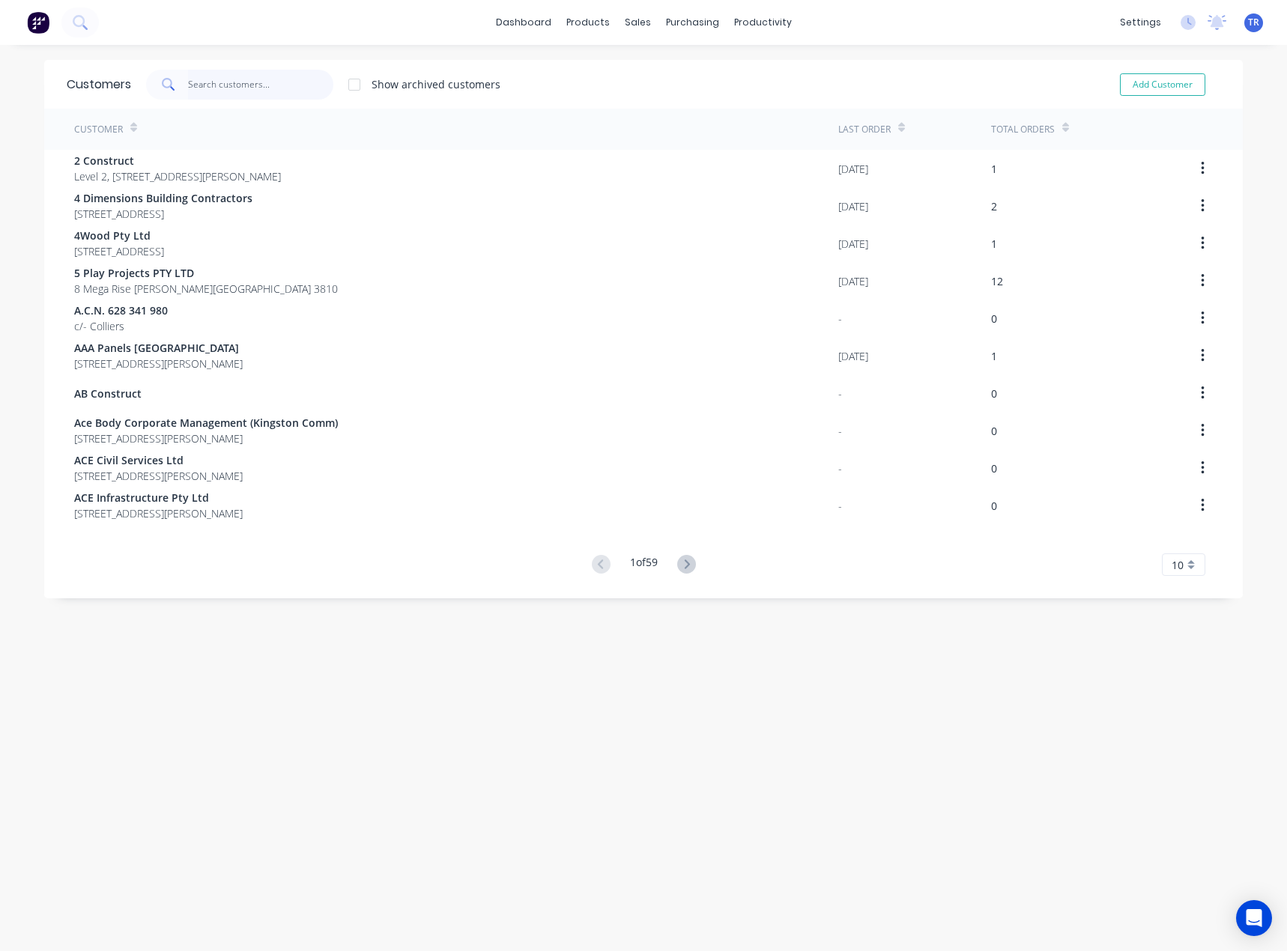
paste input "WAM [GEOGRAPHIC_DATA]"
click at [292, 73] on input "text" at bounding box center [261, 85] width 146 height 30
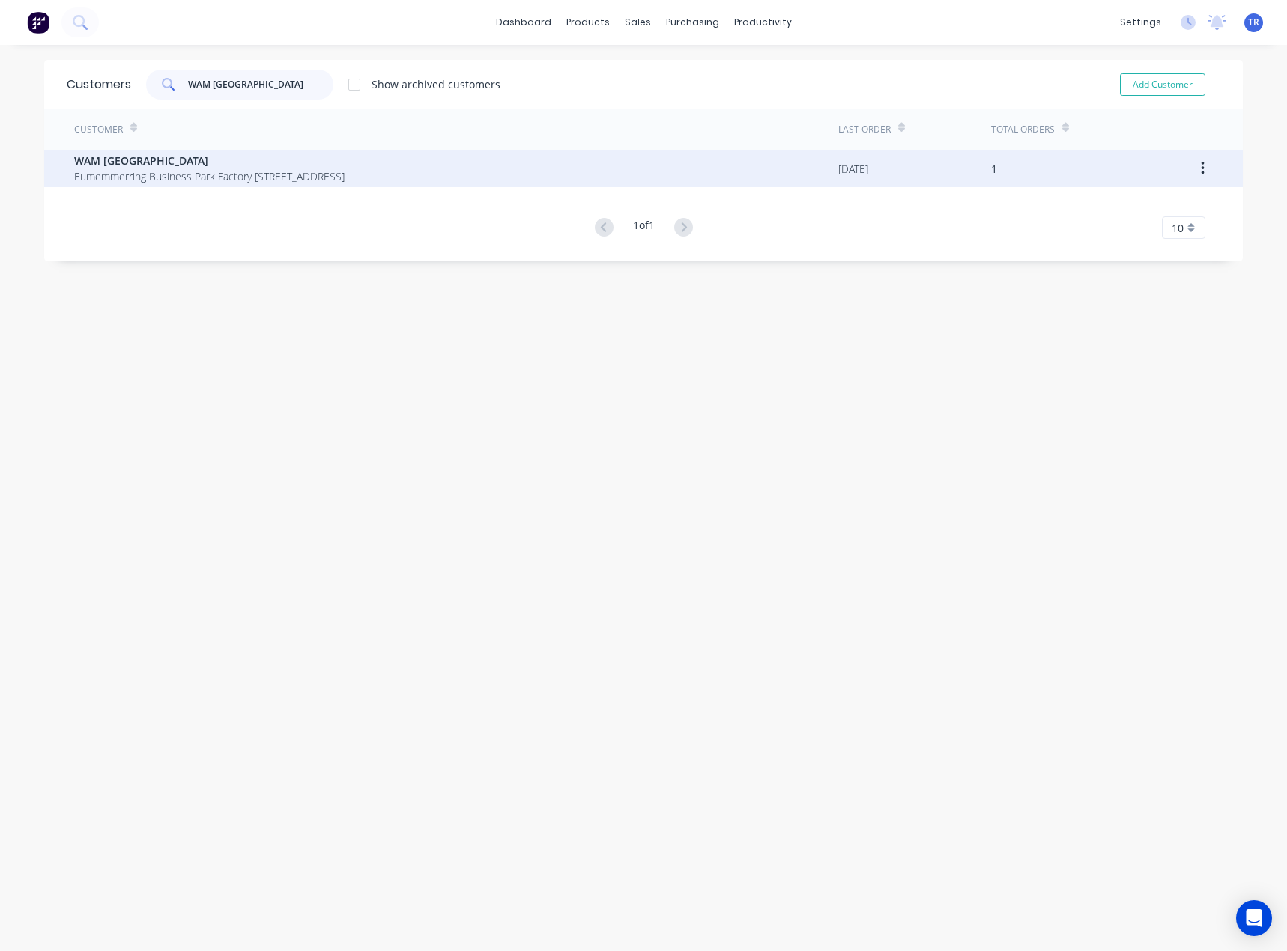
type input "WAM [GEOGRAPHIC_DATA]"
click at [301, 175] on span "Eumemmerring Business Park Factory [STREET_ADDRESS]" at bounding box center [209, 176] width 270 height 16
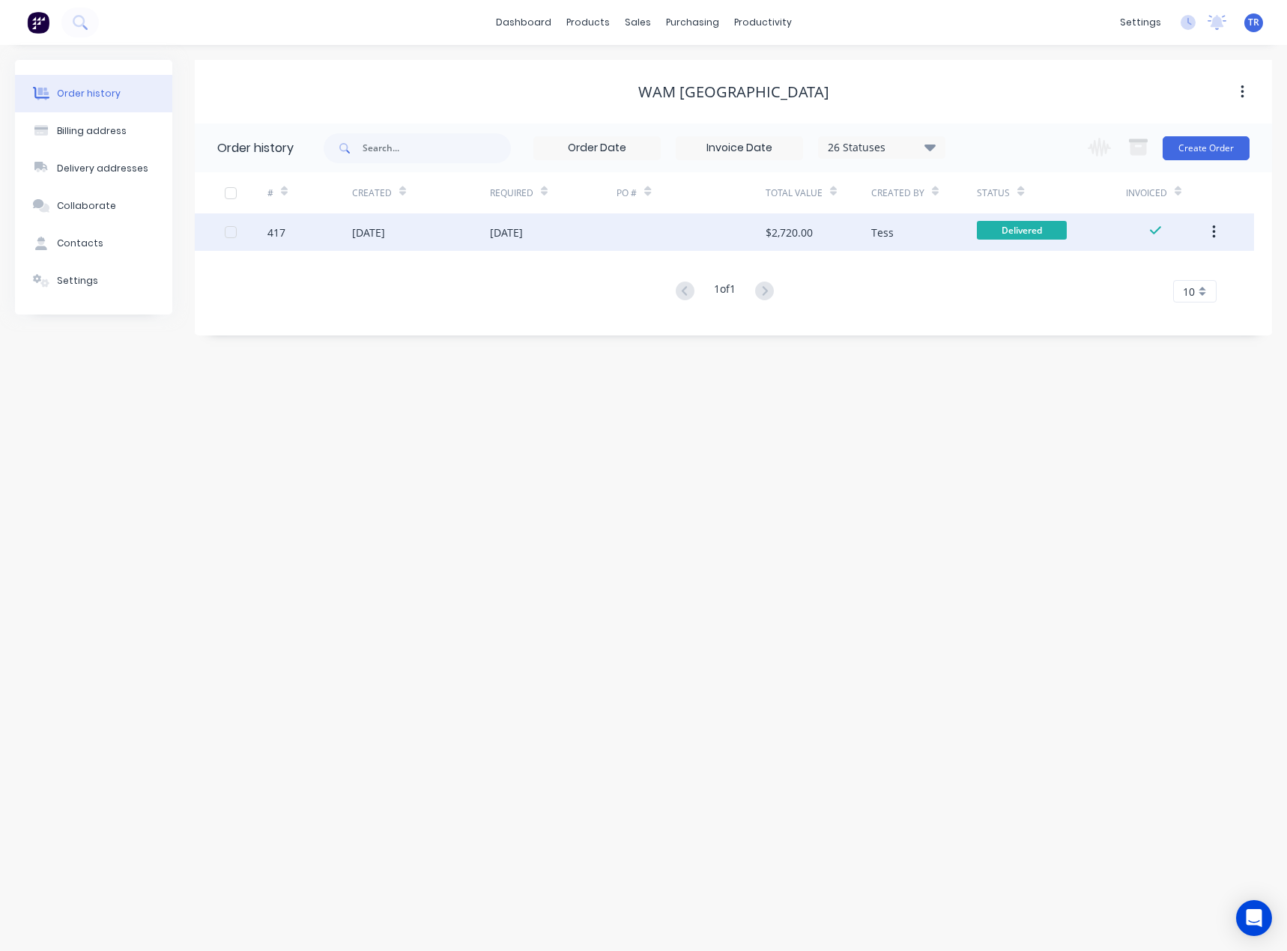
click at [461, 249] on div "[DATE]" at bounding box center [421, 231] width 138 height 37
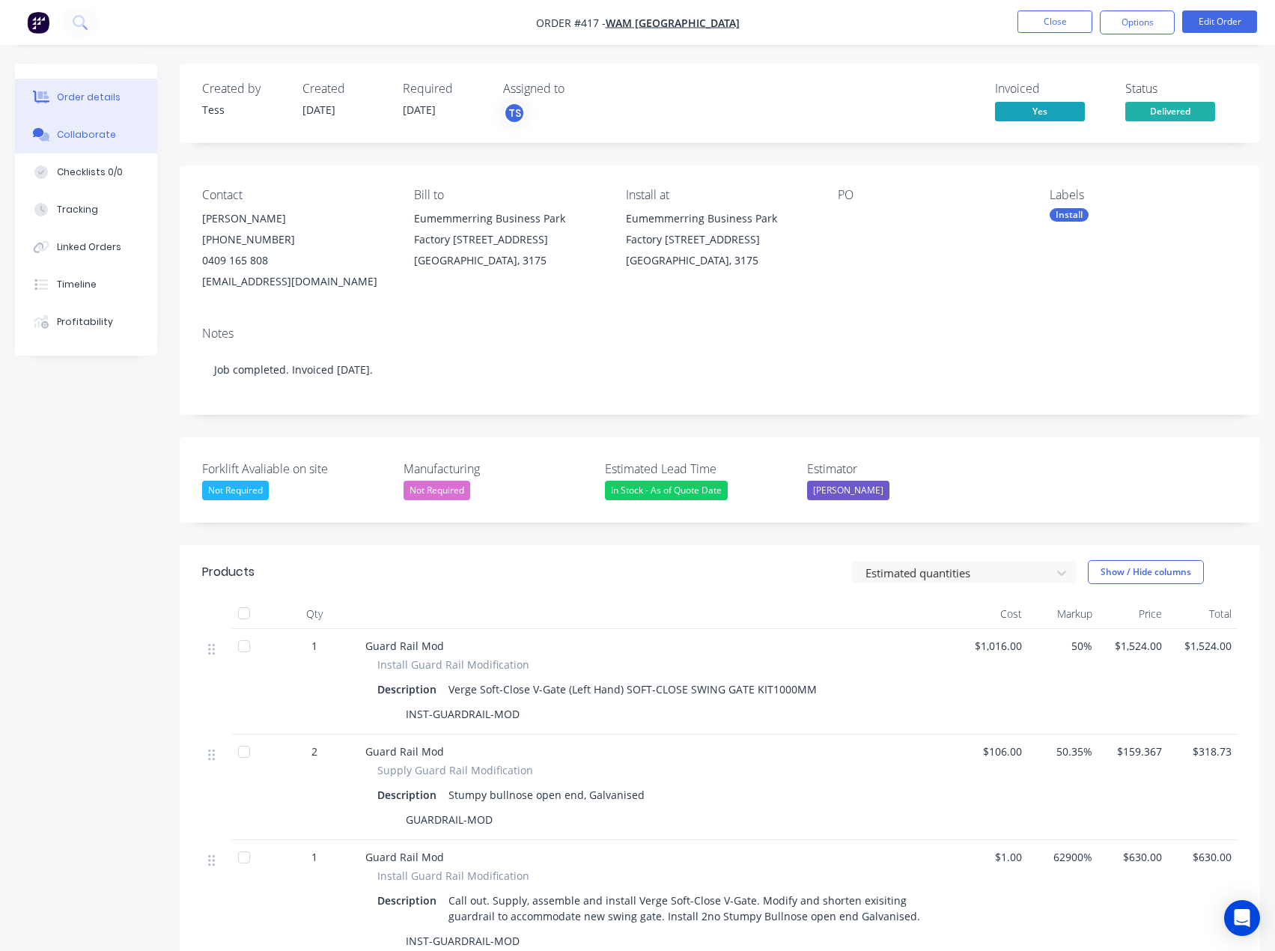
click at [90, 141] on div "Collaborate" at bounding box center [86, 134] width 59 height 13
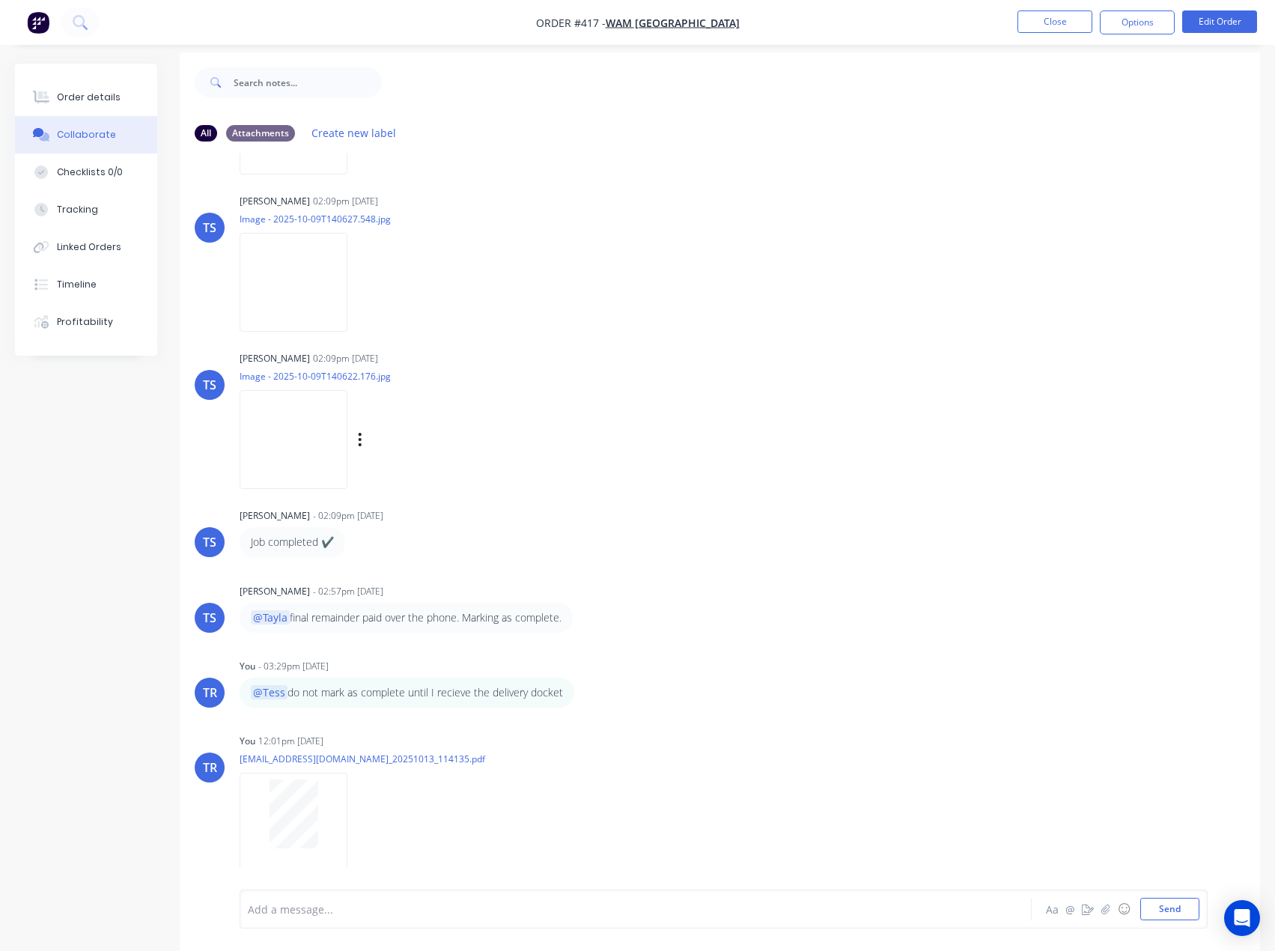
scroll to position [22, 0]
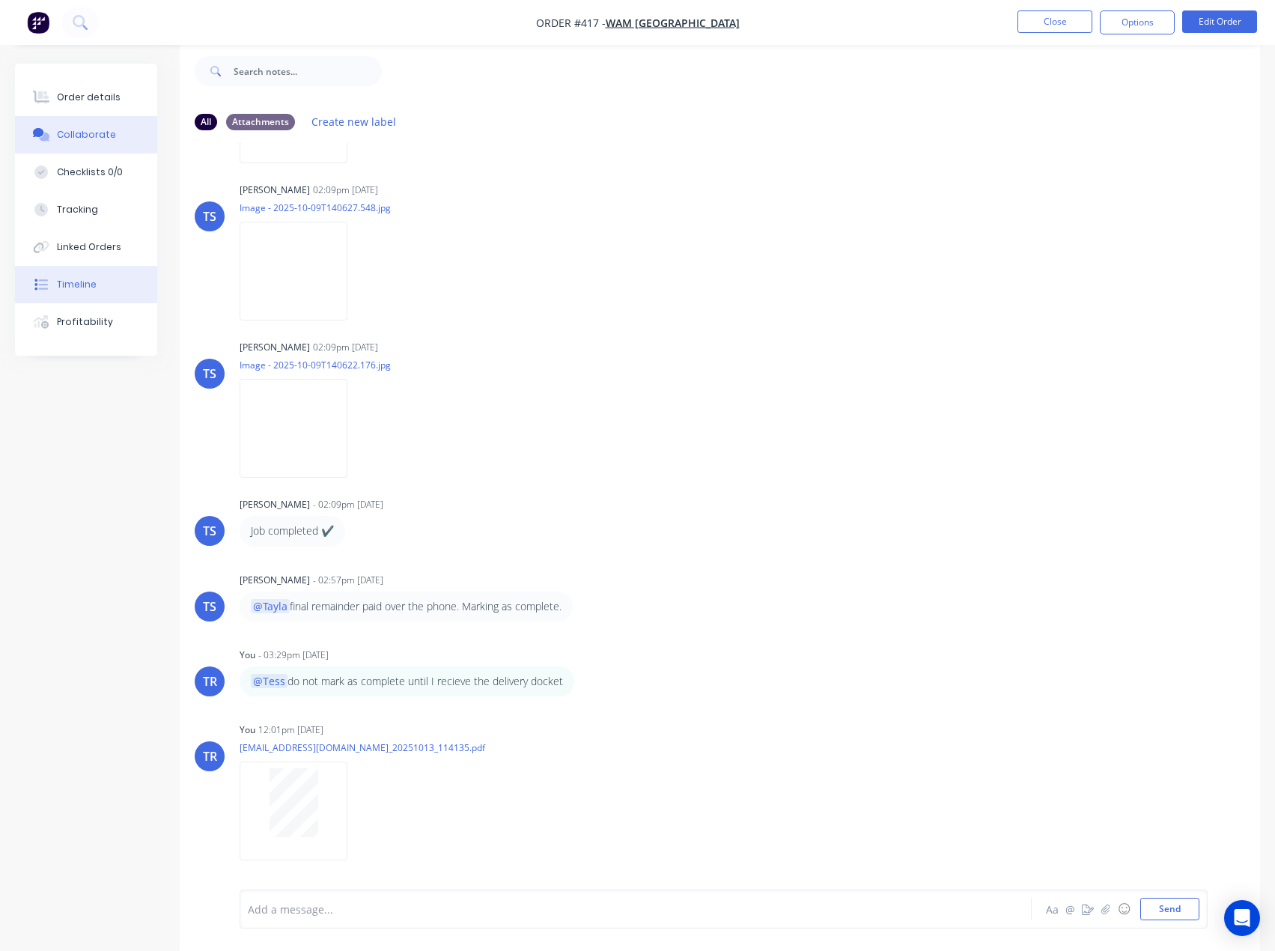
click at [93, 285] on div "Timeline" at bounding box center [77, 284] width 40 height 13
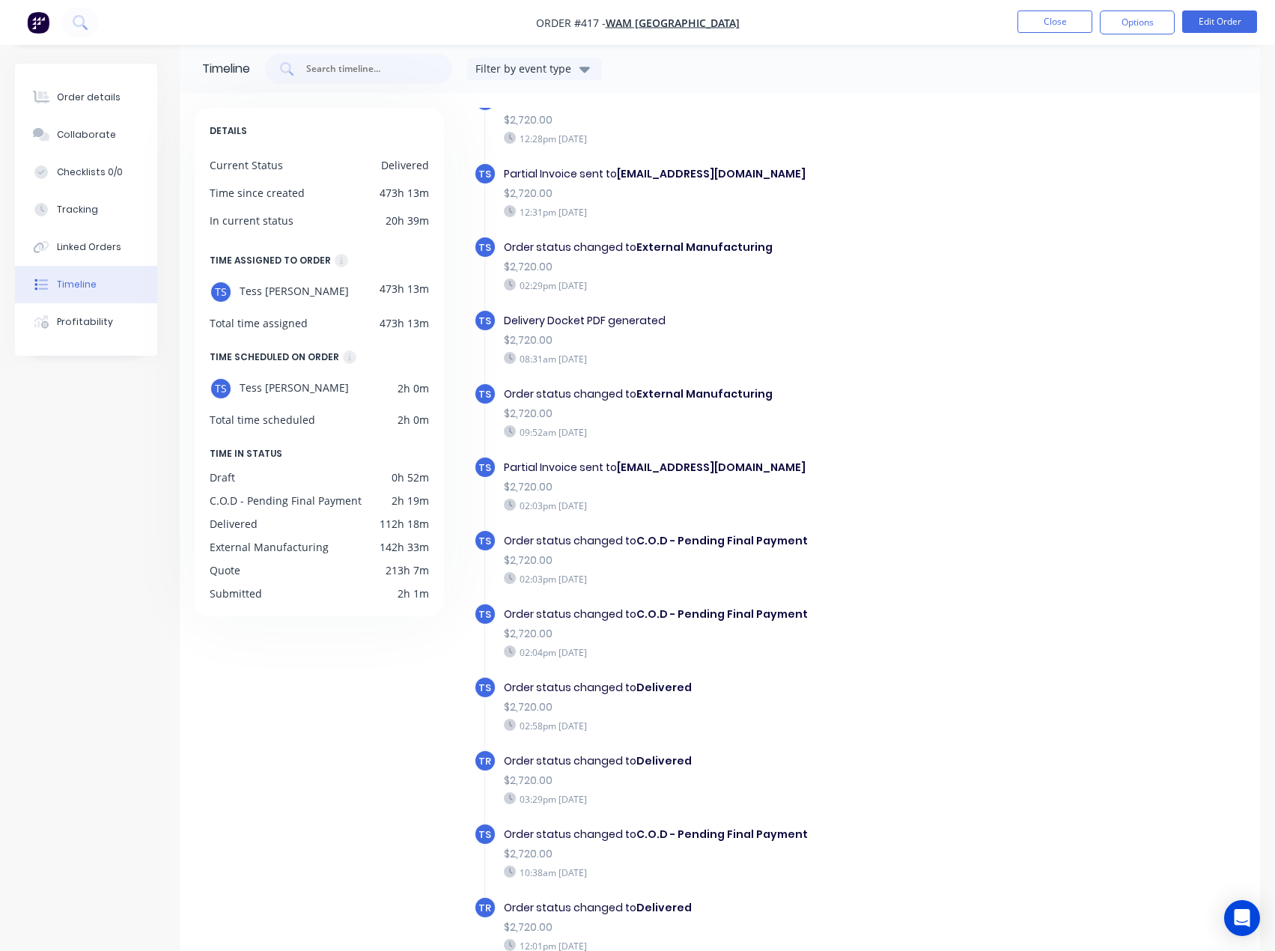
scroll to position [103, 0]
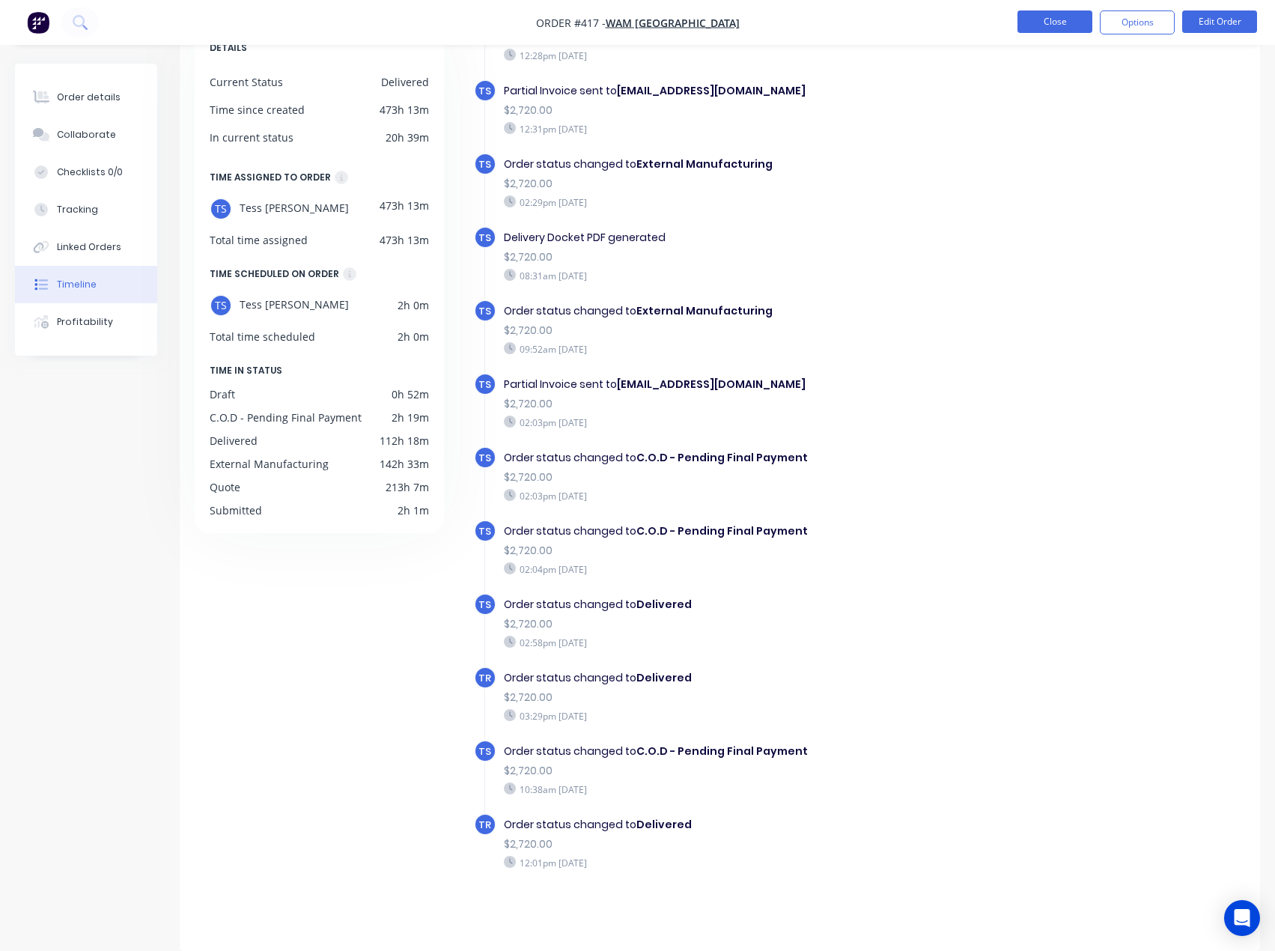
click at [1057, 19] on button "Close" at bounding box center [1055, 21] width 75 height 22
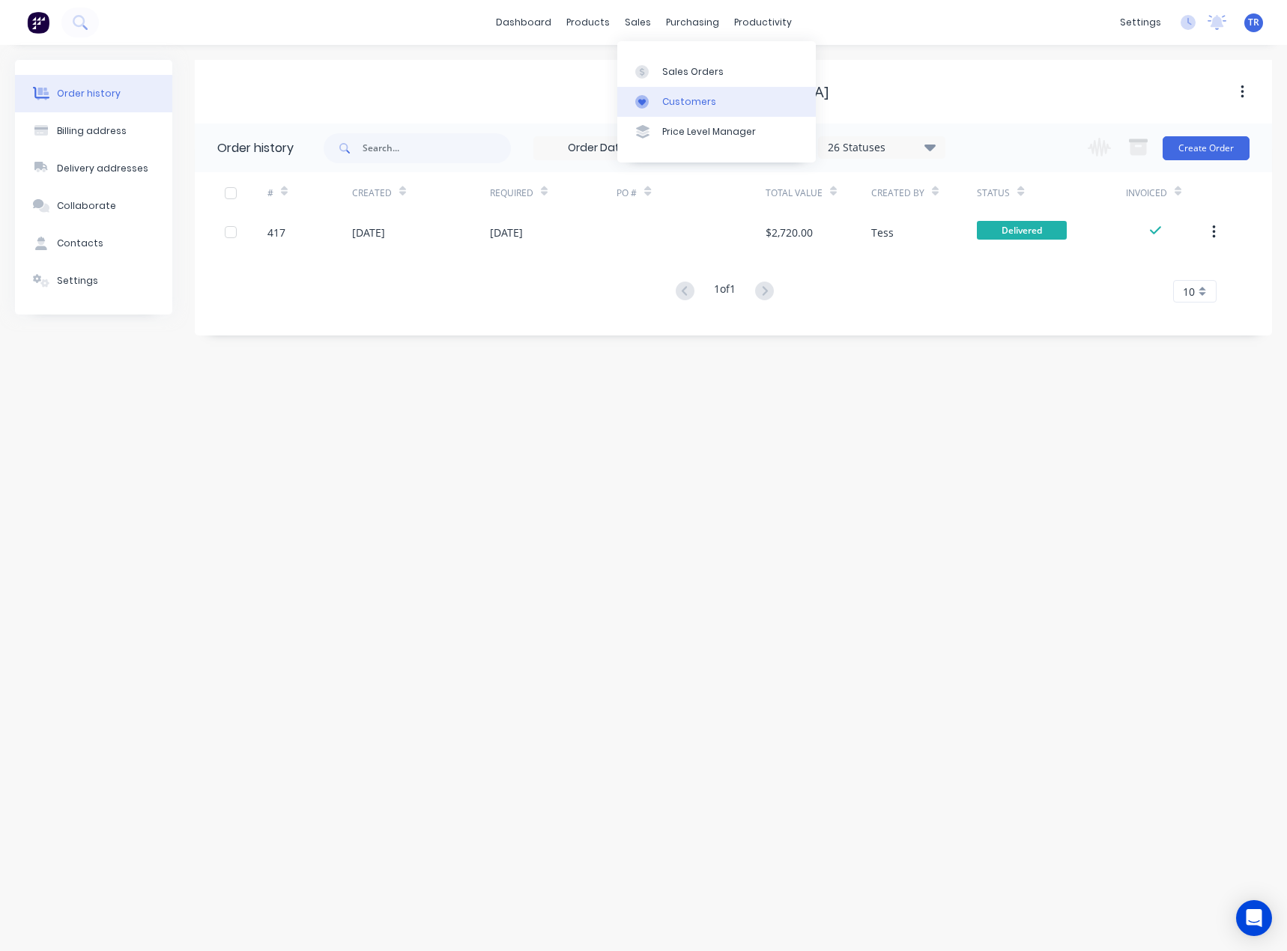
click at [681, 93] on link "Customers" at bounding box center [716, 102] width 198 height 30
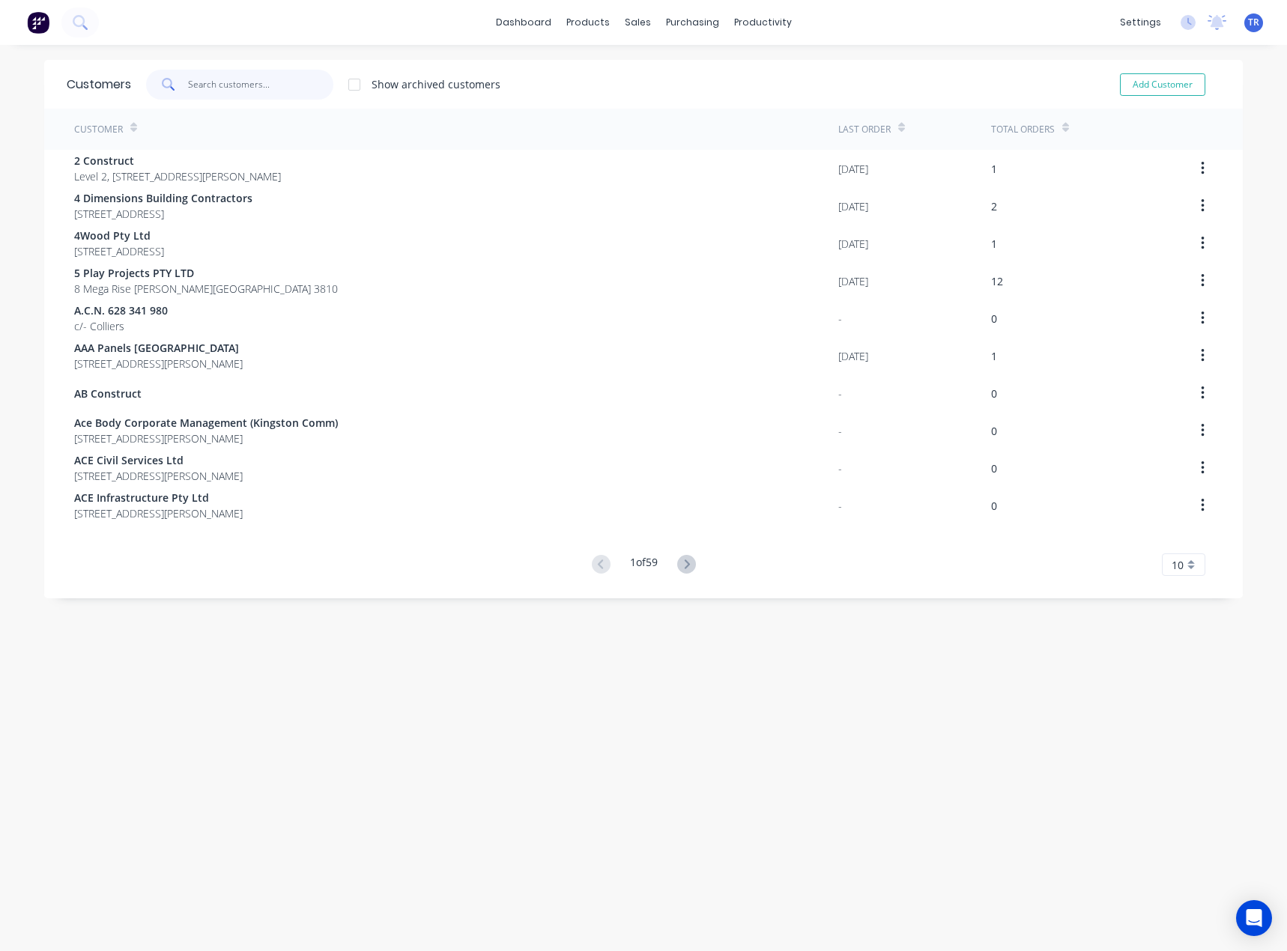
click at [220, 98] on input "text" at bounding box center [261, 85] width 146 height 30
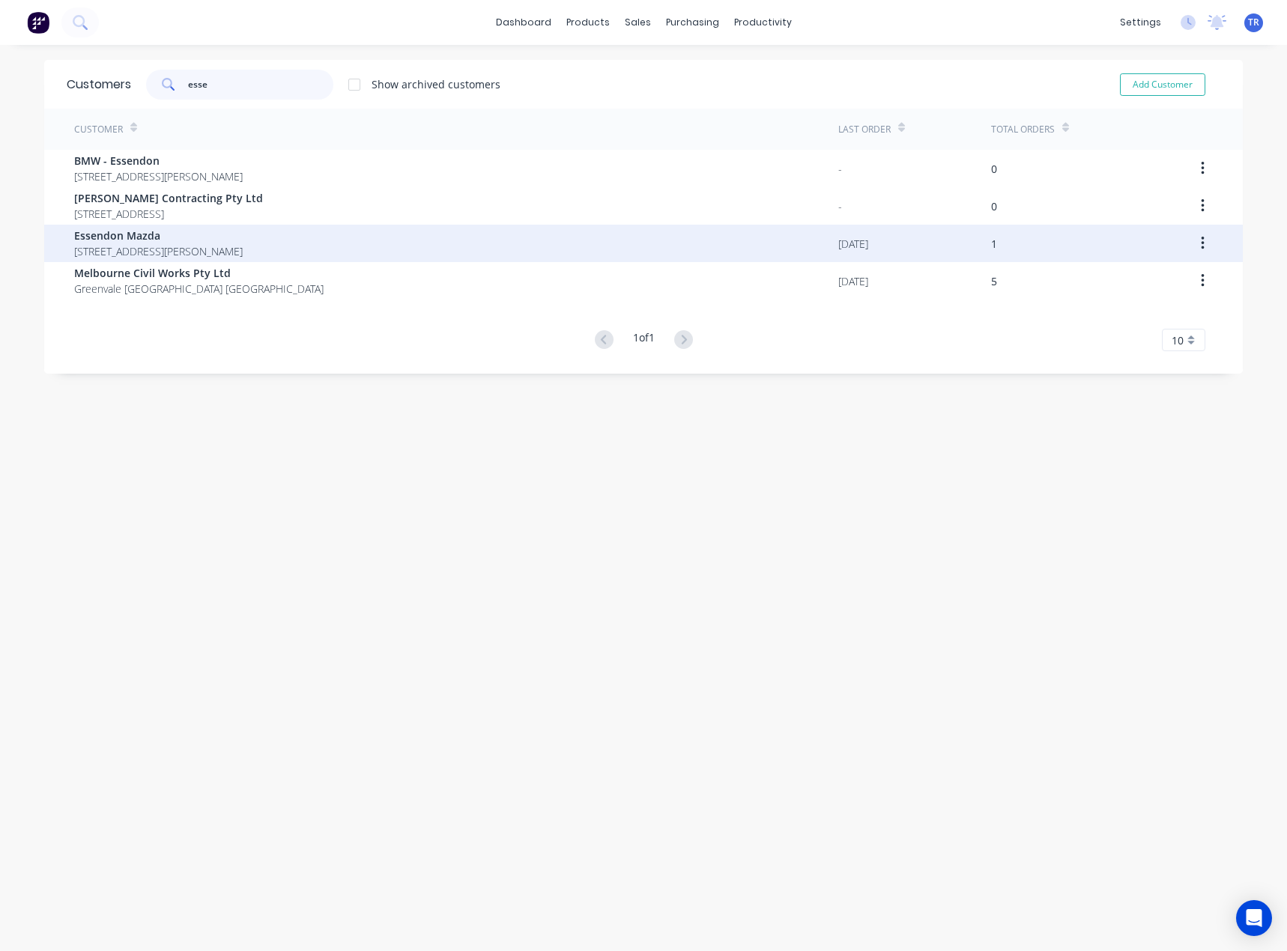
type input "esse"
click at [243, 242] on span "Essendon Mazda" at bounding box center [158, 236] width 168 height 16
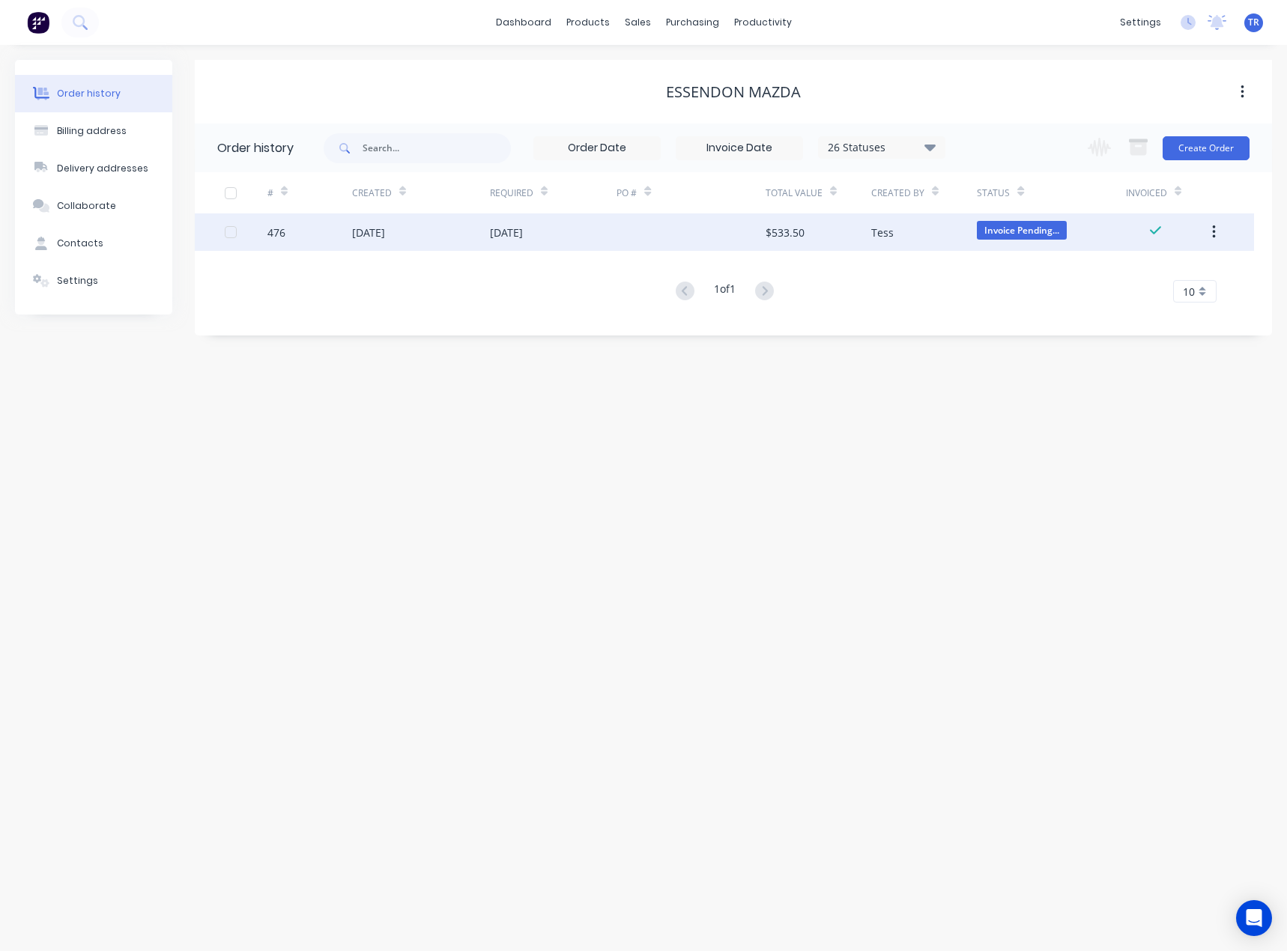
click at [564, 246] on div "[DATE]" at bounding box center [553, 231] width 127 height 37
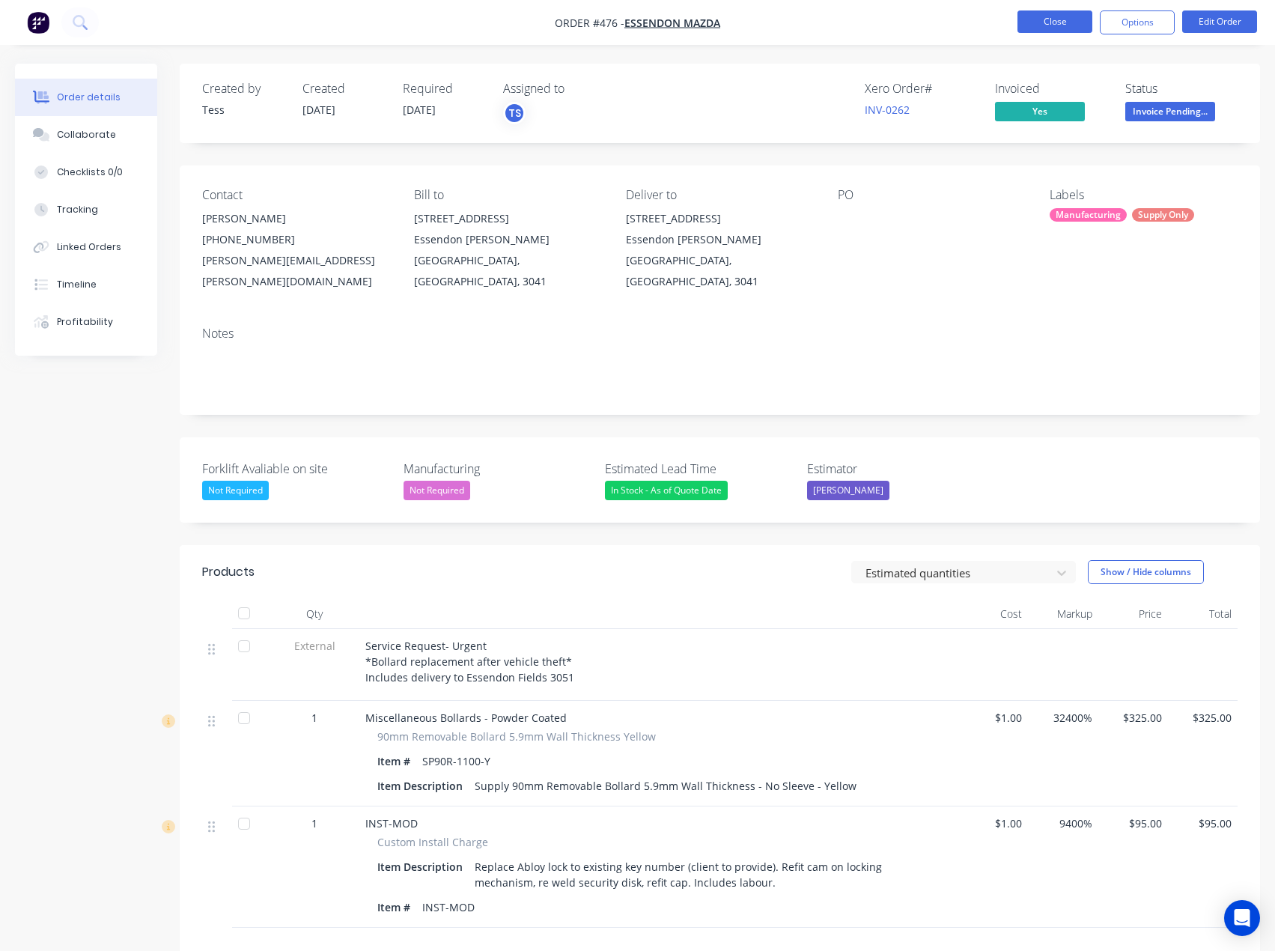
click at [1042, 25] on button "Close" at bounding box center [1055, 21] width 75 height 22
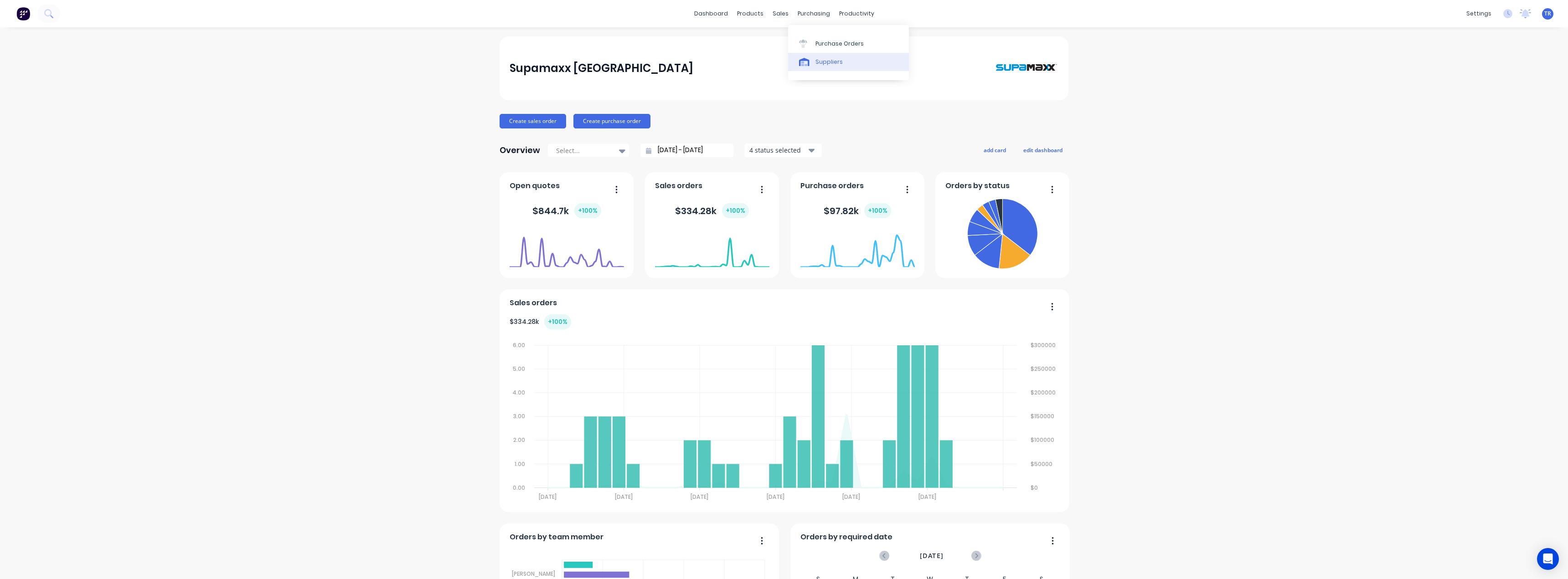
click at [809, 55] on link "Suppliers" at bounding box center [849, 62] width 121 height 18
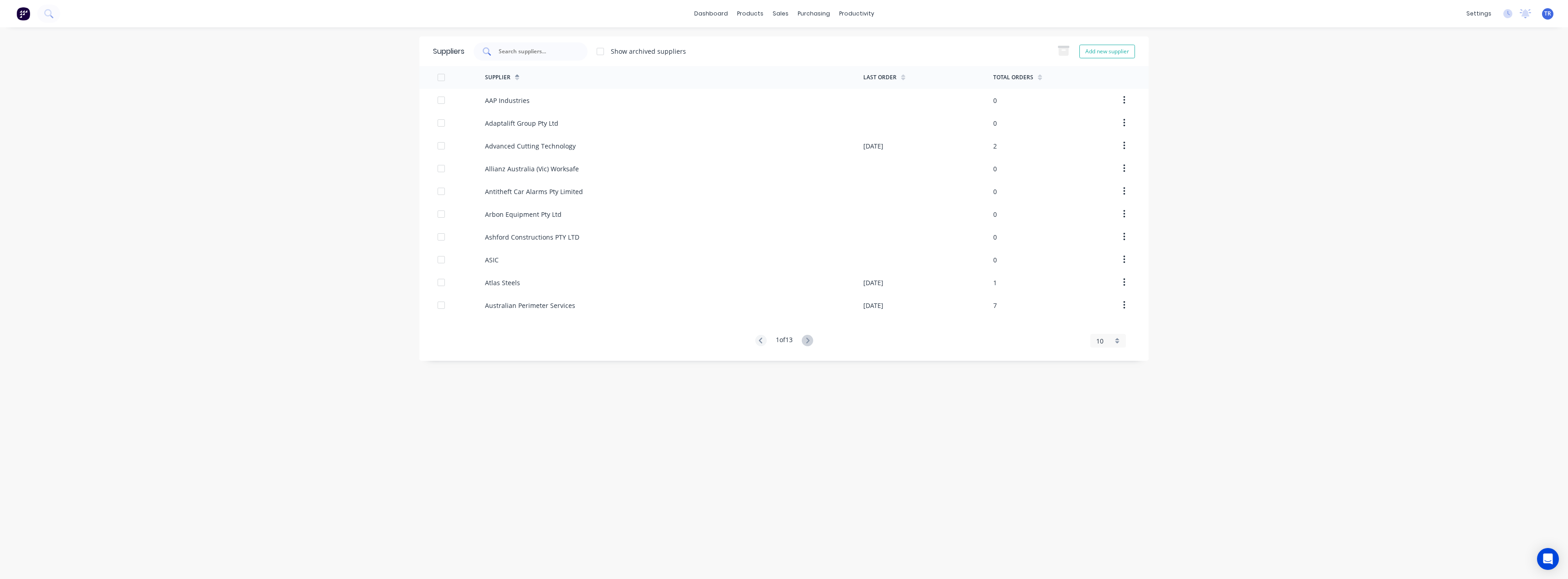
click at [524, 55] on input "text" at bounding box center [536, 51] width 75 height 9
type input "advanced"
click at [537, 96] on div "Advanced Cutting Technology" at bounding box center [530, 100] width 91 height 10
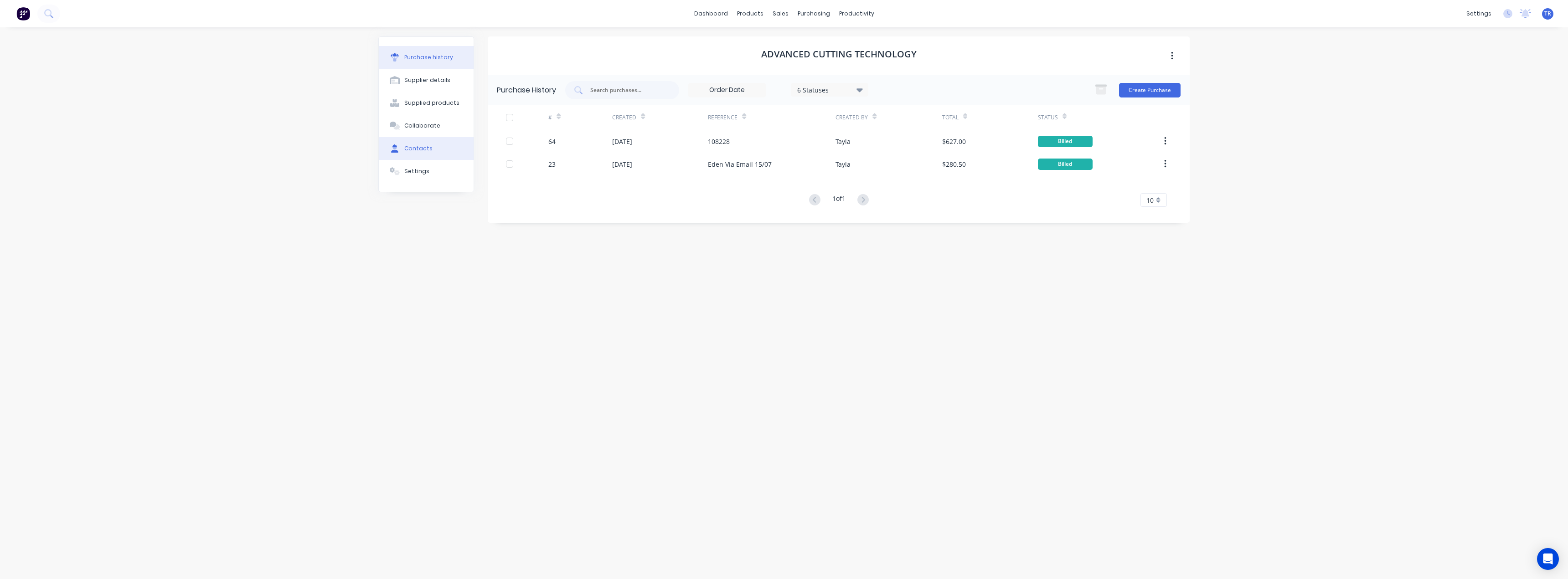
click at [391, 139] on button "Contacts" at bounding box center [426, 148] width 95 height 23
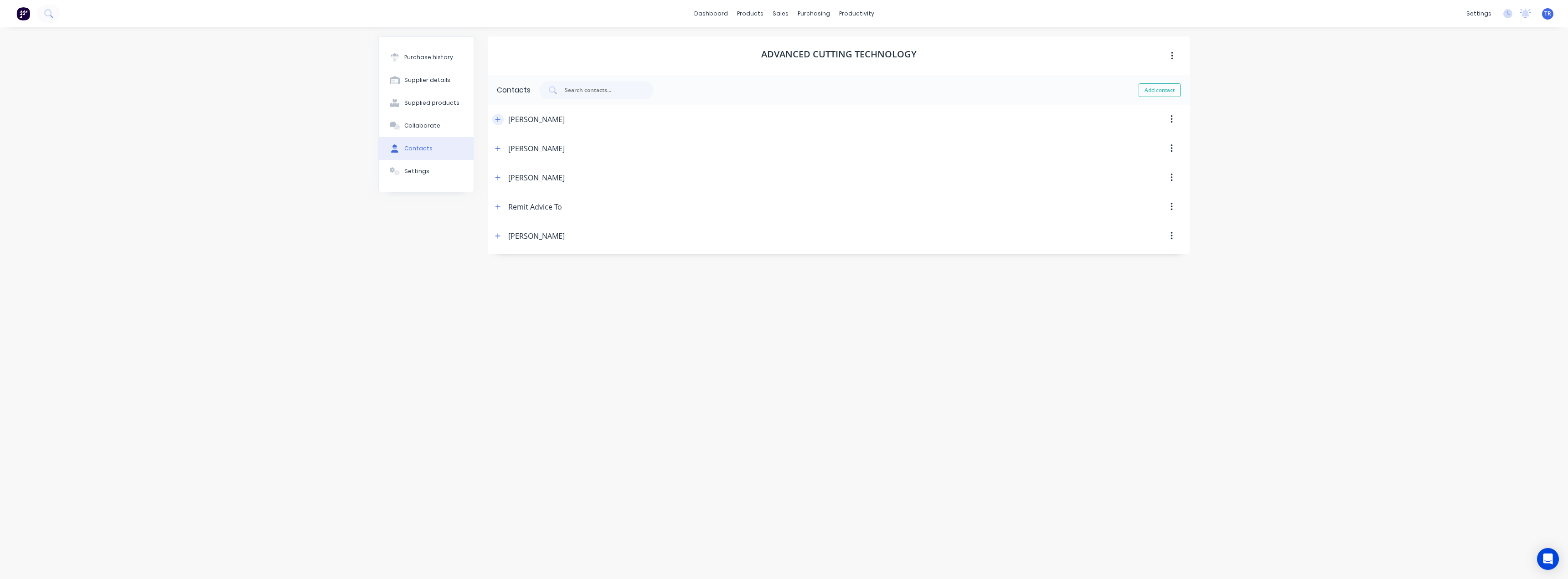
click at [495, 117] on icon "button" at bounding box center [497, 119] width 5 height 6
click at [497, 181] on button "button" at bounding box center [498, 178] width 12 height 12
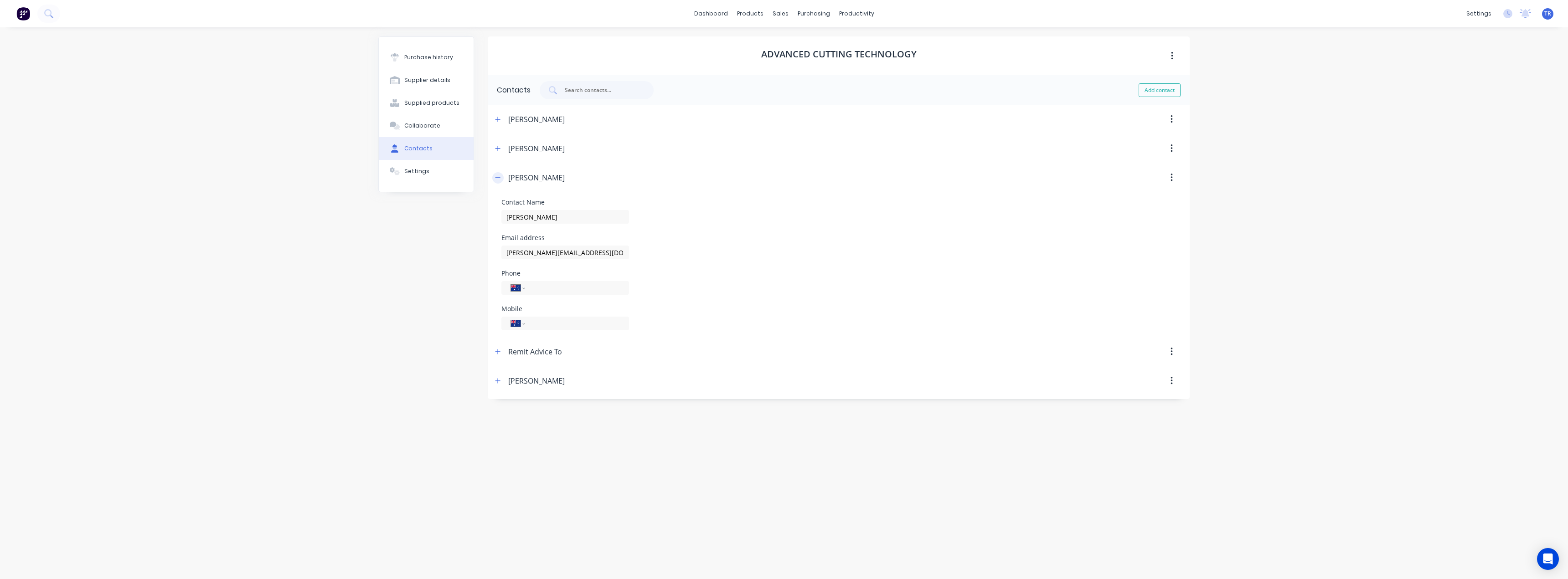
click at [497, 181] on button "button" at bounding box center [498, 178] width 12 height 12
drag, startPoint x: 799, startPoint y: 63, endPoint x: 732, endPoint y: 60, distance: 67.1
click at [732, 60] on div "Advanced Cutting Technology" at bounding box center [838, 56] width 702 height 39
copy h1 "Advanced Cutting Technology"
click at [499, 180] on icon "button" at bounding box center [497, 178] width 5 height 6
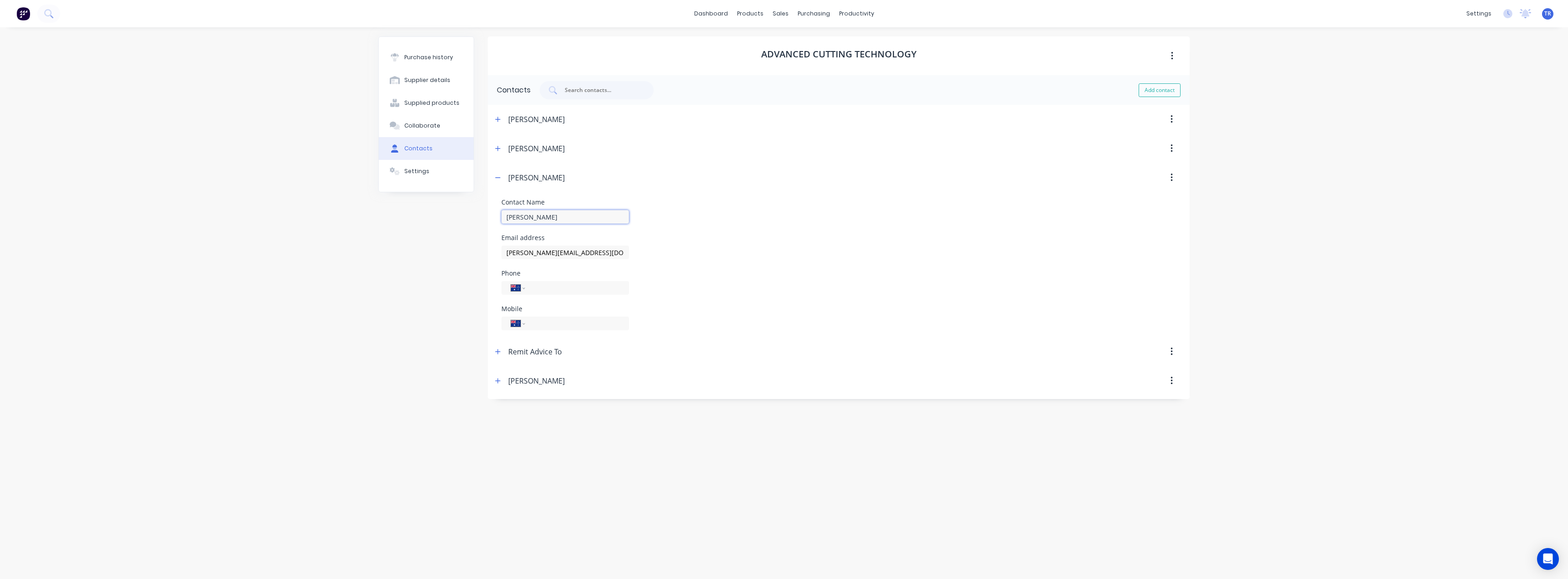
drag, startPoint x: 561, startPoint y: 215, endPoint x: 485, endPoint y: 220, distance: 76.2
click at [485, 220] on div "Purchase history Supplier details Supplied products Collaborate Contacts Settin…" at bounding box center [784, 299] width 811 height 524
drag, startPoint x: 563, startPoint y: 254, endPoint x: 425, endPoint y: 268, distance: 138.7
click at [429, 268] on div "Purchase history Supplier details Supplied products Collaborate Contacts Settin…" at bounding box center [784, 299] width 811 height 524
click at [416, 57] on div "Purchase history" at bounding box center [429, 57] width 49 height 8
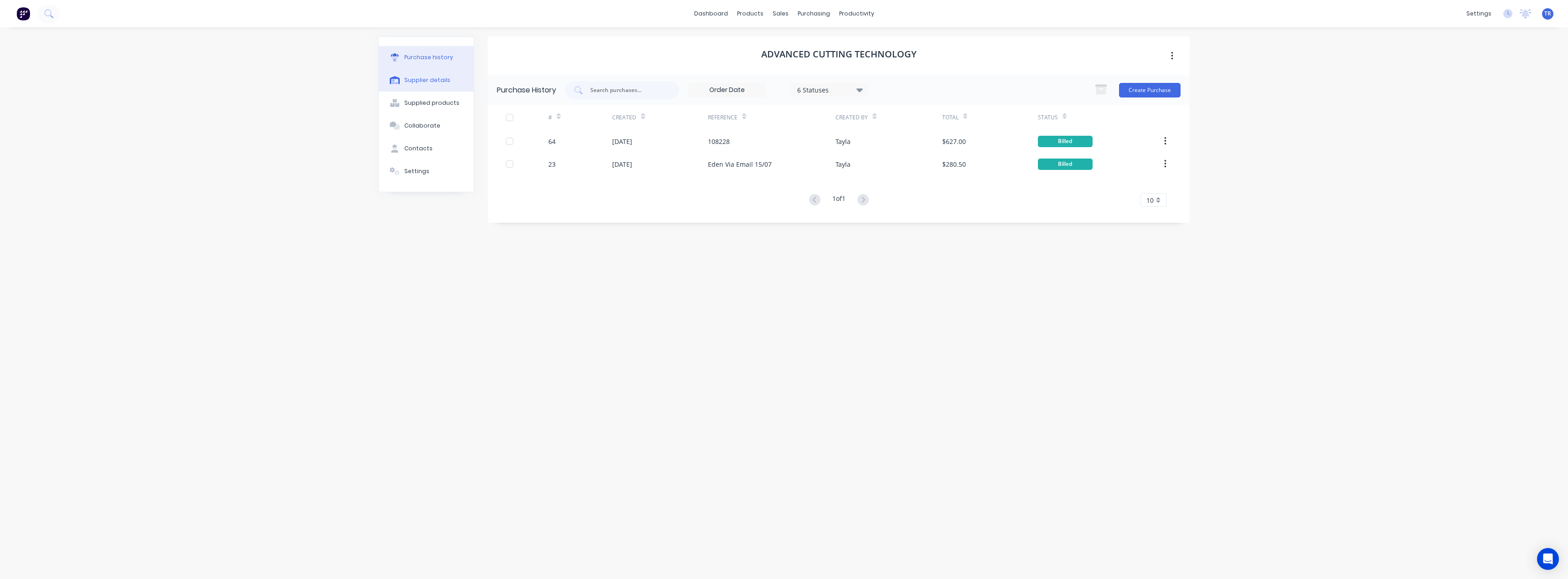
click at [438, 75] on button "Supplier details" at bounding box center [426, 80] width 95 height 23
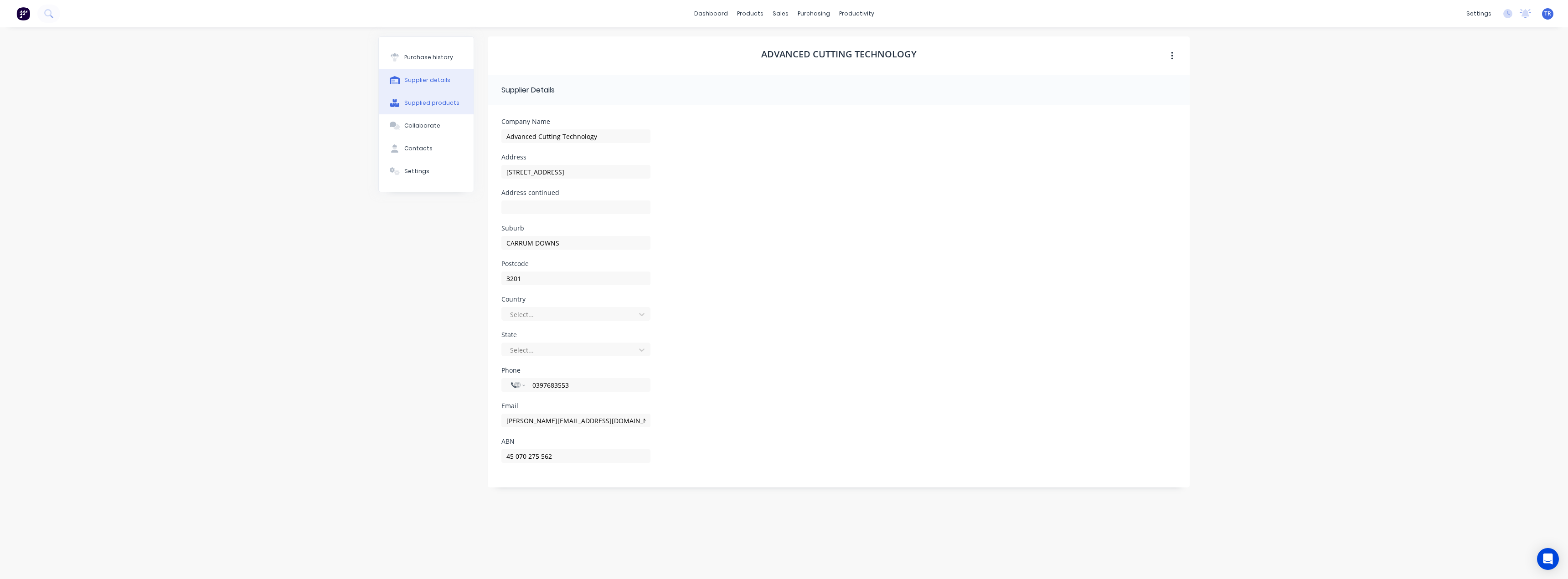
click at [430, 111] on button "Supplied products" at bounding box center [426, 103] width 95 height 23
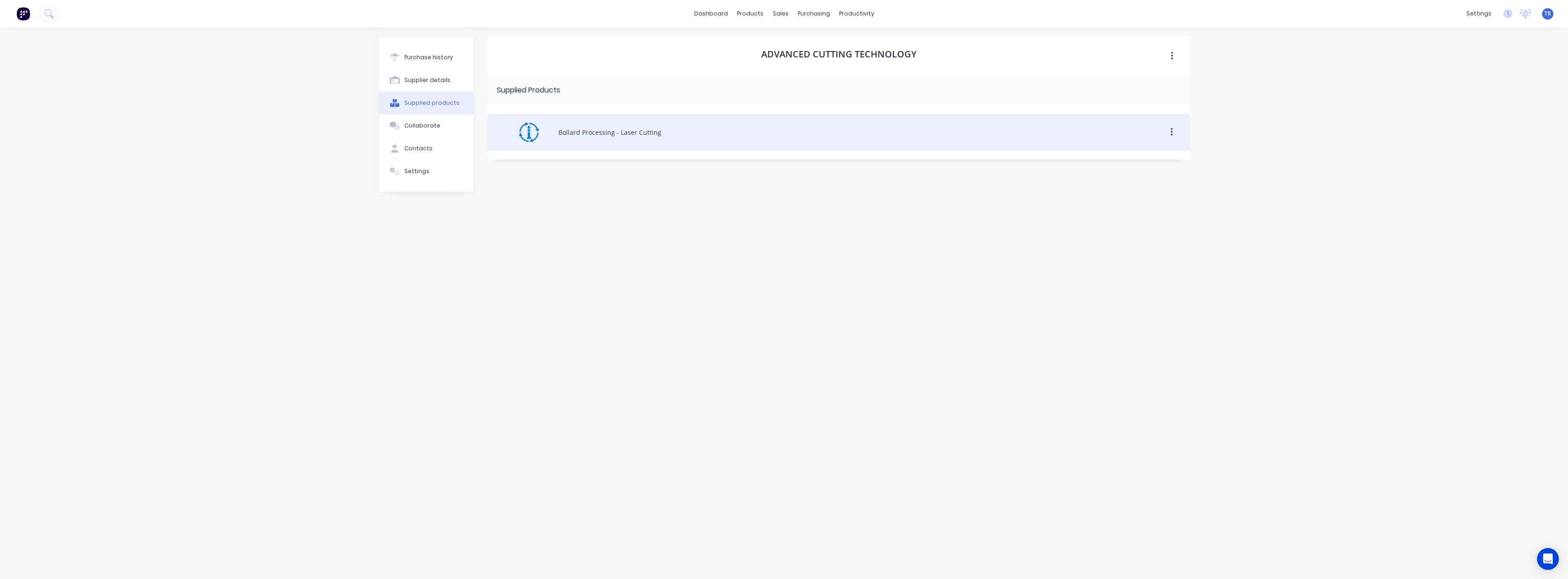
click at [649, 144] on div "Bollard Processing - Laser Cutting" at bounding box center [838, 132] width 702 height 36
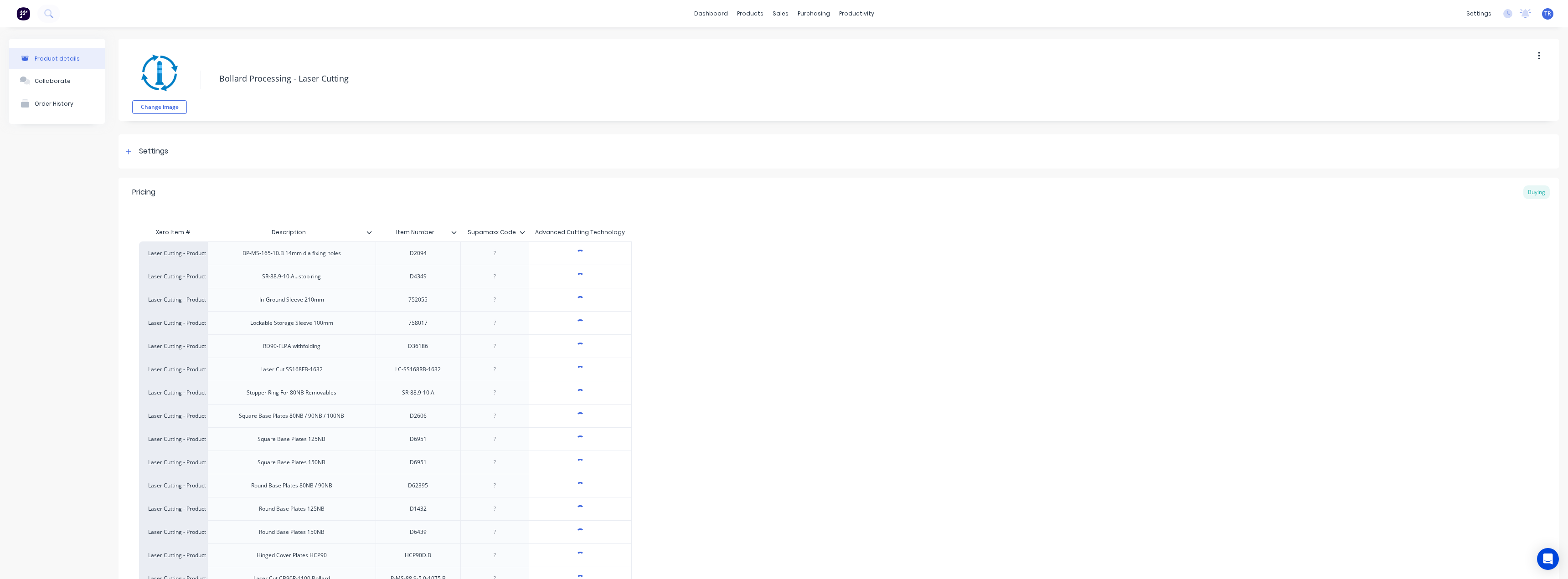
type textarea "x"
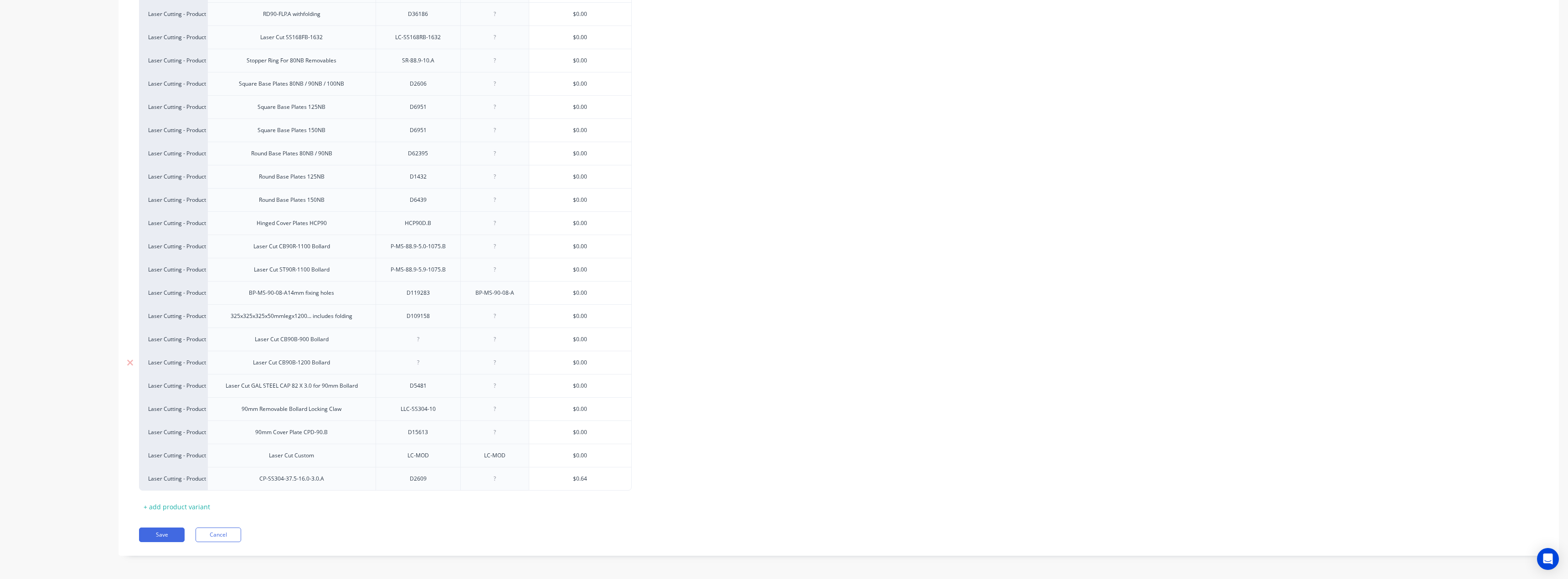
scroll to position [334, 0]
